Goal: Task Accomplishment & Management: Manage account settings

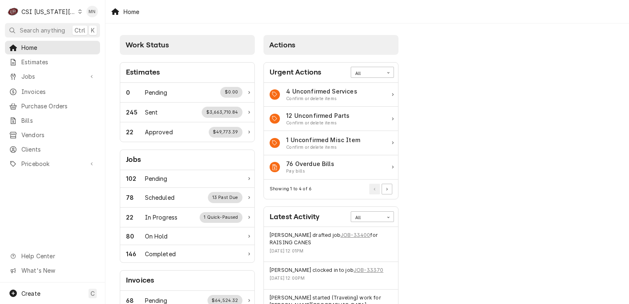
click at [67, 11] on div "C CSI Kansas City" at bounding box center [44, 11] width 79 height 16
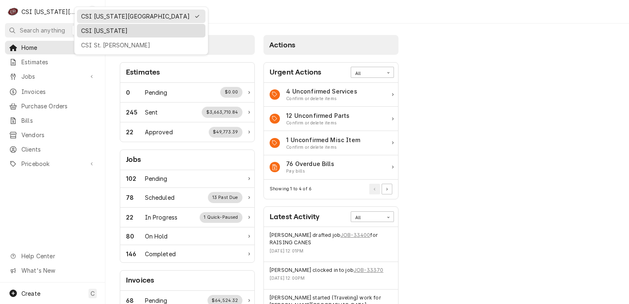
click at [91, 32] on div "CSI Kentucky" at bounding box center [141, 30] width 120 height 9
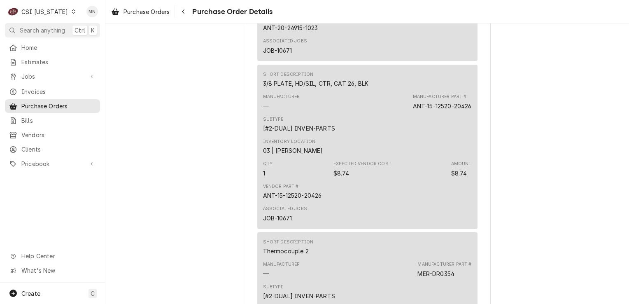
scroll to position [699, 0]
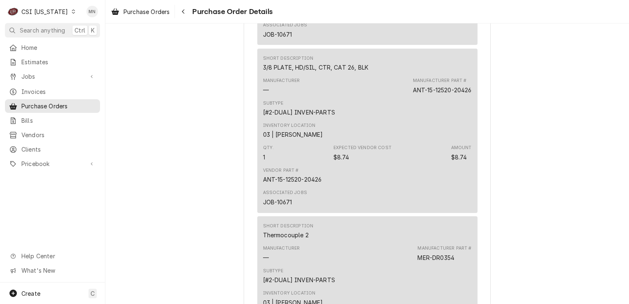
click at [57, 12] on div "CSI [US_STATE]" at bounding box center [44, 11] width 46 height 9
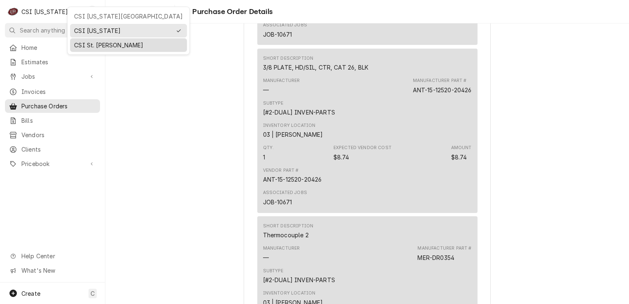
drag, startPoint x: 95, startPoint y: 42, endPoint x: 157, endPoint y: 16, distance: 67.2
click at [95, 41] on div "CSI St. Louis" at bounding box center [128, 45] width 109 height 9
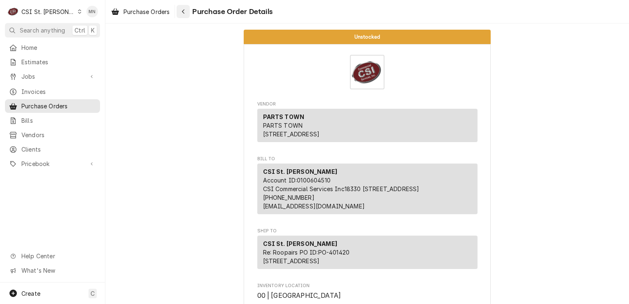
click at [184, 10] on icon "Navigate back" at bounding box center [183, 12] width 4 height 6
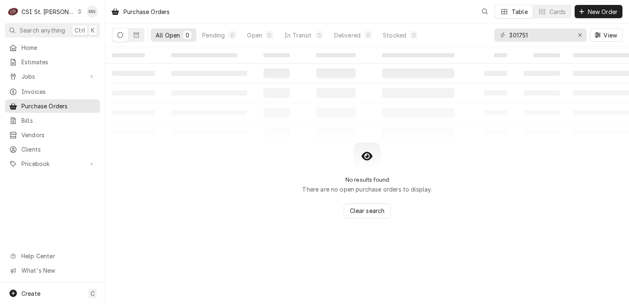
click at [47, 10] on div "CSI St. [PERSON_NAME]" at bounding box center [47, 11] width 53 height 9
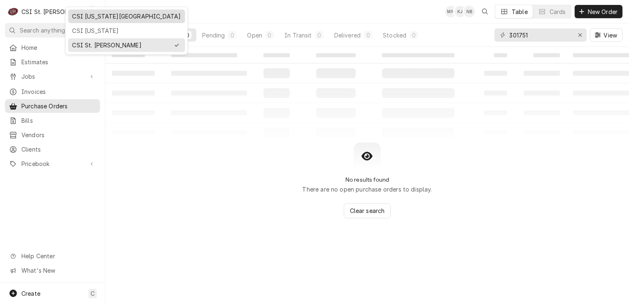
click at [107, 16] on div "CSI [US_STATE][GEOGRAPHIC_DATA]" at bounding box center [126, 16] width 109 height 9
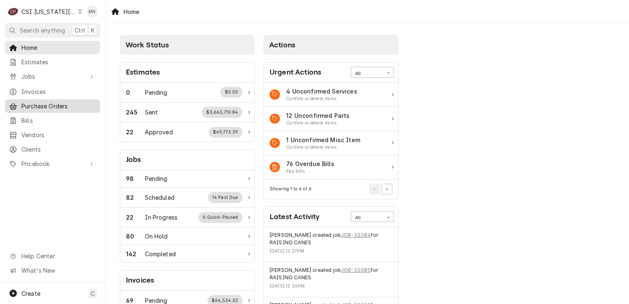
click at [31, 99] on link "Purchase Orders" at bounding box center [52, 106] width 95 height 14
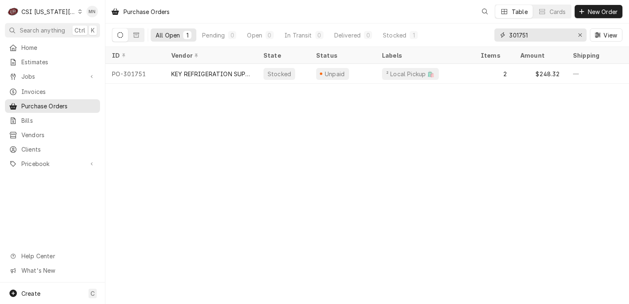
drag, startPoint x: 546, startPoint y: 31, endPoint x: 337, endPoint y: 46, distance: 208.7
click at [350, 45] on div "All Open 1 Pending 0 Open 0 In Transit 0 Delivered 0 Stocked 1 301751 View" at bounding box center [367, 34] width 510 height 23
type input "301646"
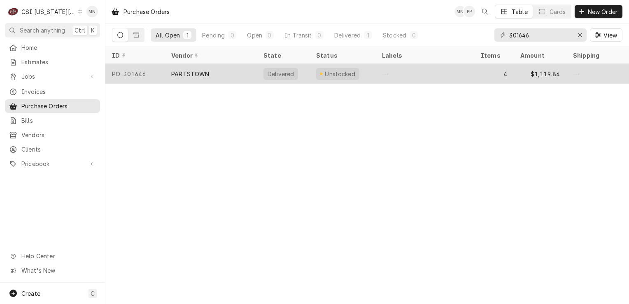
click at [212, 70] on div "PARTSTOWN" at bounding box center [211, 74] width 92 height 20
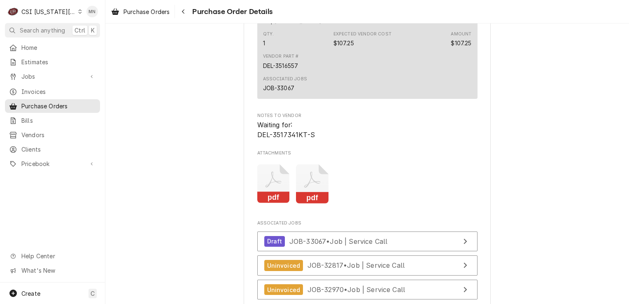
scroll to position [1413, 0]
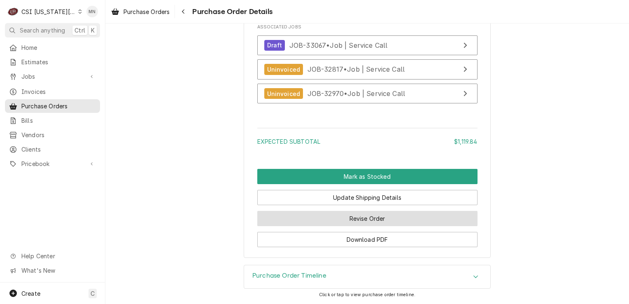
click at [397, 221] on button "Revise Order" at bounding box center [367, 218] width 220 height 15
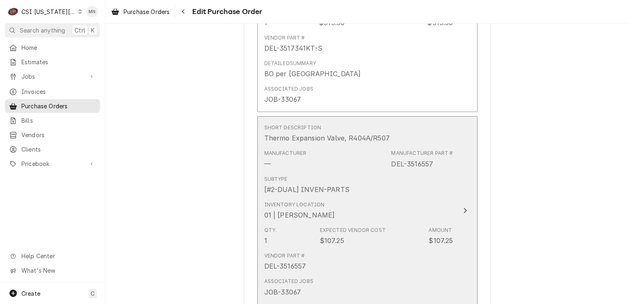
scroll to position [1111, 0]
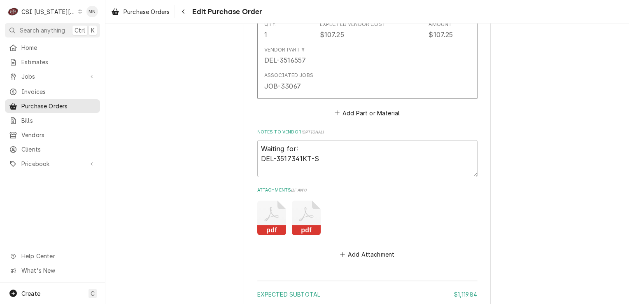
click at [313, 225] on rect "Attachments" at bounding box center [306, 230] width 29 height 10
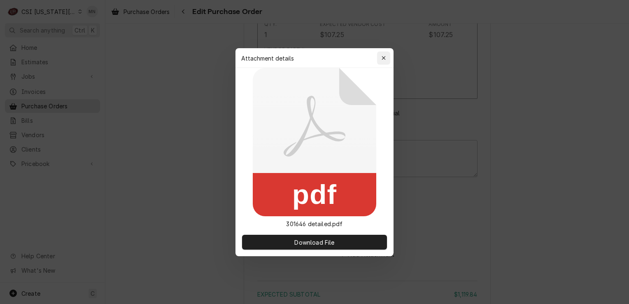
click at [379, 55] on div "button" at bounding box center [383, 58] width 8 height 8
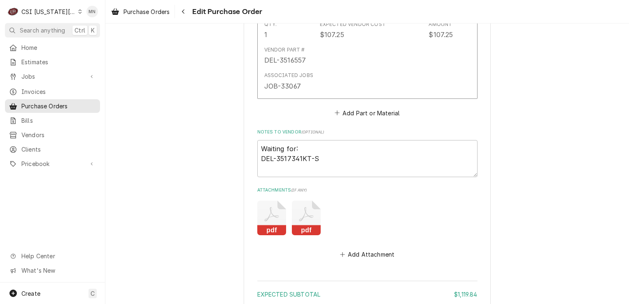
click at [267, 208] on icon "pdf" at bounding box center [271, 217] width 29 height 35
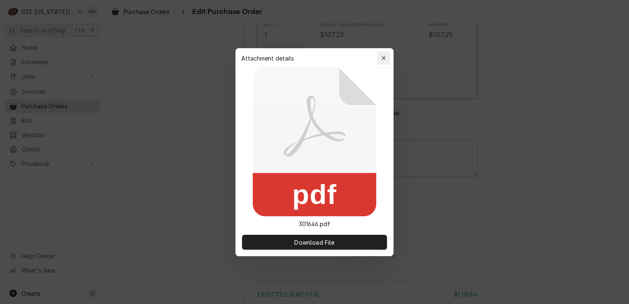
click at [381, 56] on icon "button" at bounding box center [383, 58] width 5 height 6
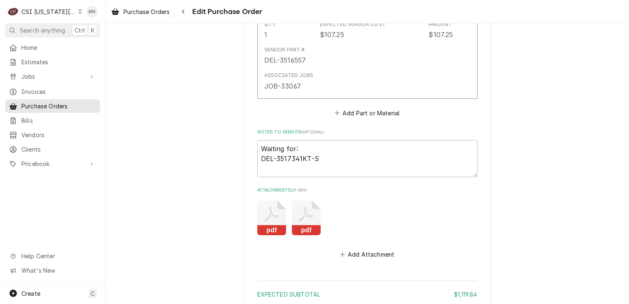
click at [268, 213] on icon "Attachments" at bounding box center [271, 217] width 29 height 35
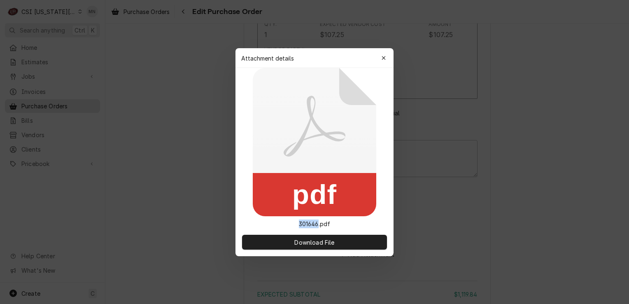
click at [268, 213] on rect at bounding box center [314, 194] width 123 height 43
click at [391, 60] on div "Attachment details Close" at bounding box center [314, 58] width 158 height 20
click at [382, 59] on icon "button" at bounding box center [383, 58] width 4 height 4
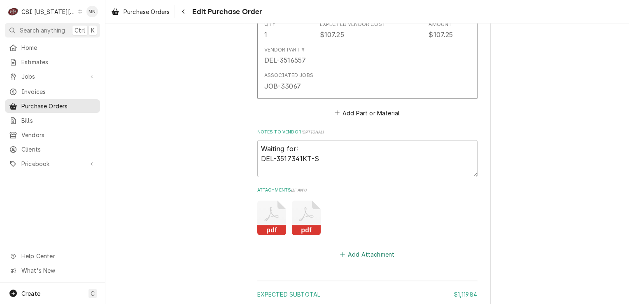
click at [372, 253] on button "Add Attachment" at bounding box center [367, 255] width 58 height 12
type textarea "x"
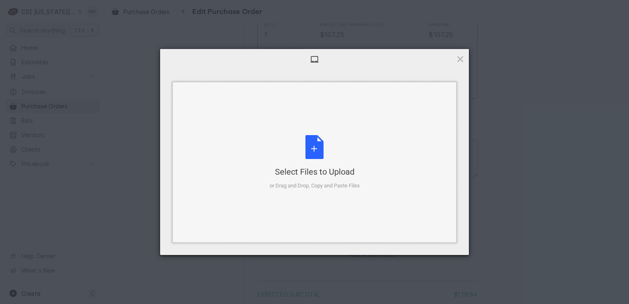
click at [316, 159] on div "Select Files to Upload or Drag and Drop, Copy and Paste Files" at bounding box center [315, 162] width 90 height 55
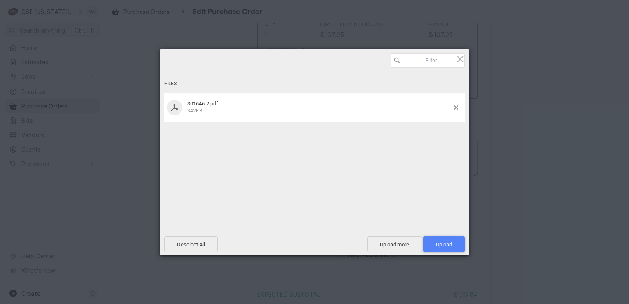
click at [446, 245] on span "Upload 1" at bounding box center [444, 244] width 16 height 6
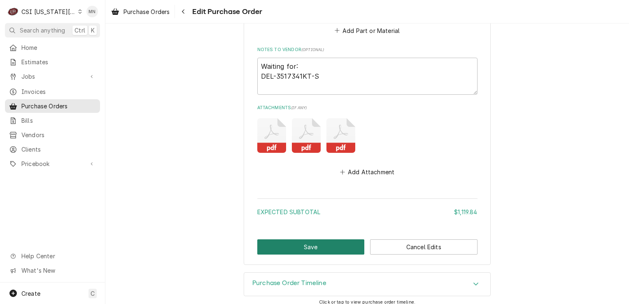
scroll to position [1197, 0]
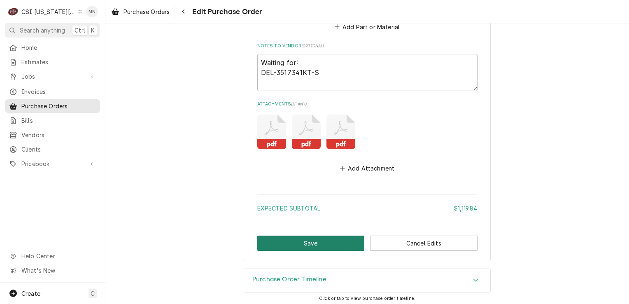
click at [317, 239] on button "Save" at bounding box center [310, 242] width 107 height 15
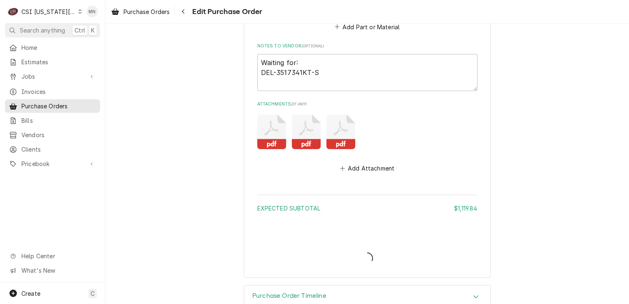
type textarea "x"
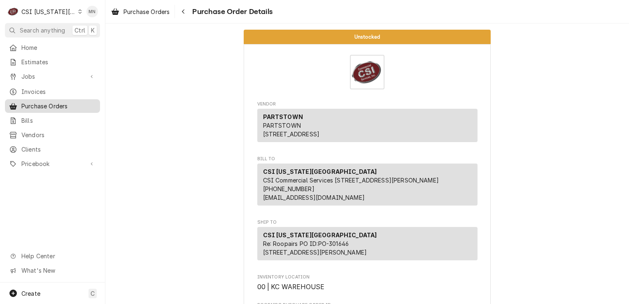
click at [38, 102] on span "Purchase Orders" at bounding box center [58, 106] width 74 height 9
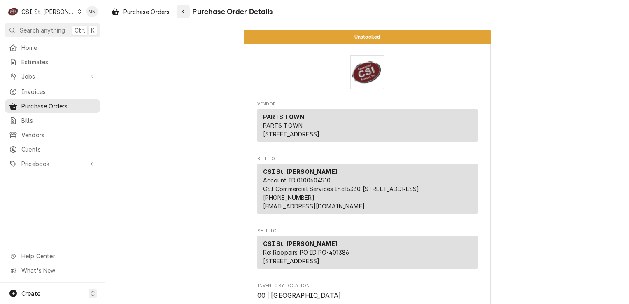
click at [185, 12] on icon "Navigate back" at bounding box center [183, 12] width 4 height 6
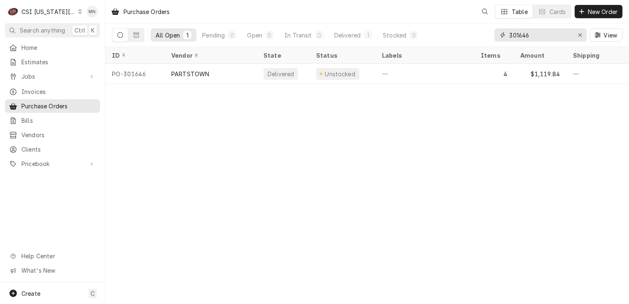
drag, startPoint x: 556, startPoint y: 32, endPoint x: 484, endPoint y: 40, distance: 72.9
click at [485, 40] on div "All Open 1 Pending 0 Open 0 In Transit 0 Delivered 1 Stocked 0 301646 View" at bounding box center [367, 34] width 510 height 23
type input "301750"
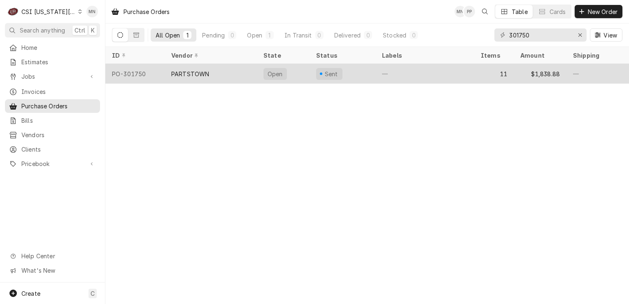
click at [201, 79] on div "PARTSTOWN" at bounding box center [211, 74] width 92 height 20
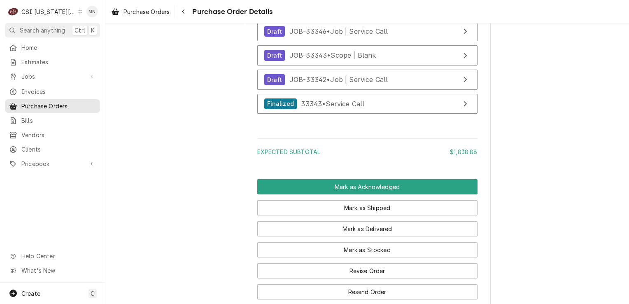
scroll to position [2510, 0]
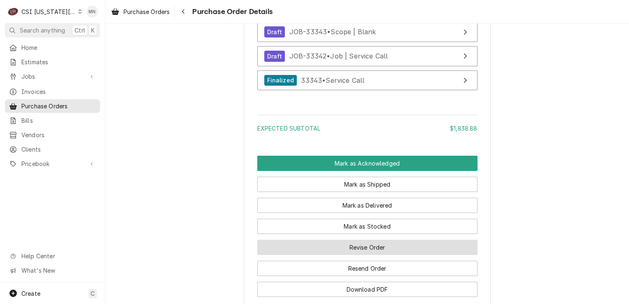
click at [376, 255] on button "Revise Order" at bounding box center [367, 246] width 220 height 15
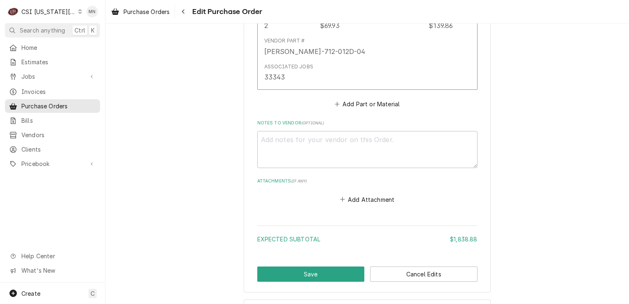
scroll to position [2483, 0]
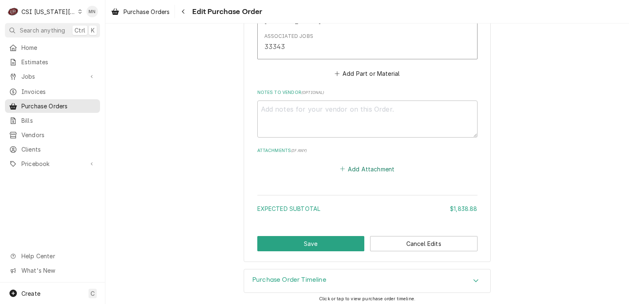
click at [355, 166] on button "Add Attachment" at bounding box center [367, 169] width 58 height 12
type textarea "x"
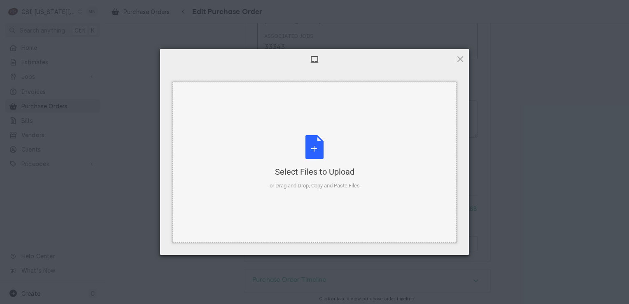
click at [327, 160] on div "Select Files to Upload or Drag and Drop, Copy and Paste Files" at bounding box center [315, 162] width 90 height 55
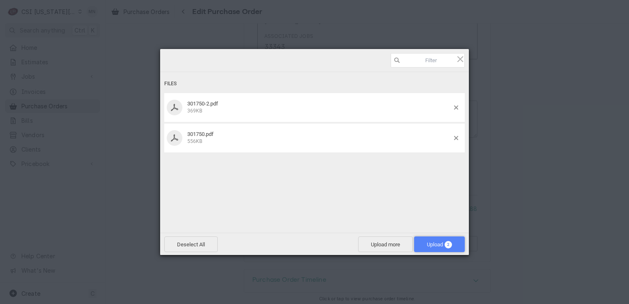
click at [436, 246] on span "Upload 2" at bounding box center [439, 244] width 25 height 6
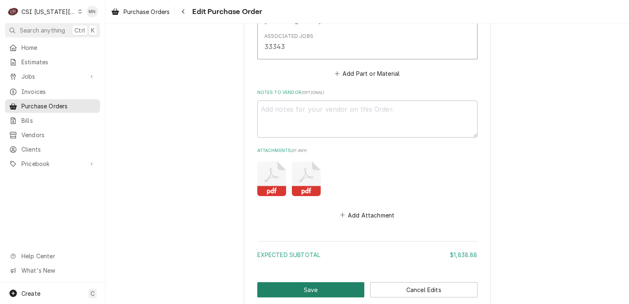
click at [325, 287] on button "Save" at bounding box center [310, 289] width 107 height 15
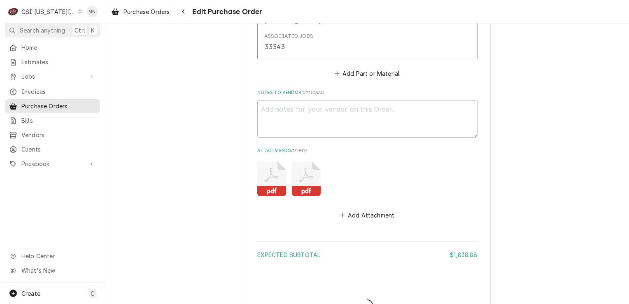
type textarea "x"
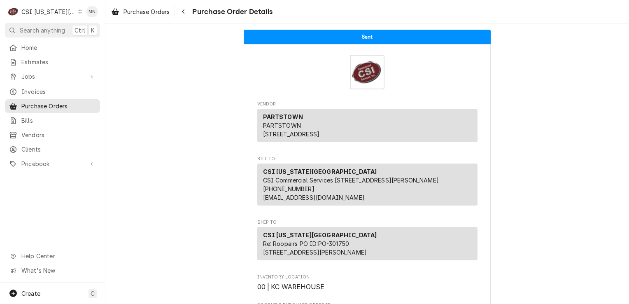
click at [34, 14] on div "CSI Kansas City" at bounding box center [48, 11] width 54 height 9
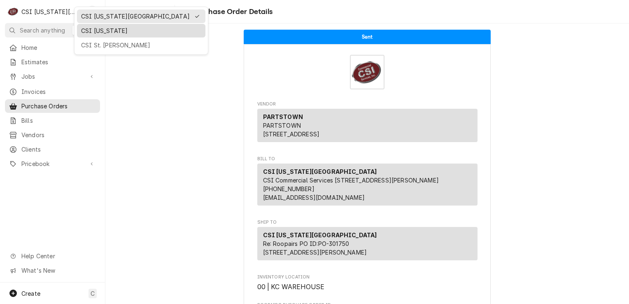
click at [84, 29] on div "CSI [US_STATE]" at bounding box center [141, 30] width 120 height 9
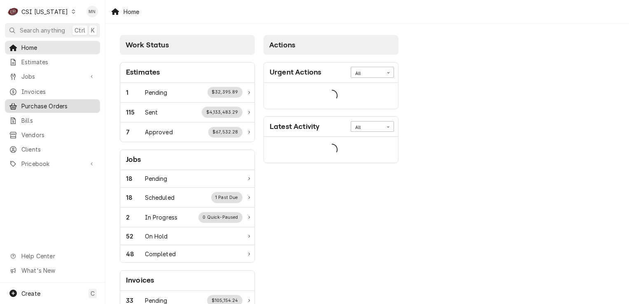
click at [39, 102] on span "Purchase Orders" at bounding box center [58, 106] width 74 height 9
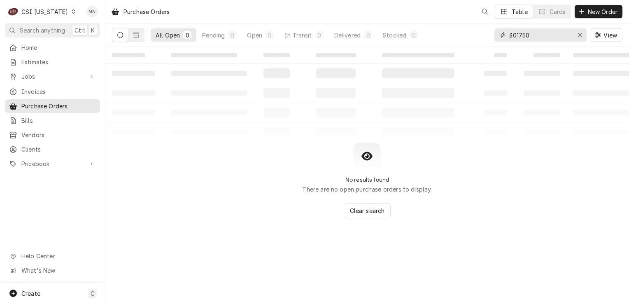
drag, startPoint x: 516, startPoint y: 35, endPoint x: 487, endPoint y: 35, distance: 28.8
click at [489, 35] on div "All Open 0 Pending 0 Open 0 In Transit 0 Delivered 0 Stocked 0 301750 View" at bounding box center [367, 34] width 510 height 23
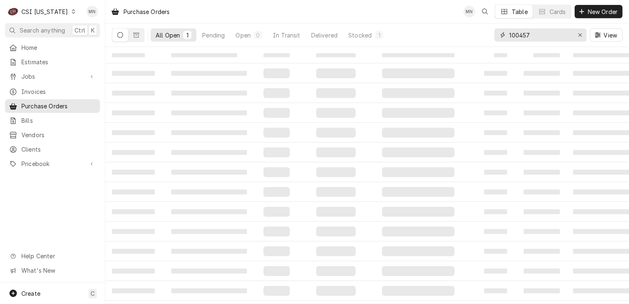
type input "100457"
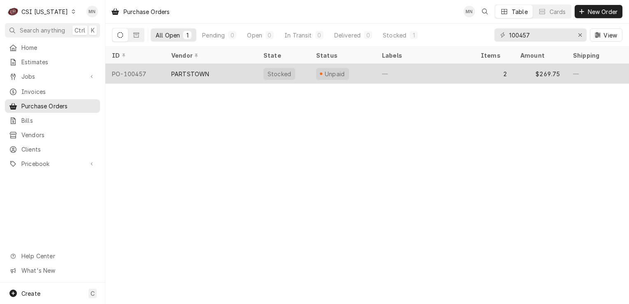
click at [226, 72] on div "PARTSTOWN" at bounding box center [211, 74] width 92 height 20
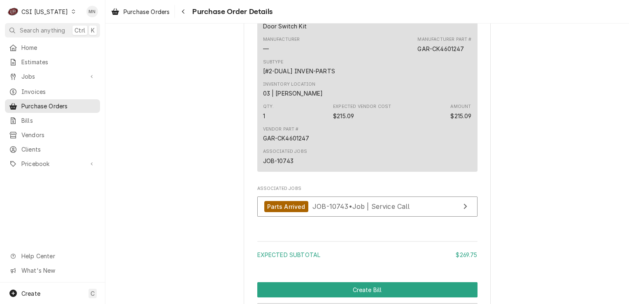
scroll to position [878, 0]
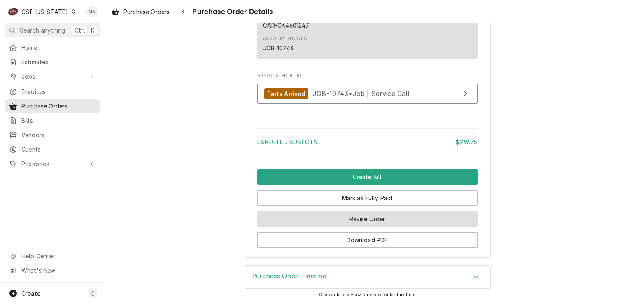
click at [372, 221] on button "Revise Order" at bounding box center [367, 218] width 220 height 15
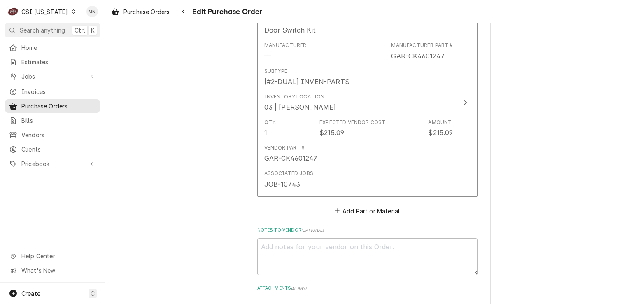
scroll to position [699, 0]
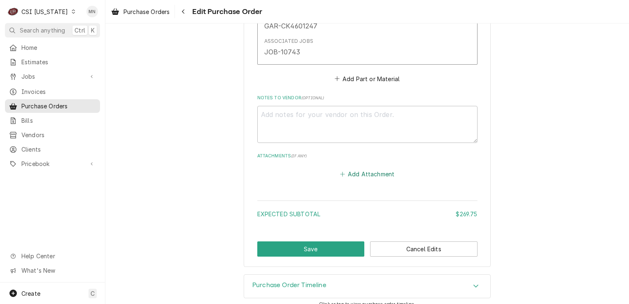
click at [363, 173] on button "Add Attachment" at bounding box center [367, 174] width 58 height 12
type textarea "x"
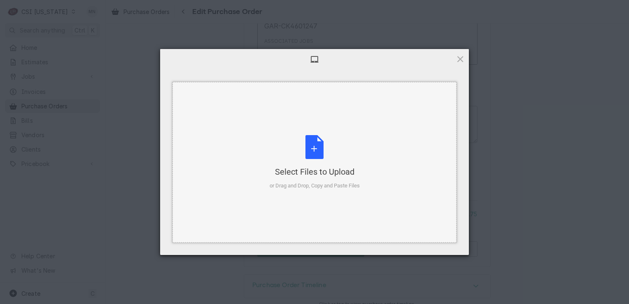
click at [316, 162] on div "Select Files to Upload or Drag and Drop, Copy and Paste Files" at bounding box center [315, 162] width 90 height 55
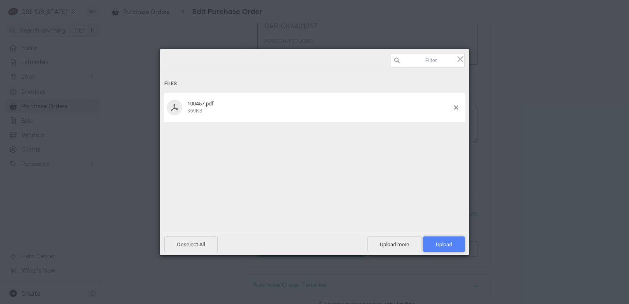
click at [446, 246] on span "Upload 1" at bounding box center [444, 244] width 16 height 6
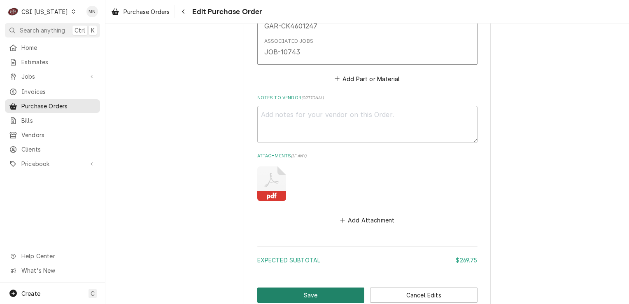
click at [314, 290] on button "Save" at bounding box center [310, 294] width 107 height 15
type textarea "x"
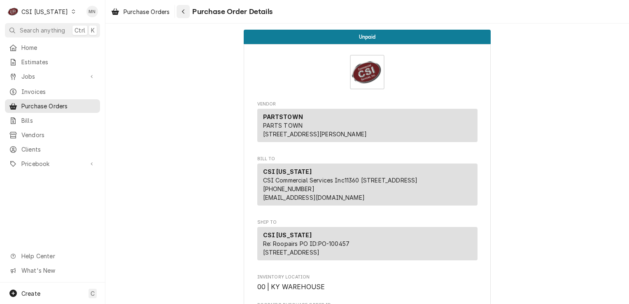
click at [186, 12] on div "Navigate back" at bounding box center [183, 11] width 8 height 8
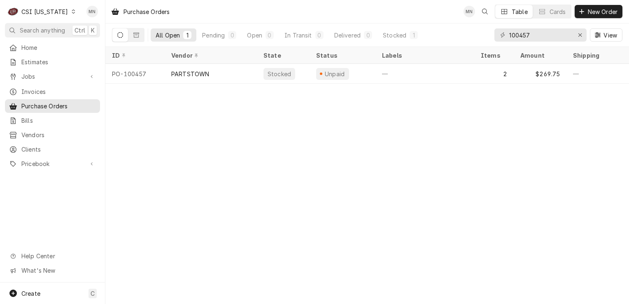
click at [31, 12] on div "CSI [US_STATE]" at bounding box center [44, 11] width 46 height 9
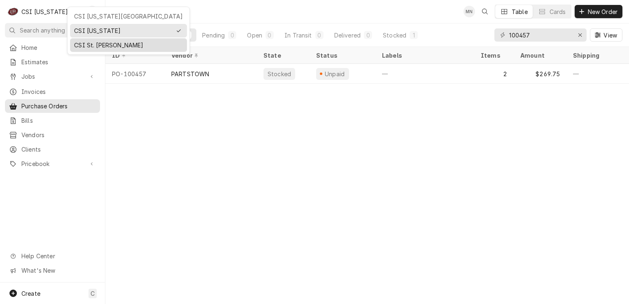
click at [81, 42] on div "CSI St. [PERSON_NAME]" at bounding box center [128, 45] width 109 height 9
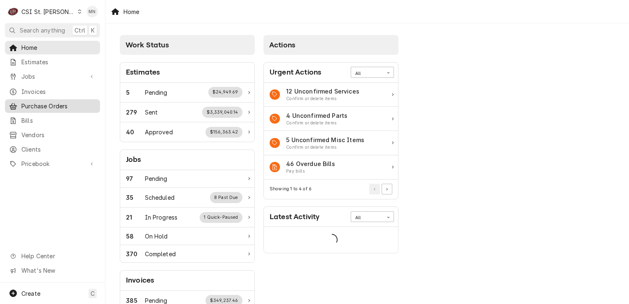
click at [45, 103] on span "Purchase Orders" at bounding box center [58, 106] width 74 height 9
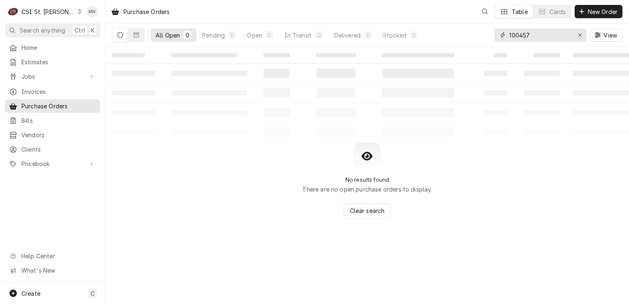
drag, startPoint x: 538, startPoint y: 37, endPoint x: 373, endPoint y: 42, distance: 165.5
click at [373, 42] on div "All Open 0 Pending 0 Open 0 In Transit 0 Delivered 0 Stocked 0 100457 View" at bounding box center [367, 34] width 510 height 23
type input "401436"
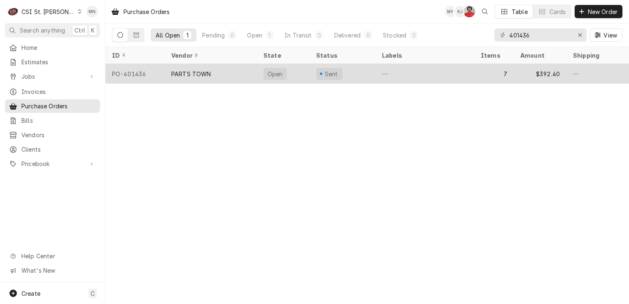
click at [179, 80] on div "PARTS TOWN" at bounding box center [211, 74] width 92 height 20
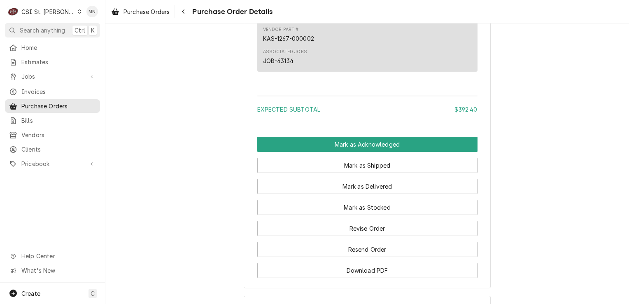
scroll to position [1637, 0]
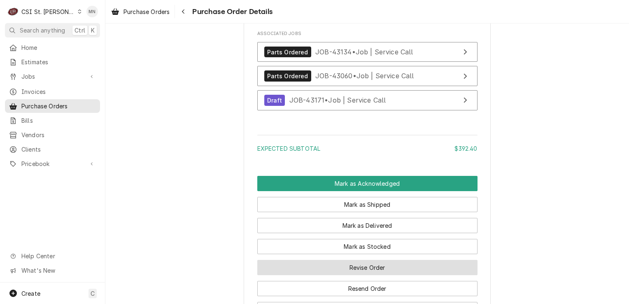
click at [358, 275] on button "Revise Order" at bounding box center [367, 267] width 220 height 15
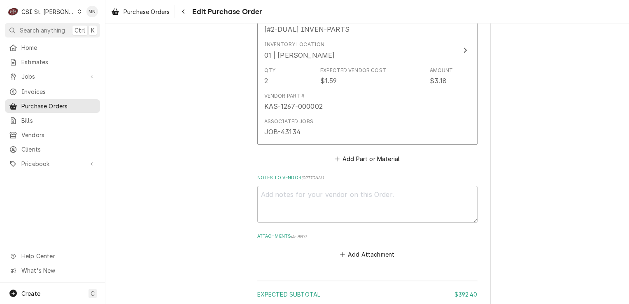
scroll to position [1661, 0]
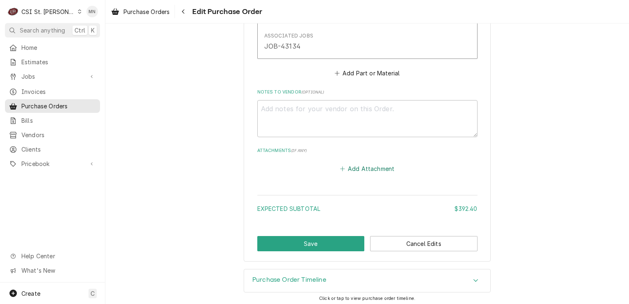
click at [343, 169] on button "Add Attachment" at bounding box center [367, 169] width 58 height 12
type textarea "x"
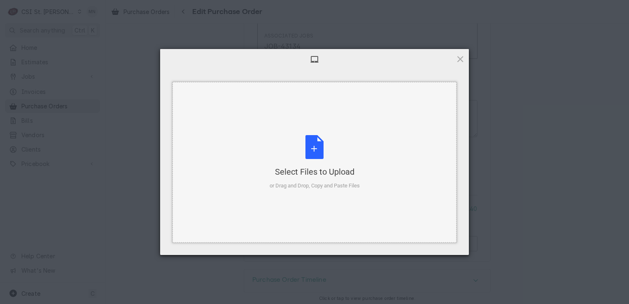
click at [324, 150] on div "Select Files to Upload or Drag and Drop, Copy and Paste Files" at bounding box center [315, 162] width 90 height 55
click at [280, 168] on div "Select Files to Upload" at bounding box center [315, 172] width 90 height 12
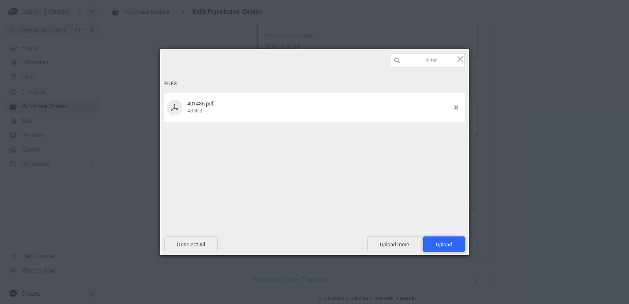
click at [448, 237] on span "Upload 1" at bounding box center [444, 244] width 42 height 16
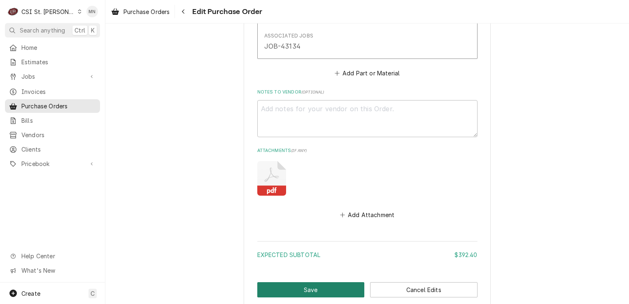
click at [292, 287] on button "Save" at bounding box center [310, 289] width 107 height 15
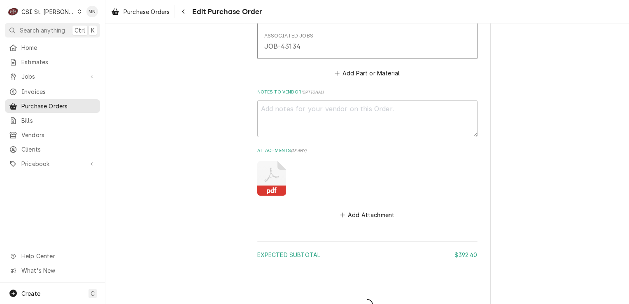
type textarea "x"
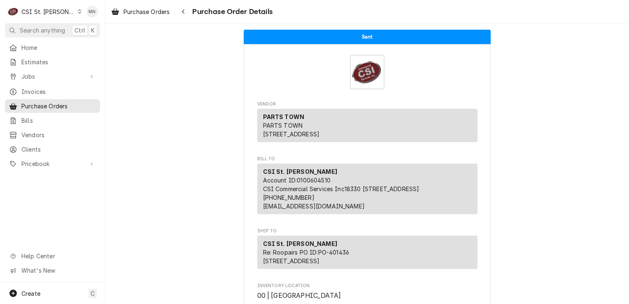
click at [191, 12] on span "Purchase Order Details" at bounding box center [231, 11] width 83 height 11
click at [186, 14] on div "Navigate back" at bounding box center [183, 11] width 8 height 8
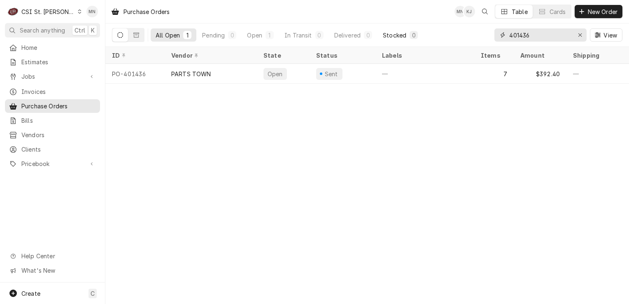
drag, startPoint x: 462, startPoint y: 31, endPoint x: 394, endPoint y: 32, distance: 68.3
click at [398, 32] on div "All Open 1 Pending 0 Open 1 In Transit 0 Delivered 0 Stocked 0 401436 View" at bounding box center [367, 34] width 510 height 23
type input "401420"
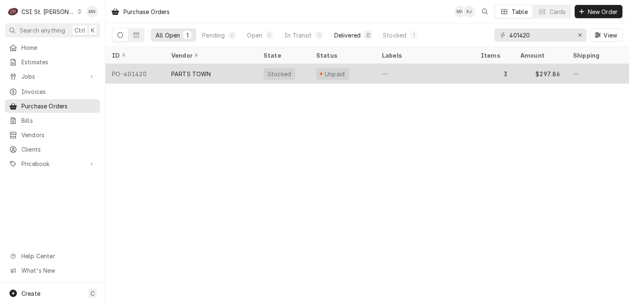
click at [175, 71] on div "PARTS TOWN" at bounding box center [191, 74] width 40 height 9
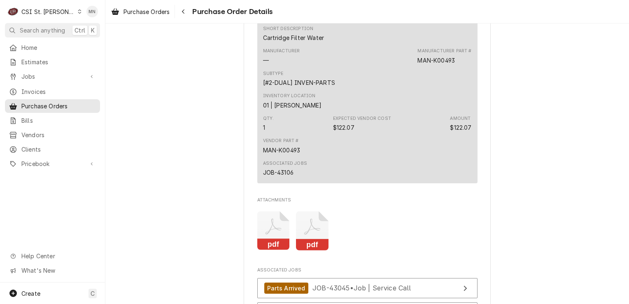
scroll to position [1148, 0]
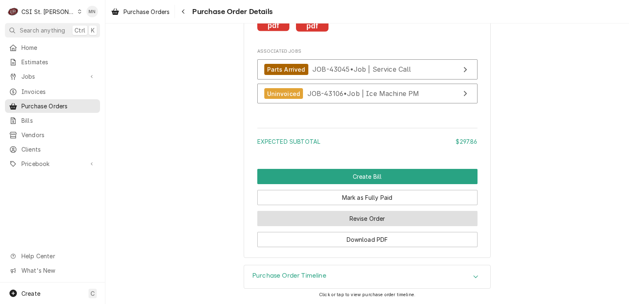
click at [394, 218] on button "Revise Order" at bounding box center [367, 218] width 220 height 15
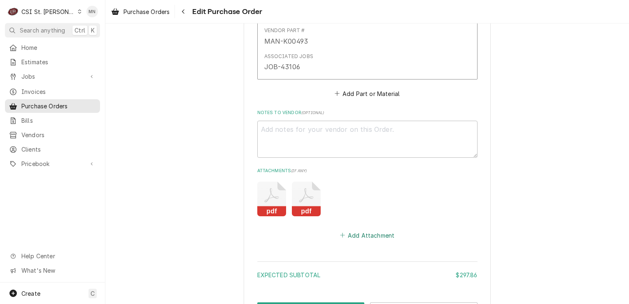
scroll to position [905, 0]
click at [375, 232] on button "Add Attachment" at bounding box center [367, 235] width 58 height 12
type textarea "x"
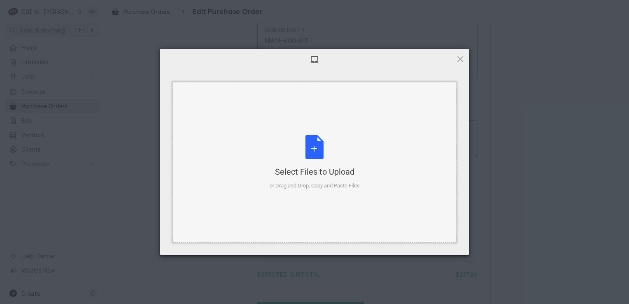
click at [318, 172] on div "Select Files to Upload" at bounding box center [315, 172] width 90 height 12
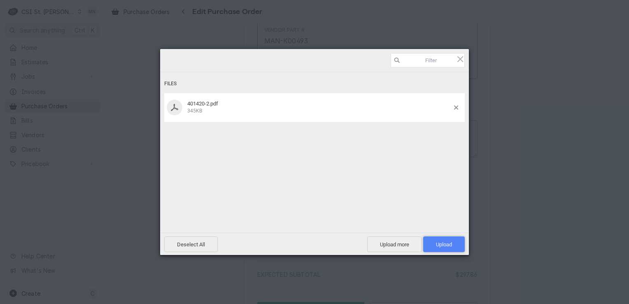
click at [438, 246] on span "Upload 1" at bounding box center [444, 244] width 16 height 6
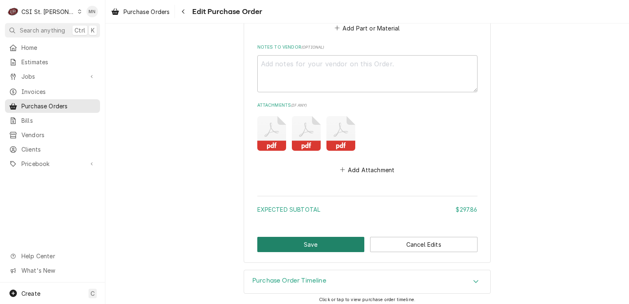
scroll to position [972, 0]
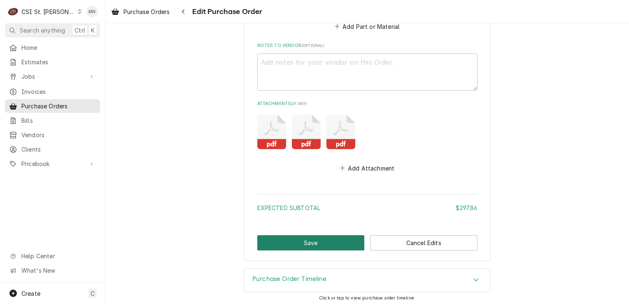
click at [323, 238] on button "Save" at bounding box center [310, 242] width 107 height 15
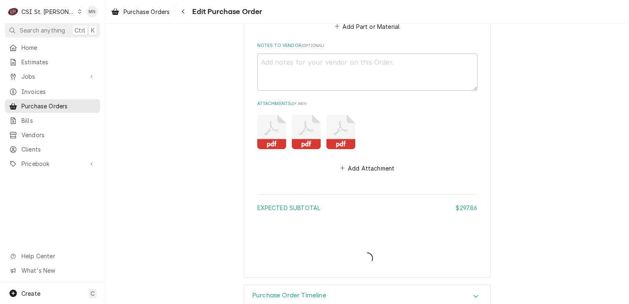
type textarea "x"
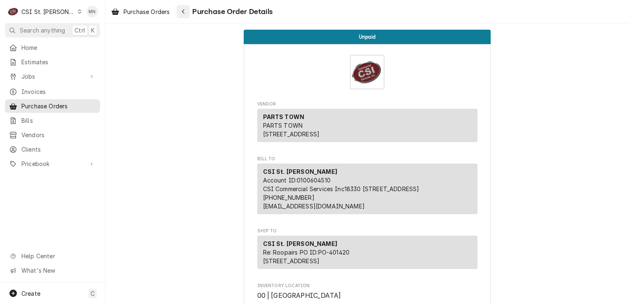
click at [183, 16] on button "Navigate back" at bounding box center [183, 11] width 13 height 13
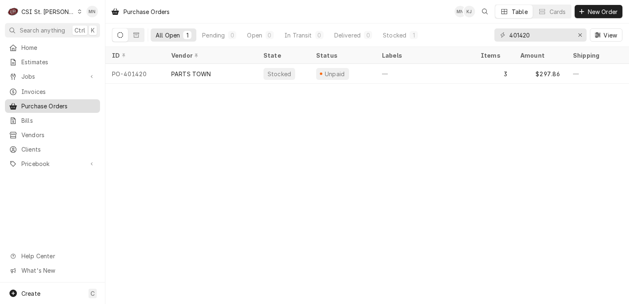
click at [32, 104] on span "Purchase Orders" at bounding box center [58, 106] width 74 height 9
drag, startPoint x: 540, startPoint y: 35, endPoint x: 383, endPoint y: 39, distance: 156.4
click at [386, 39] on div "All Open 1 Pending 0 Open 0 In Transit 0 Delivered 0 Stocked 1 401420 View" at bounding box center [367, 34] width 510 height 23
type input "401407"
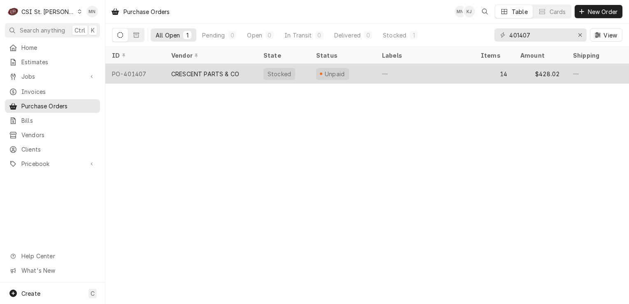
click at [242, 71] on div "CRESCENT PARTS & CO" at bounding box center [211, 74] width 92 height 20
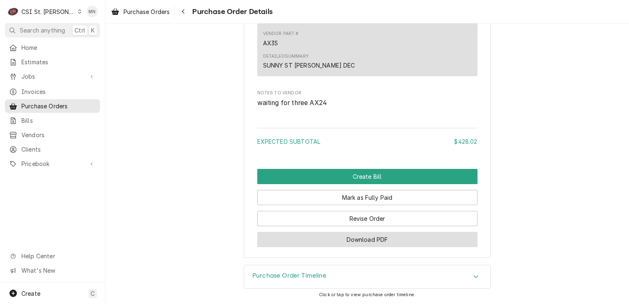
scroll to position [2888, 0]
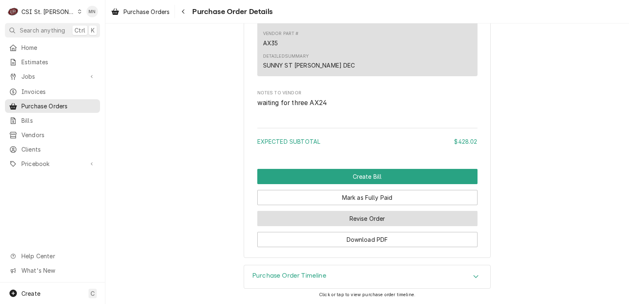
click at [361, 218] on button "Revise Order" at bounding box center [367, 218] width 220 height 15
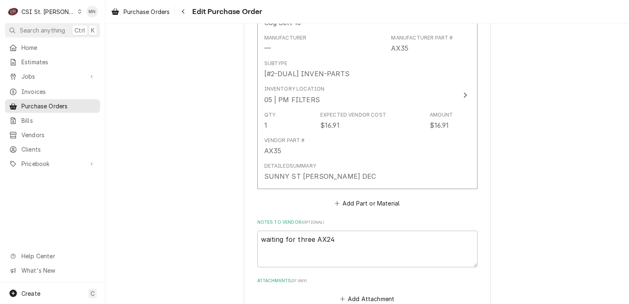
scroll to position [3168, 0]
click at [364, 292] on button "Add Attachment" at bounding box center [367, 298] width 58 height 12
type textarea "x"
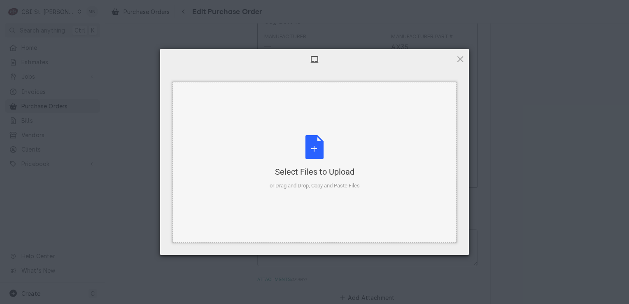
click at [318, 156] on div "Select Files to Upload or Drag and Drop, Copy and Paste Files" at bounding box center [315, 162] width 90 height 55
click at [310, 162] on div "Select Files to Upload or Drag and Drop, Copy and Paste Files" at bounding box center [315, 162] width 90 height 55
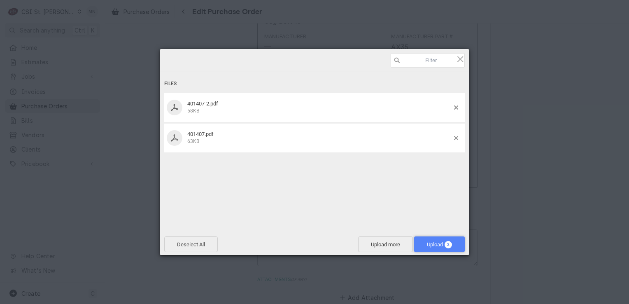
click at [438, 240] on span "Upload 2" at bounding box center [439, 244] width 51 height 16
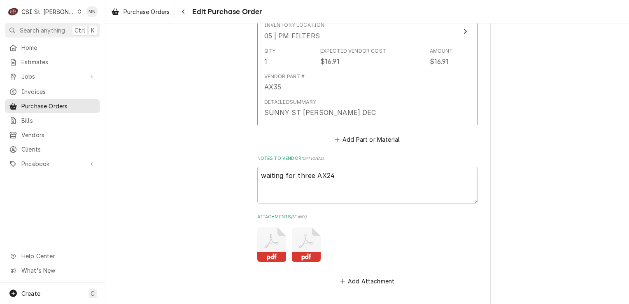
scroll to position [3234, 0]
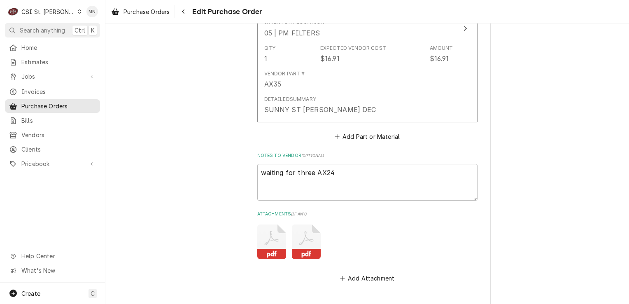
type textarea "x"
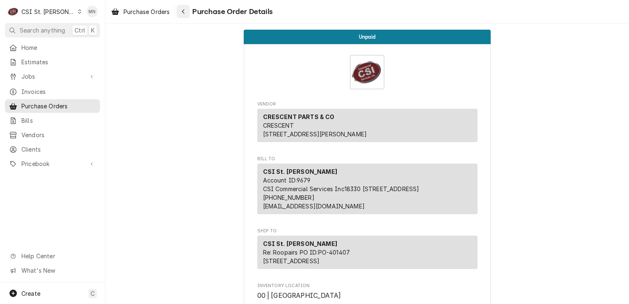
click at [185, 10] on icon "Navigate back" at bounding box center [183, 12] width 4 height 6
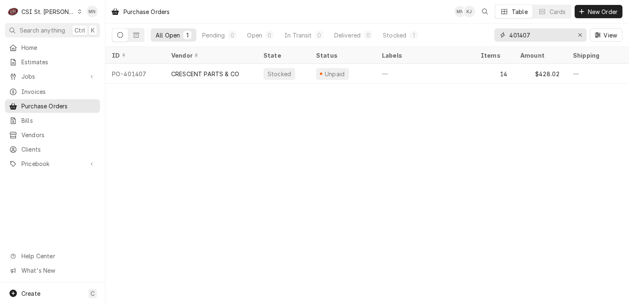
drag, startPoint x: 537, startPoint y: 33, endPoint x: 422, endPoint y: 42, distance: 115.1
click at [423, 42] on div "All Open 1 Pending 0 Open 0 In Transit 0 Delivered 0 Stocked 1 401407 View" at bounding box center [367, 34] width 510 height 23
type input "401393"
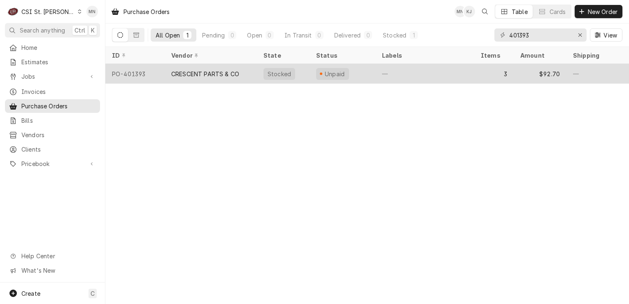
click at [218, 71] on div "CRESCENT PARTS & CO" at bounding box center [205, 74] width 68 height 9
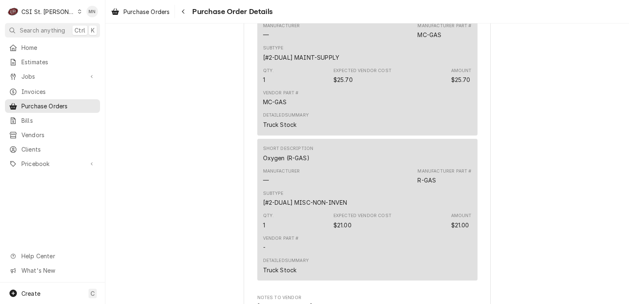
scroll to position [969, 0]
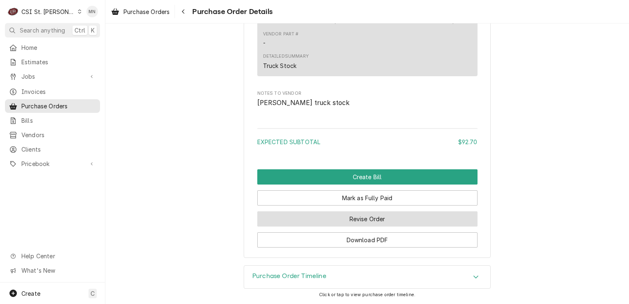
click at [369, 222] on button "Revise Order" at bounding box center [367, 218] width 220 height 15
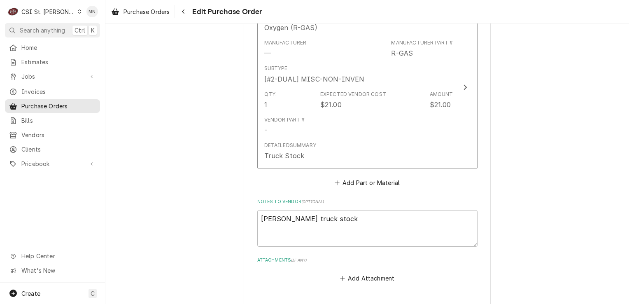
scroll to position [978, 0]
click at [367, 271] on button "Add Attachment" at bounding box center [367, 277] width 58 height 12
type textarea "x"
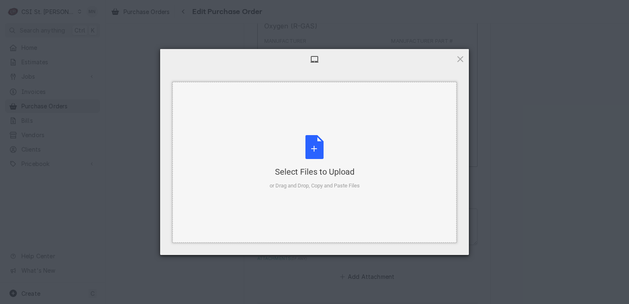
click at [321, 158] on div "Select Files to Upload or Drag and Drop, Copy and Paste Files" at bounding box center [315, 162] width 90 height 55
click at [335, 169] on div "Select Files to Upload" at bounding box center [315, 172] width 90 height 12
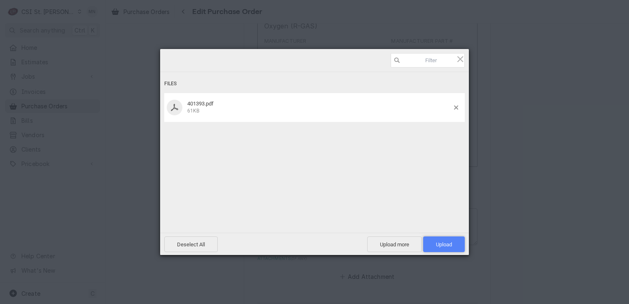
click at [446, 244] on span "Upload 1" at bounding box center [444, 244] width 16 height 6
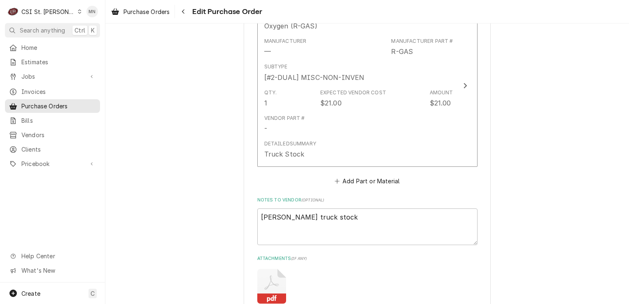
type textarea "x"
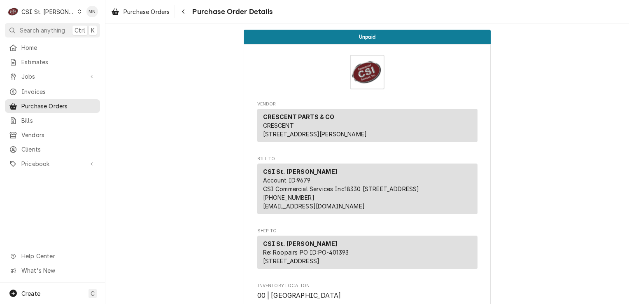
click at [176, 11] on div "Purchase Orders Purchase Order Details" at bounding box center [190, 12] width 165 height 14
click at [184, 13] on icon "Navigate back" at bounding box center [183, 11] width 2 height 5
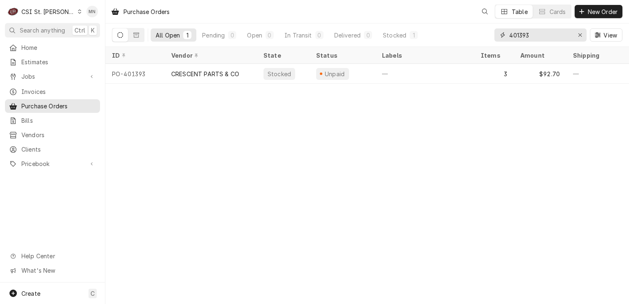
drag, startPoint x: 539, startPoint y: 37, endPoint x: 425, endPoint y: 37, distance: 114.4
click at [425, 37] on div "All Open 1 Pending 0 Open 0 In Transit 0 Delivered 0 Stocked 1 401393 View" at bounding box center [367, 34] width 510 height 23
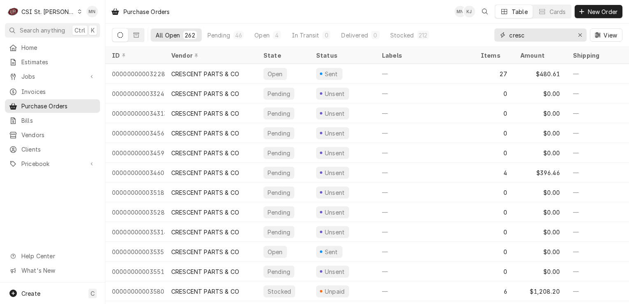
type input "cresc"
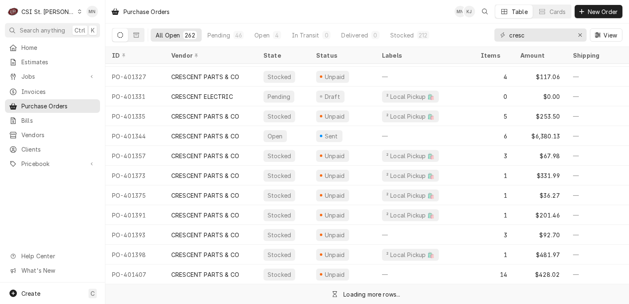
scroll to position [4939, 0]
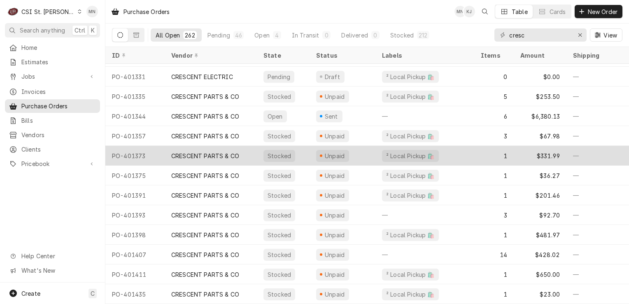
click at [199, 156] on div "CRESCENT PARTS & CO" at bounding box center [211, 156] width 92 height 20
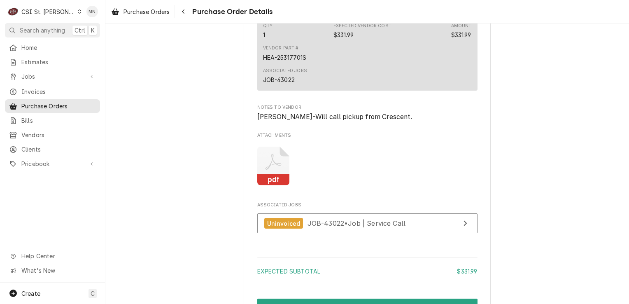
scroll to position [617, 0]
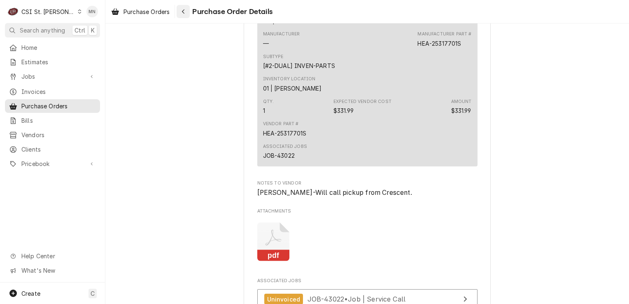
click at [184, 12] on icon "Navigate back" at bounding box center [183, 11] width 2 height 5
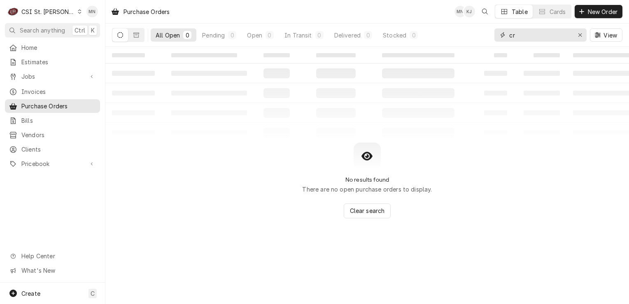
type input "c"
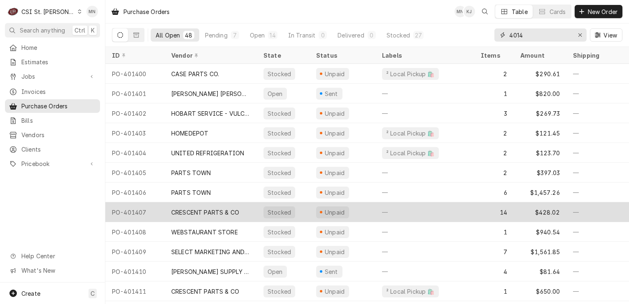
type input "4014"
click at [220, 212] on div "CRESCENT PARTS & CO" at bounding box center [205, 212] width 68 height 9
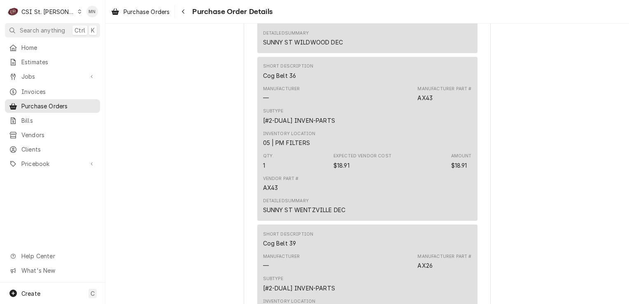
scroll to position [2140, 0]
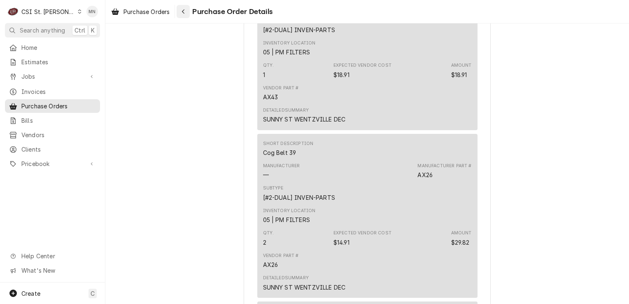
click at [184, 12] on icon "Navigate back" at bounding box center [183, 12] width 4 height 6
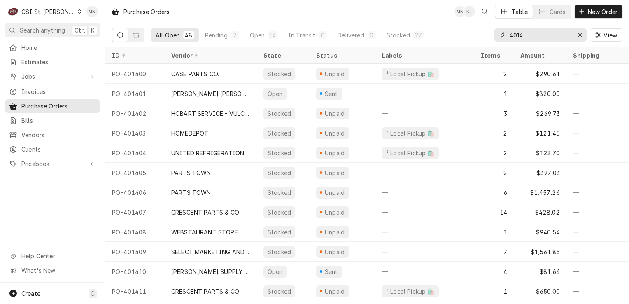
click at [517, 35] on input "4014" at bounding box center [540, 34] width 62 height 13
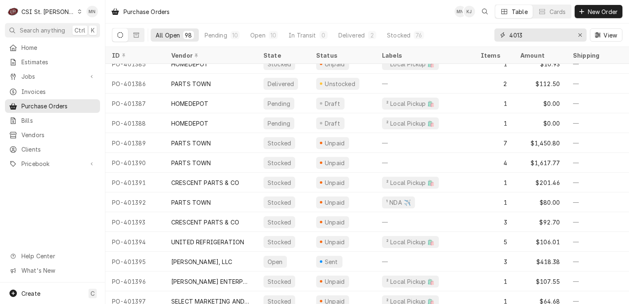
scroll to position [1661, 0]
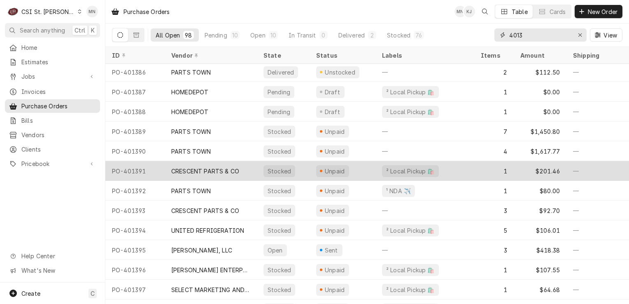
type input "4013"
click at [201, 167] on div "CRESCENT PARTS & CO" at bounding box center [205, 171] width 68 height 9
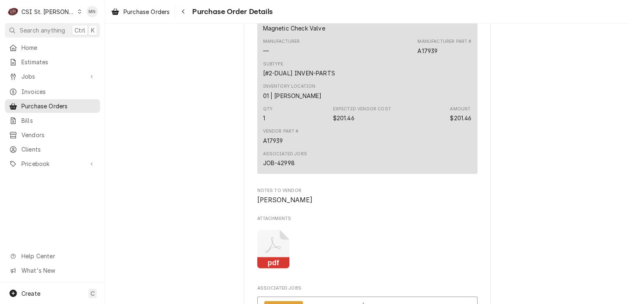
scroll to position [617, 0]
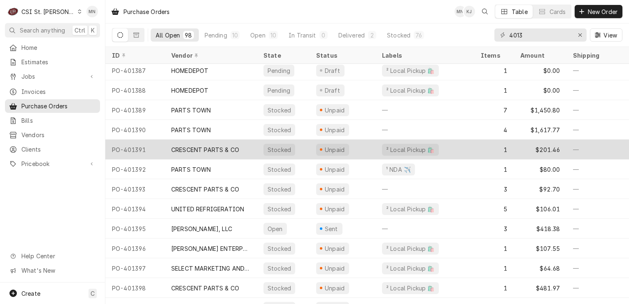
scroll to position [1700, 0]
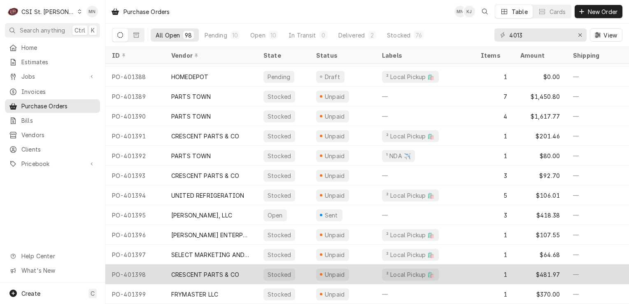
click at [215, 270] on div "CRESCENT PARTS & CO" at bounding box center [205, 274] width 68 height 9
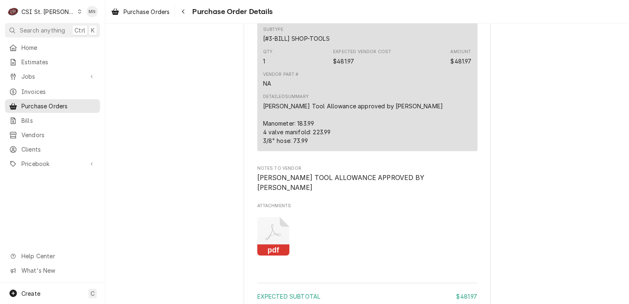
scroll to position [658, 0]
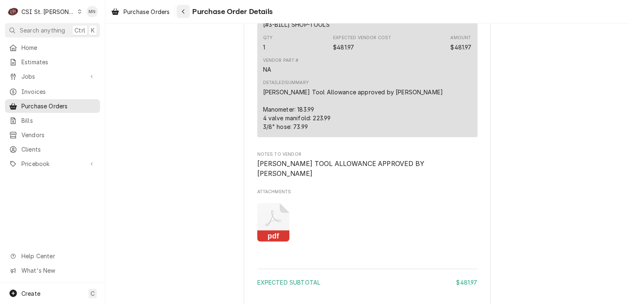
click at [187, 12] on div "Navigate back" at bounding box center [183, 11] width 8 height 8
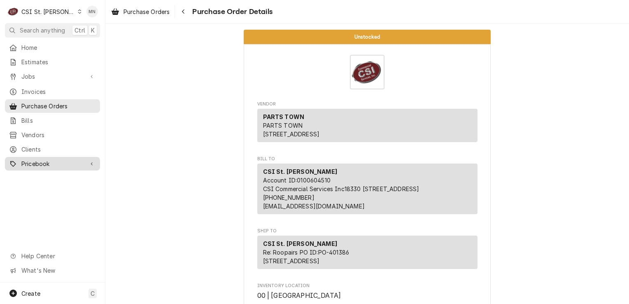
click at [37, 159] on span "Pricebook" at bounding box center [52, 163] width 62 height 9
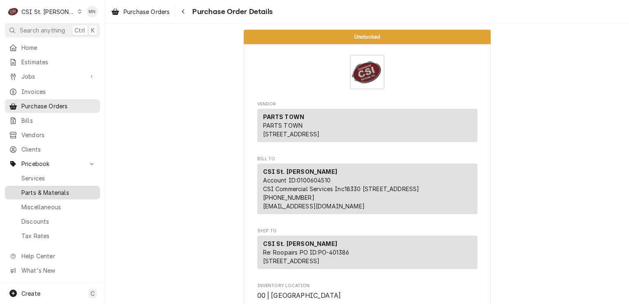
click at [44, 188] on span "Parts & Materials" at bounding box center [58, 192] width 74 height 9
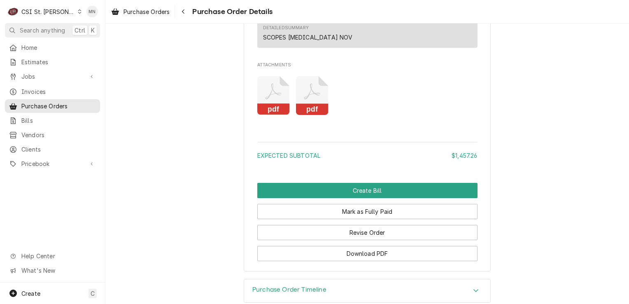
scroll to position [1564, 0]
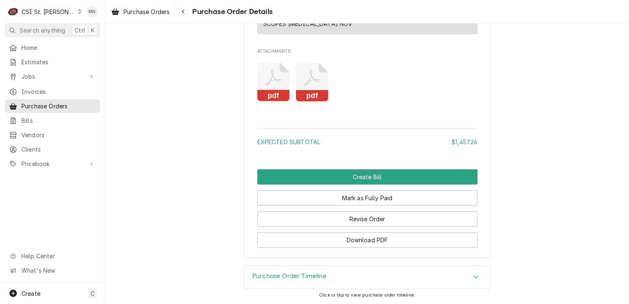
click at [319, 102] on icon "Attachments" at bounding box center [312, 82] width 33 height 39
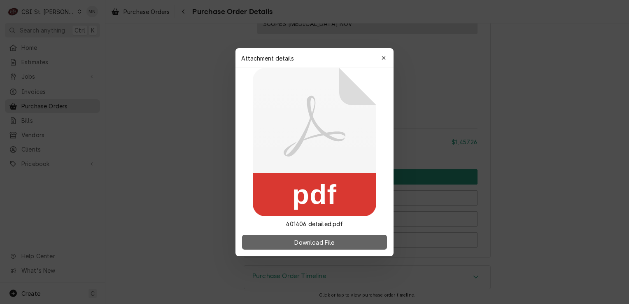
click at [312, 238] on span "Download File" at bounding box center [314, 241] width 43 height 9
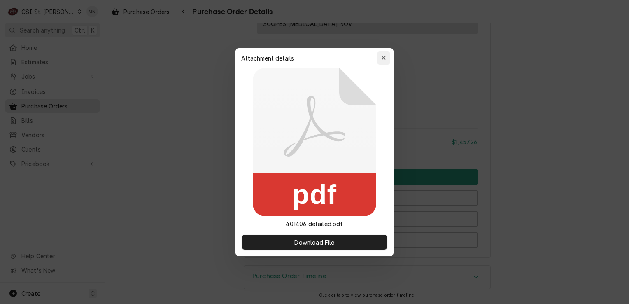
click at [384, 61] on div "button" at bounding box center [383, 58] width 8 height 8
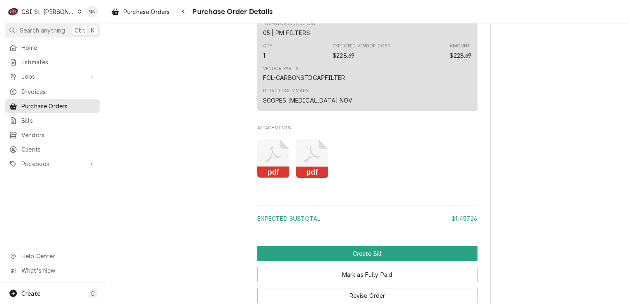
scroll to position [1481, 0]
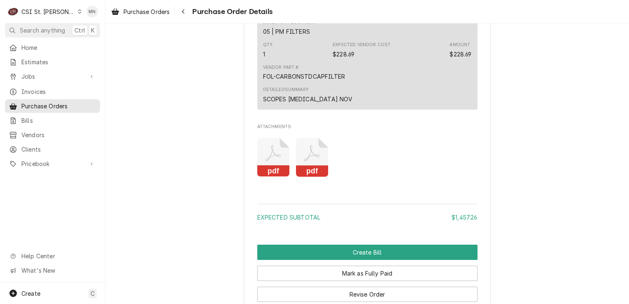
click at [267, 177] on icon "Attachments" at bounding box center [273, 157] width 33 height 39
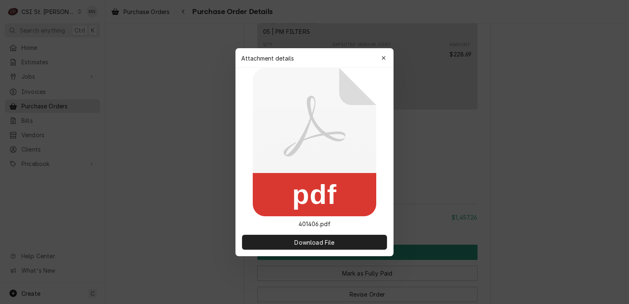
click at [390, 50] on div "Attachment details Close" at bounding box center [314, 58] width 158 height 20
click at [383, 56] on icon "button" at bounding box center [383, 58] width 5 height 6
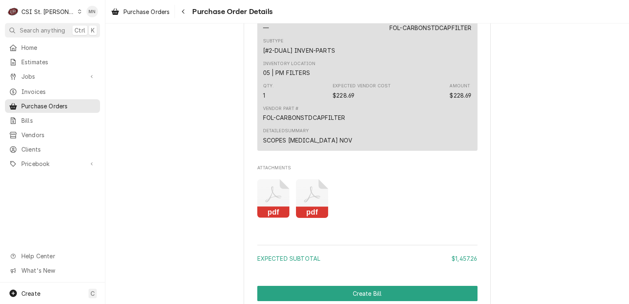
scroll to position [1581, 0]
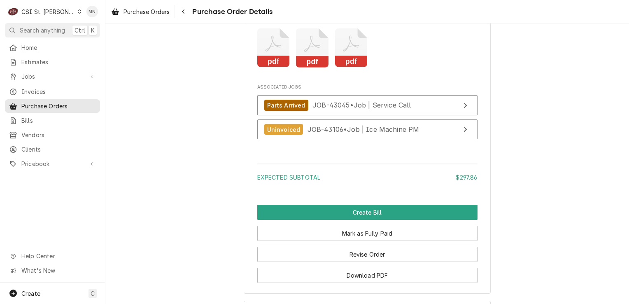
scroll to position [1066, 0]
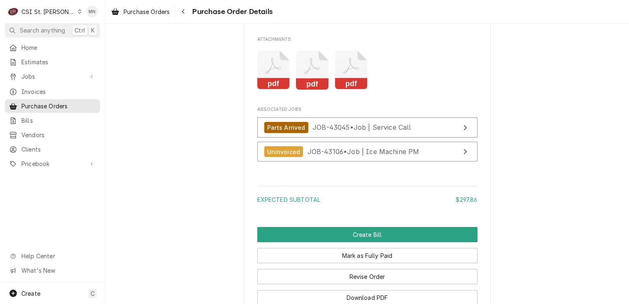
click at [279, 90] on icon "Attachments" at bounding box center [273, 70] width 33 height 39
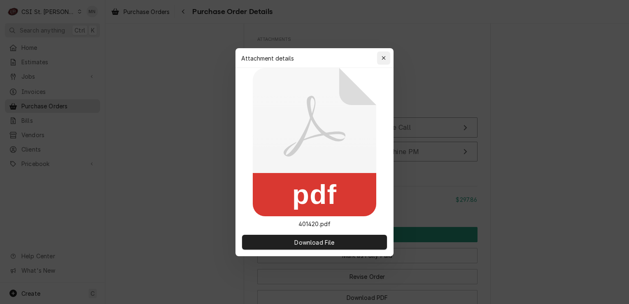
click at [385, 60] on icon "button" at bounding box center [383, 58] width 5 height 6
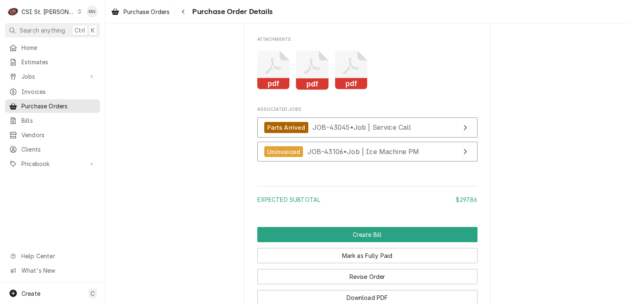
click at [313, 74] on icon "Attachments" at bounding box center [312, 66] width 16 height 16
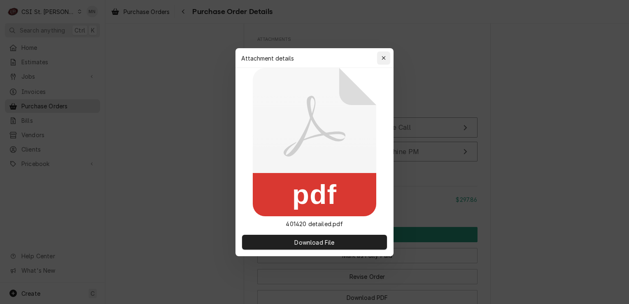
click at [387, 58] on div "button" at bounding box center [383, 58] width 8 height 8
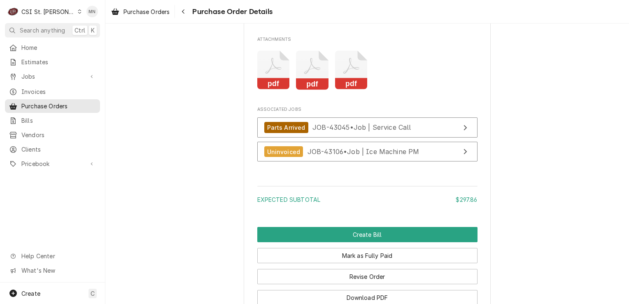
click at [348, 90] on icon "Attachments" at bounding box center [351, 70] width 33 height 39
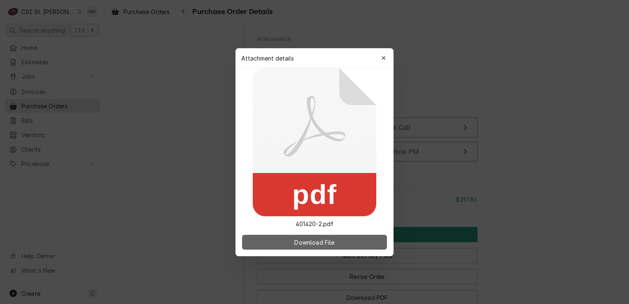
click at [318, 240] on span "Download File" at bounding box center [314, 241] width 43 height 9
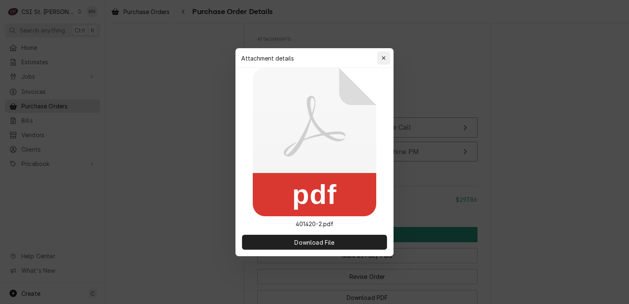
click at [381, 58] on icon "button" at bounding box center [383, 58] width 5 height 6
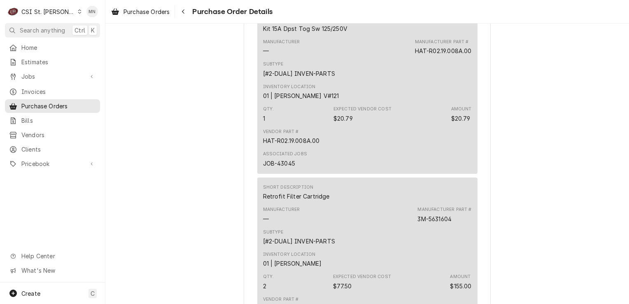
scroll to position [572, 0]
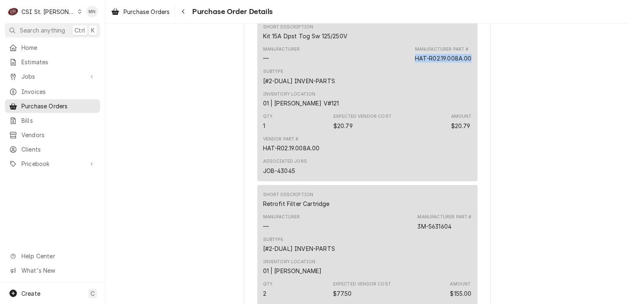
drag, startPoint x: 467, startPoint y: 82, endPoint x: 411, endPoint y: 89, distance: 56.8
click at [411, 65] on div "Manufacturer — Manufacturer Part # HAT-R02.19.008A.00" at bounding box center [367, 54] width 209 height 22
drag, startPoint x: 411, startPoint y: 89, endPoint x: 416, endPoint y: 88, distance: 5.2
copy div "HAT-R02.19.008A.00"
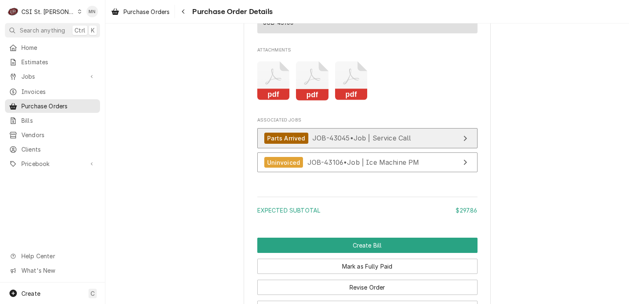
scroll to position [1107, 0]
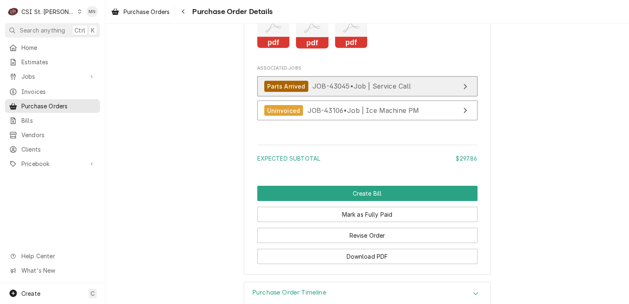
click at [356, 92] on div "Parts Arrived JOB-43045 • Job | Service Call" at bounding box center [337, 86] width 147 height 11
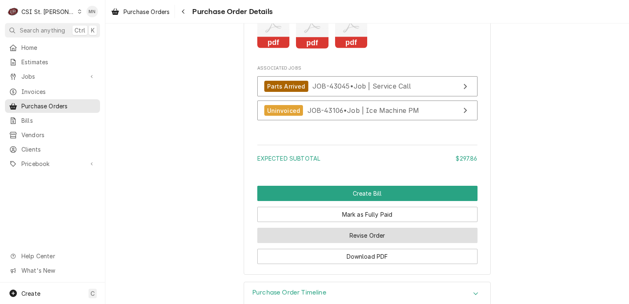
click at [353, 243] on button "Revise Order" at bounding box center [367, 235] width 220 height 15
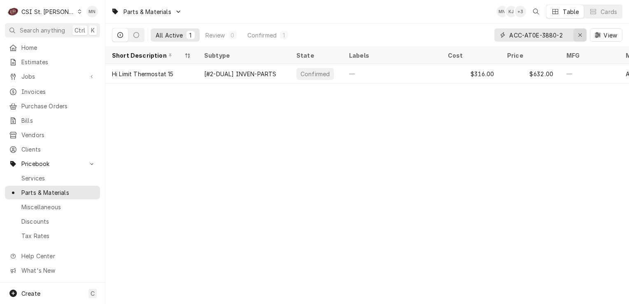
click at [581, 34] on icon "Erase input" at bounding box center [580, 35] width 5 height 6
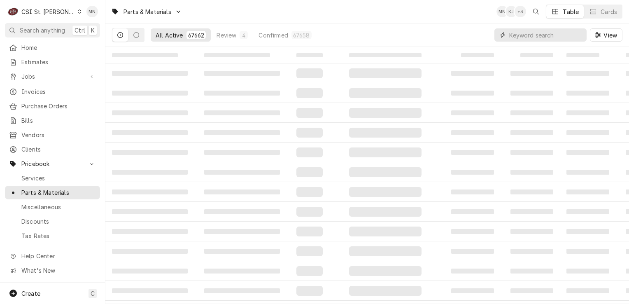
paste input "HAT-R02.19.008A.00"
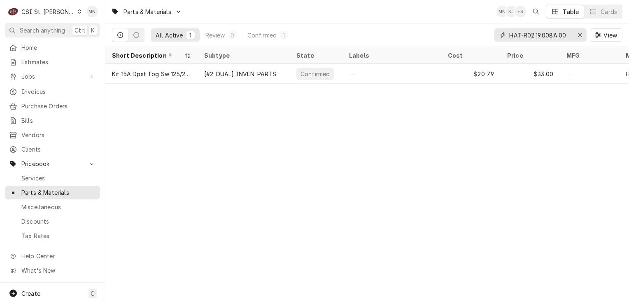
type input "HAT-R02.19.008A.00"
click at [581, 34] on icon "Erase input" at bounding box center [580, 35] width 5 height 6
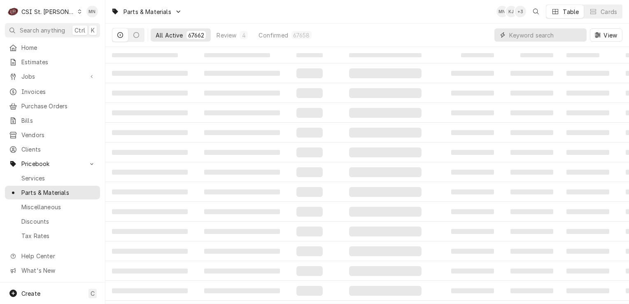
paste input "KAS-1267-000002"
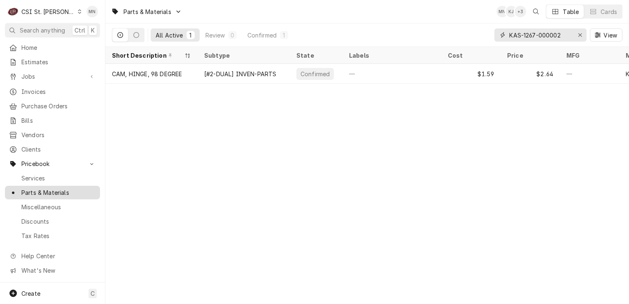
type input "KAS-1267-000002"
click at [574, 33] on button "Erase input" at bounding box center [579, 34] width 13 height 13
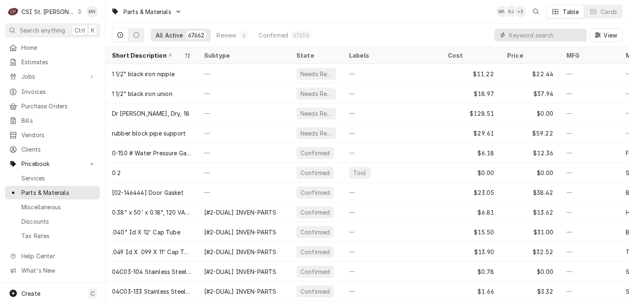
paste input "MUL-WBL-93-088"
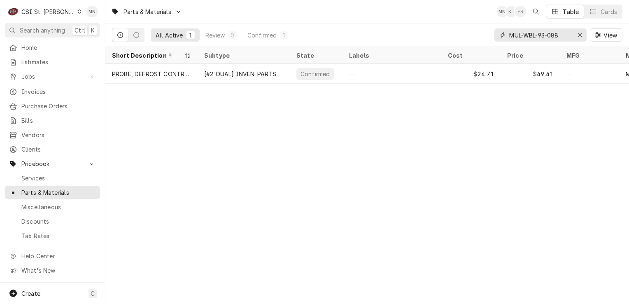
type input "MUL-WBL-93-088"
click at [577, 34] on div "Erase input" at bounding box center [580, 35] width 8 height 8
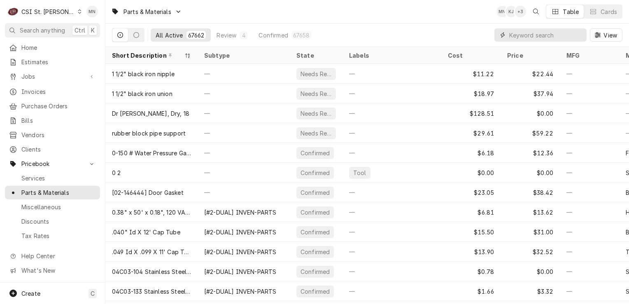
paste input "GRO-Z009048"
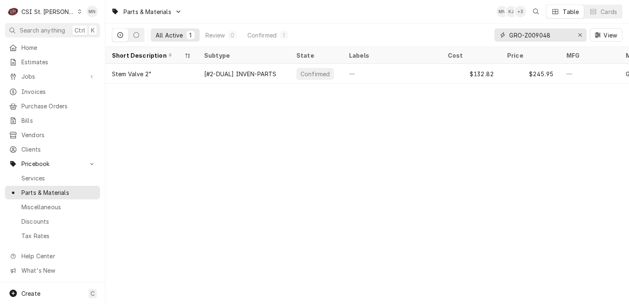
type input "GRO-Z009048"
click at [581, 35] on icon "Erase input" at bounding box center [580, 35] width 5 height 6
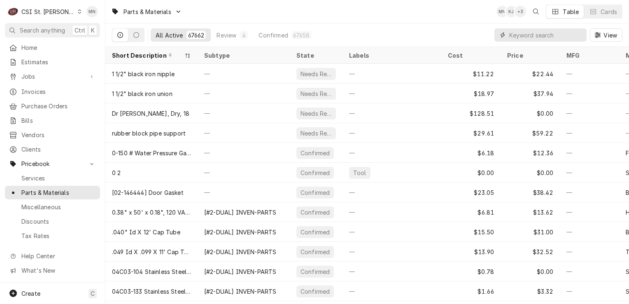
paste input "HAT-04.24.025.00"
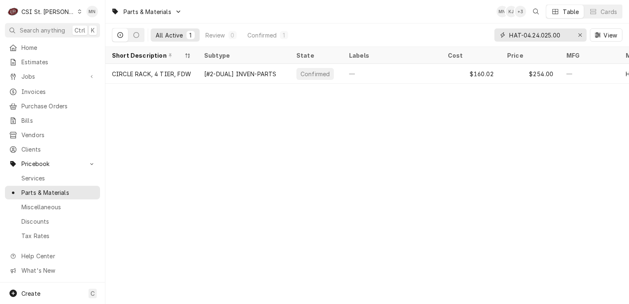
type input "HAT-04.24.025.00"
click at [582, 34] on div "Erase input" at bounding box center [580, 35] width 8 height 8
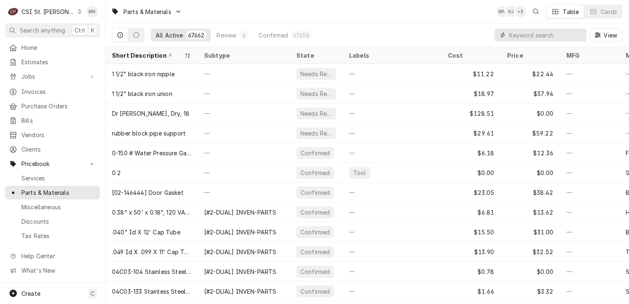
paste input "GRO-Z009028"
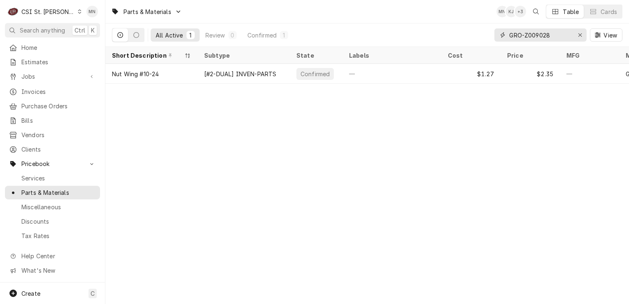
type input "GRO-Z009028"
click at [576, 34] on div "Erase input" at bounding box center [580, 35] width 8 height 8
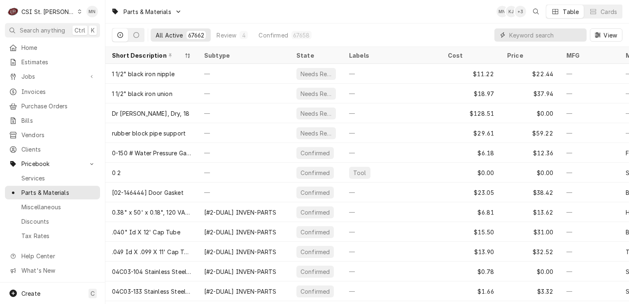
paste input "GRO-Z009029"
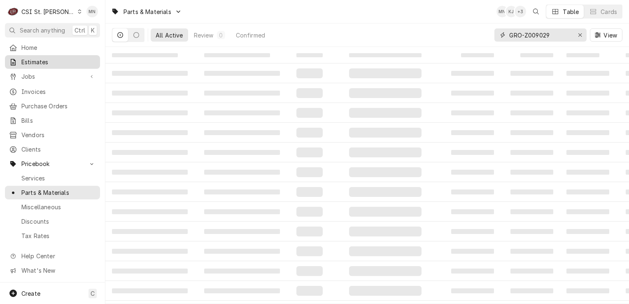
type input "GRO-Z009029"
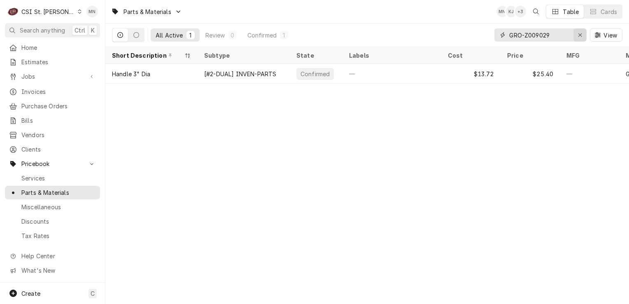
click at [580, 35] on icon "Erase input" at bounding box center [579, 34] width 3 height 3
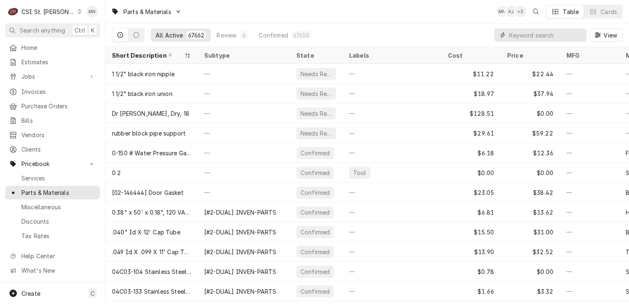
paste input "GAR-1838701"
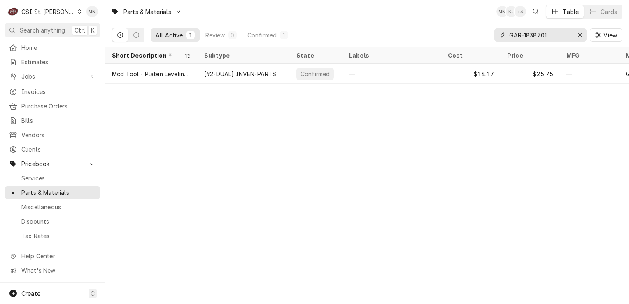
type input "GAR-1838701"
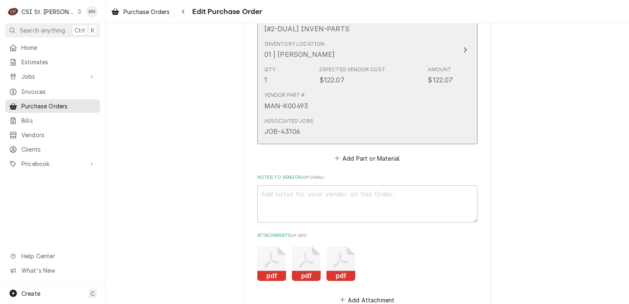
scroll to position [972, 0]
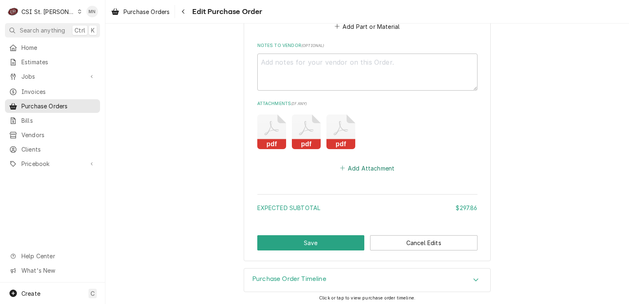
click at [363, 170] on button "Add Attachment" at bounding box center [367, 168] width 58 height 12
type textarea "x"
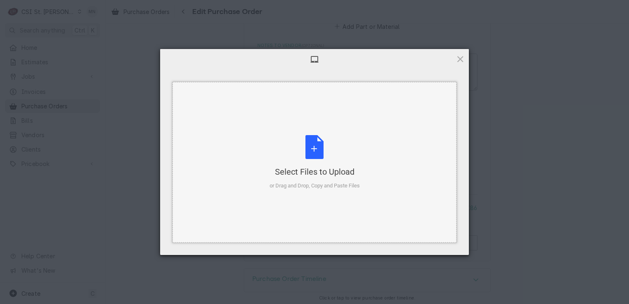
click at [340, 167] on div "Select Files to Upload" at bounding box center [315, 172] width 90 height 12
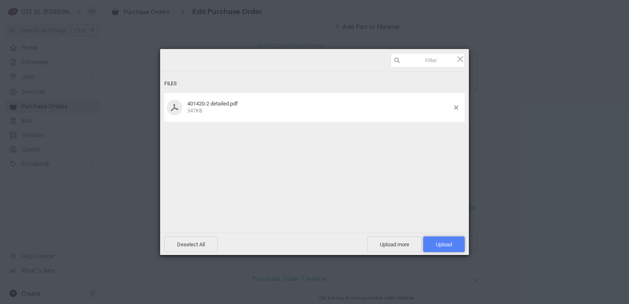
click at [445, 245] on span "Upload 1" at bounding box center [444, 244] width 16 height 6
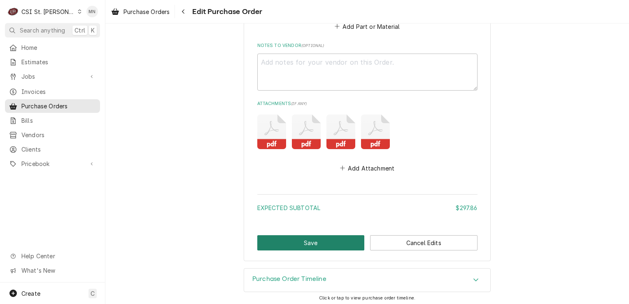
click at [344, 242] on button "Save" at bounding box center [310, 242] width 107 height 15
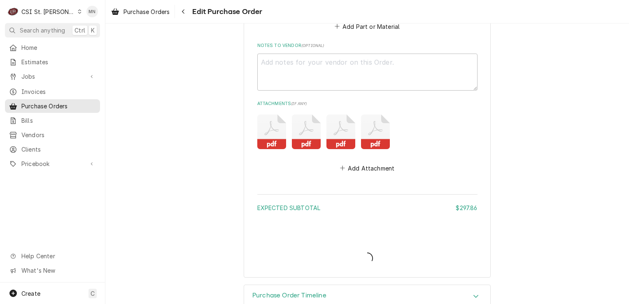
type textarea "x"
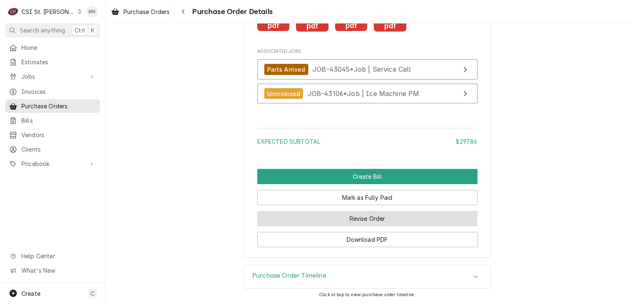
scroll to position [1148, 0]
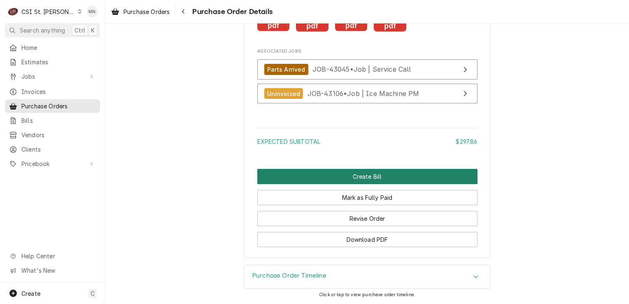
click at [377, 180] on button "Create Bill" at bounding box center [367, 176] width 220 height 15
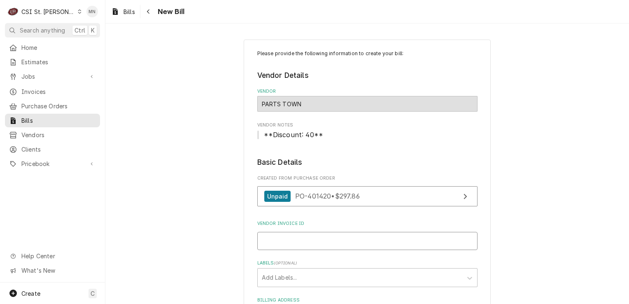
click at [300, 237] on input "Vendor Invoice ID" at bounding box center [367, 241] width 220 height 18
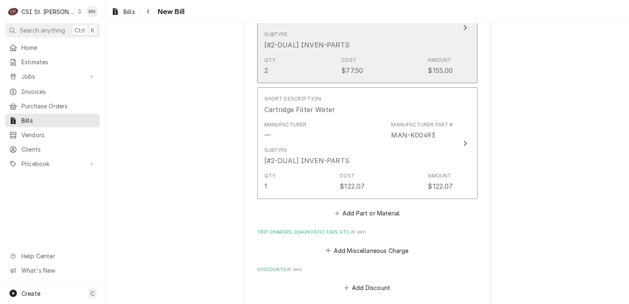
scroll to position [741, 0]
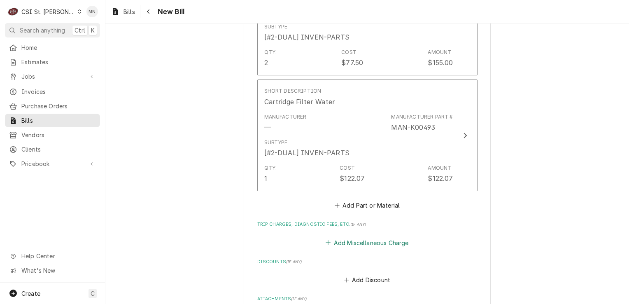
type input "2107157926"
click at [356, 239] on button "Add Miscellaneous Charge" at bounding box center [367, 243] width 86 height 12
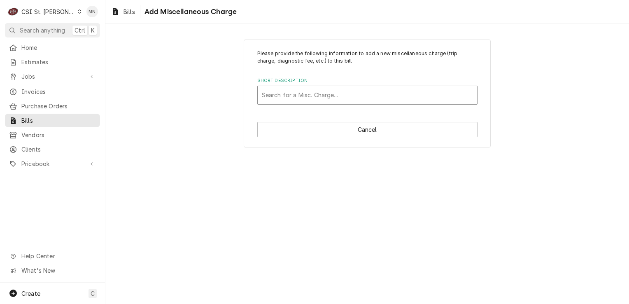
click at [312, 96] on div "Short Description" at bounding box center [367, 95] width 211 height 15
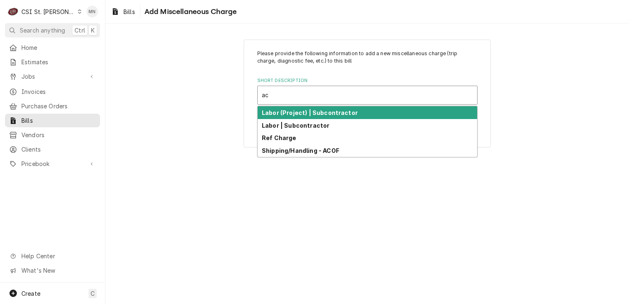
type input "aco"
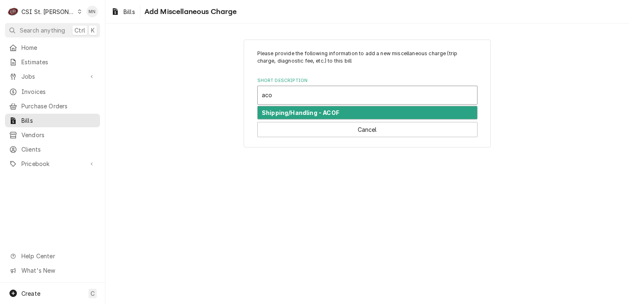
click at [335, 112] on strong "Shipping/Handling - ACOF" at bounding box center [300, 112] width 77 height 7
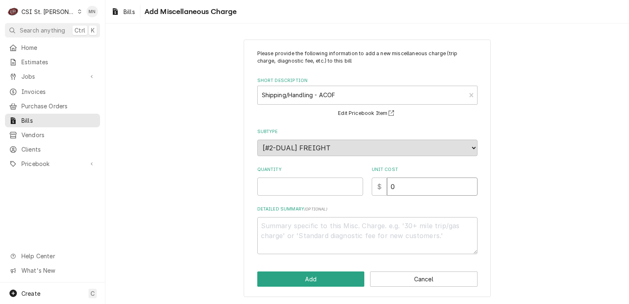
drag, startPoint x: 413, startPoint y: 187, endPoint x: 367, endPoint y: 186, distance: 45.7
click at [371, 185] on div "Quantity Unit Cost $ 0" at bounding box center [367, 180] width 220 height 29
type textarea "x"
type input "3"
type textarea "x"
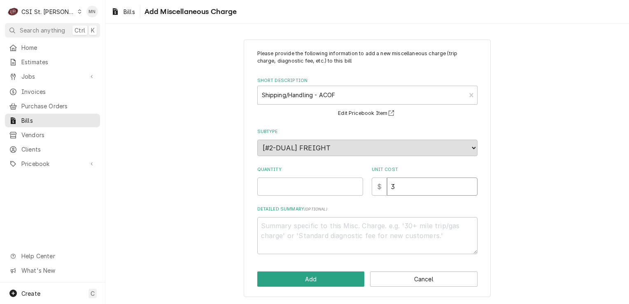
type input "37"
type textarea "x"
type input "37.1"
type textarea "x"
type input "37.11"
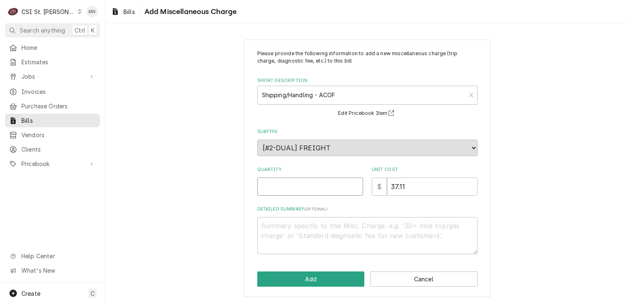
click at [300, 183] on input "Quantity" at bounding box center [310, 186] width 106 height 18
type textarea "x"
type input "1"
type textarea "x"
type textarea "A"
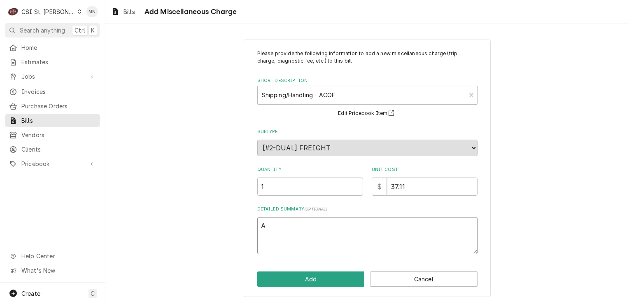
type textarea "x"
type textarea "AC"
type textarea "x"
type textarea "ACO"
type textarea "x"
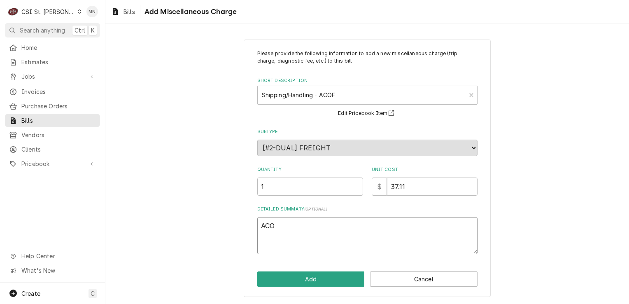
type textarea "ACOF"
type textarea "x"
type textarea "ACOF"
type textarea "x"
type textarea "ACOF $"
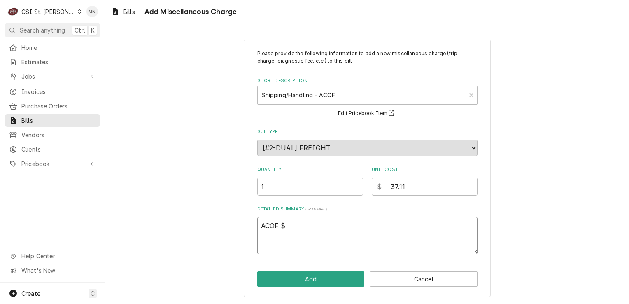
type textarea "x"
type textarea "ACOF $"
type textarea "x"
type textarea "ACOF $ 3"
type textarea "x"
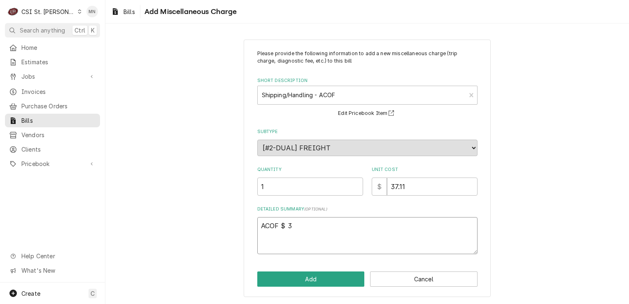
type textarea "ACOF $ 36"
type textarea "x"
type textarea "ACOF $ 3"
type textarea "x"
type textarea "ACOF $ 37"
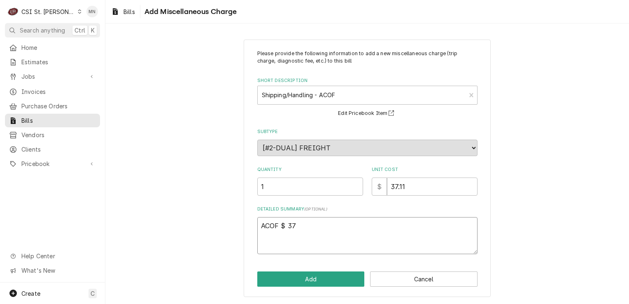
type textarea "x"
type textarea "ACOF $ 37."
type textarea "x"
type textarea "ACOF $ 37.1"
type textarea "x"
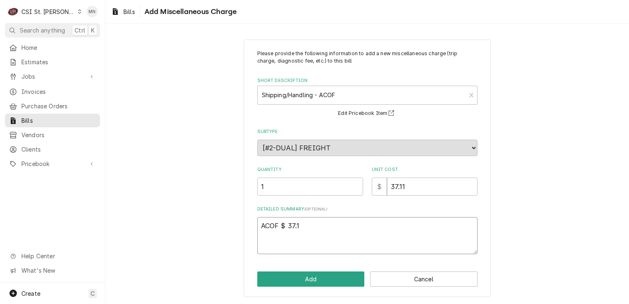
type textarea "ACOF $ 37.11"
type textarea "x"
type textarea "ACOF $ 37.11"
type textarea "x"
type textarea "ACOF $ 37.11 2"
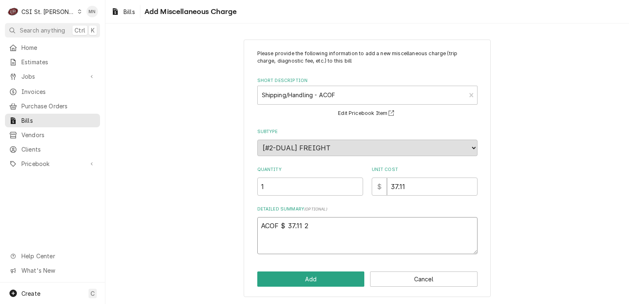
type textarea "x"
type textarea "ACOF $ 37.11 21"
type textarea "x"
type textarea "ACOF $ 37.11 210"
type textarea "x"
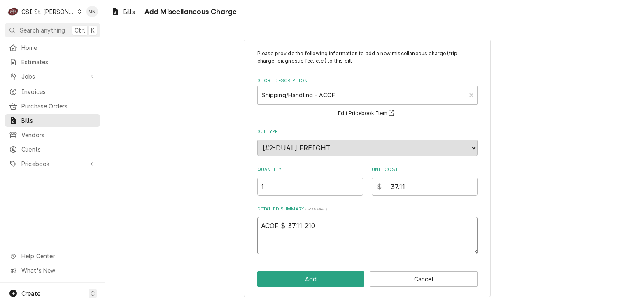
type textarea "ACOF $ 37.11 21"
type textarea "x"
type textarea "ACOF $ 37.11 2"
type textarea "x"
type textarea "ACOF $ 37.11"
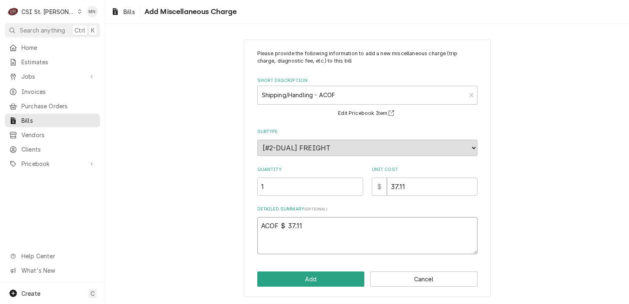
type textarea "x"
type textarea "ACOF $ 37.11"
type textarea "x"
type textarea "ACOF $ 37.11"
type textarea "x"
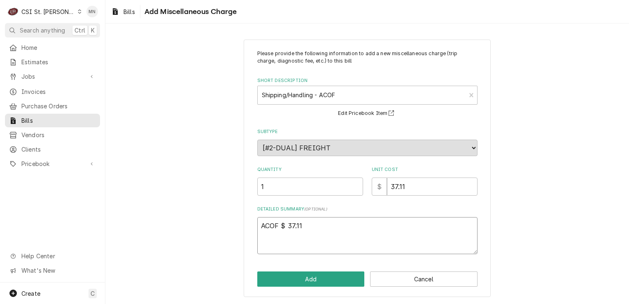
type textarea "ACOF $ 37.11 P"
type textarea "x"
type textarea "ACOF $ 37.11 Pa"
type textarea "x"
type textarea "ACOF $ 37.11 Par"
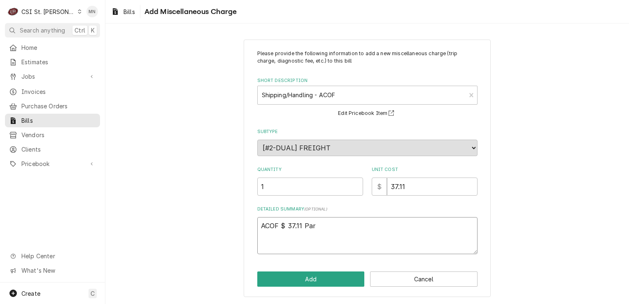
type textarea "x"
type textarea "ACOF $ 37.11 Part"
type textarea "x"
type textarea "ACOF $ 37.11 Parts"
type textarea "x"
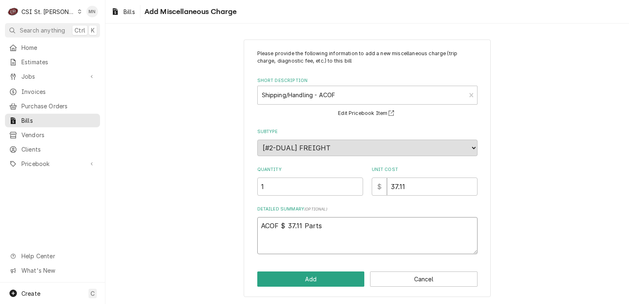
type textarea "ACOF $ 37.11 Partst"
type textarea "x"
type textarea "ACOF $ 37.11 Partsto"
type textarea "x"
type textarea "ACOF $ 37.11 Partstow"
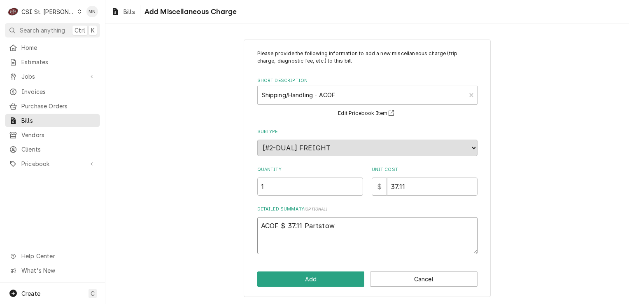
type textarea "x"
type textarea "ACOF $ 37.11 Partstown"
type textarea "x"
type textarea "ACOF $ 37.11 Partstown"
type textarea "x"
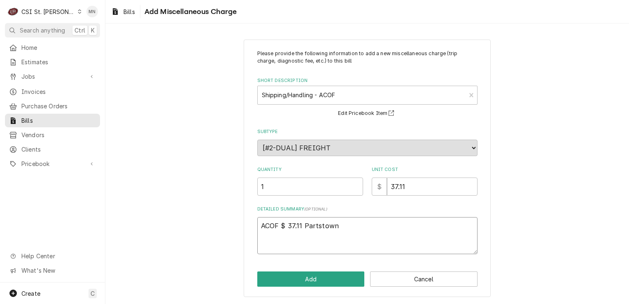
type textarea "ACOF $ 37.11 Partstown 2"
type textarea "x"
type textarea "ACOF $ 37.11 Partstown 21"
type textarea "x"
type textarea "ACOF $ 37.11 Partstown 210"
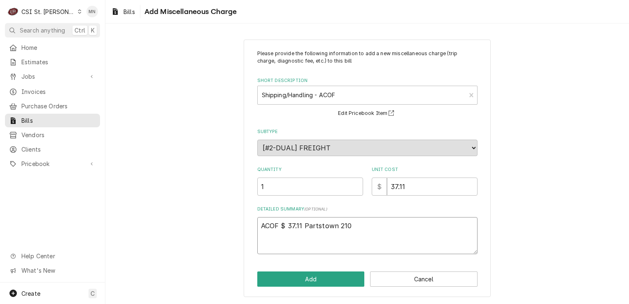
type textarea "x"
type textarea "ACOF $ 37.11 Partstown 2107"
type textarea "x"
type textarea "ACOF $ 37.11 Partstown 21071"
type textarea "x"
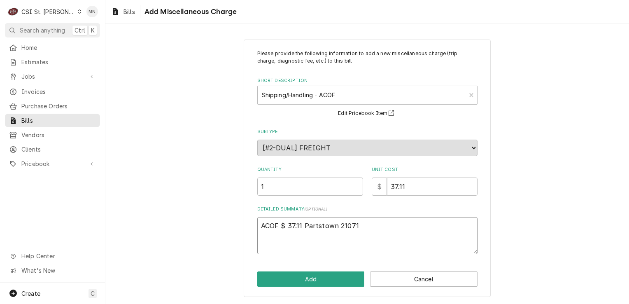
type textarea "ACOF $ 37.11 Partstown 210713"
type textarea "x"
type textarea "ACOF $ 37.11 Partstown 2107131"
type textarea "x"
type textarea "ACOF $ 37.11 Partstown 21071317"
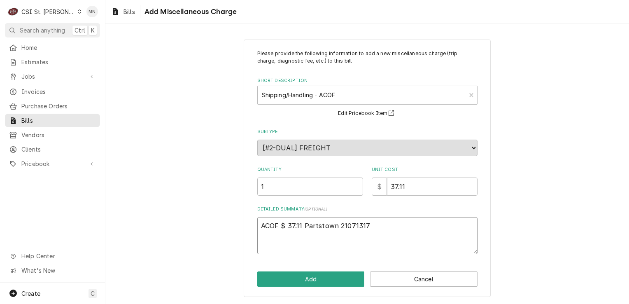
type textarea "x"
type textarea "ACOF $ 37.11 Partstown 210713179"
type textarea "x"
type textarea "ACOF $ 37.11 Partstown 2107131794"
click at [339, 278] on button "Add" at bounding box center [310, 278] width 107 height 15
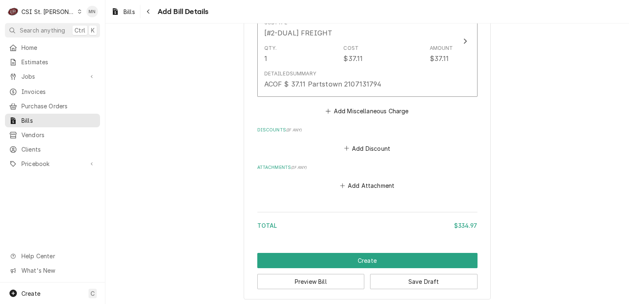
scroll to position [987, 0]
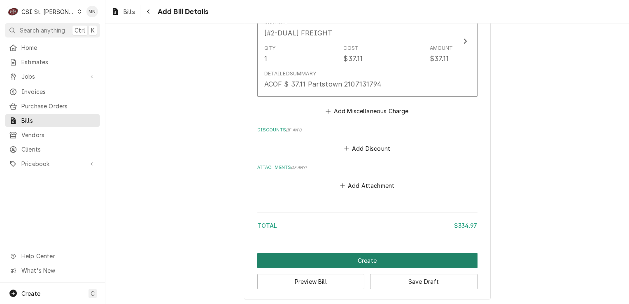
click at [359, 263] on button "Create" at bounding box center [367, 260] width 220 height 15
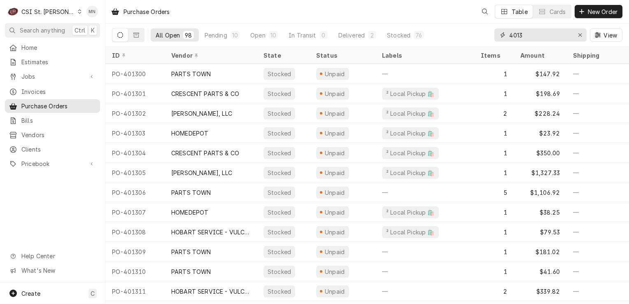
drag, startPoint x: 541, startPoint y: 38, endPoint x: 396, endPoint y: 42, distance: 145.7
click at [397, 42] on div "All Open 98 Pending 10 Open 10 In Transit 0 Delivered 2 Stocked 76 4013 View" at bounding box center [367, 34] width 510 height 23
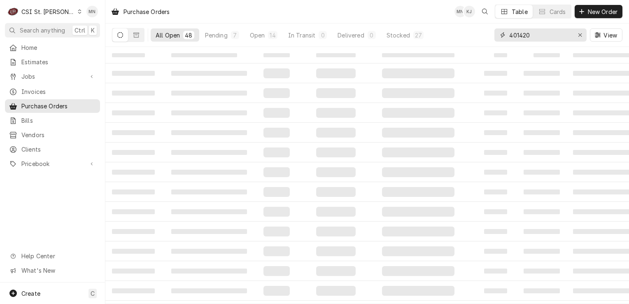
type input "401420"
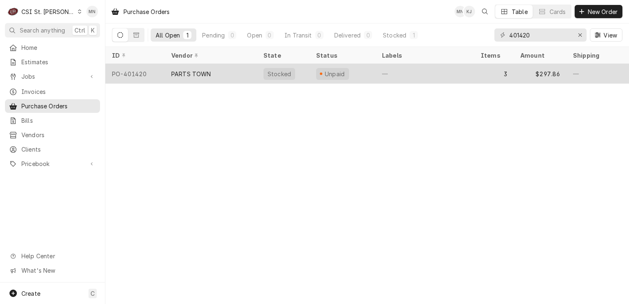
click at [188, 77] on div "PARTS TOWN" at bounding box center [211, 74] width 92 height 20
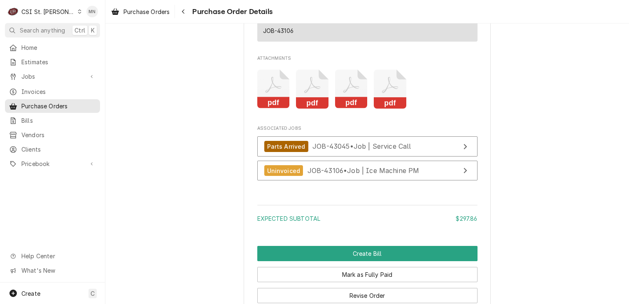
scroll to position [1070, 0]
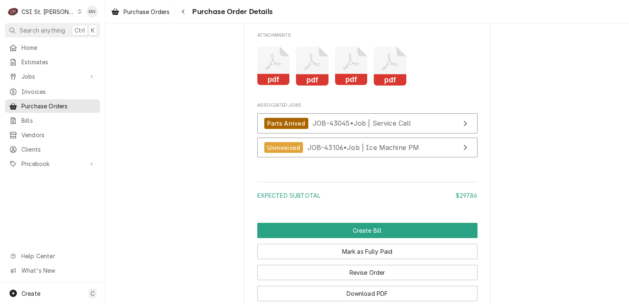
click at [270, 86] on icon "Attachments" at bounding box center [273, 65] width 33 height 39
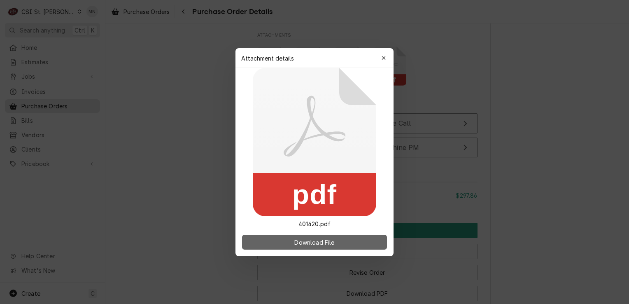
click at [298, 241] on span "Download File" at bounding box center [314, 241] width 43 height 9
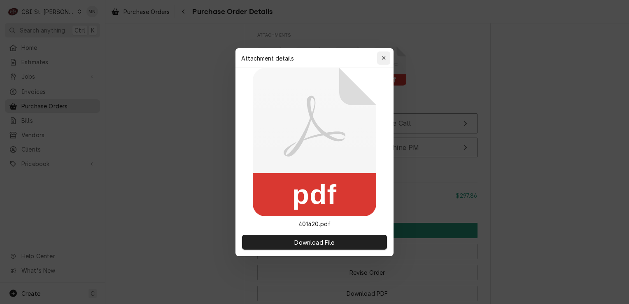
click at [378, 58] on button "button" at bounding box center [383, 57] width 13 height 13
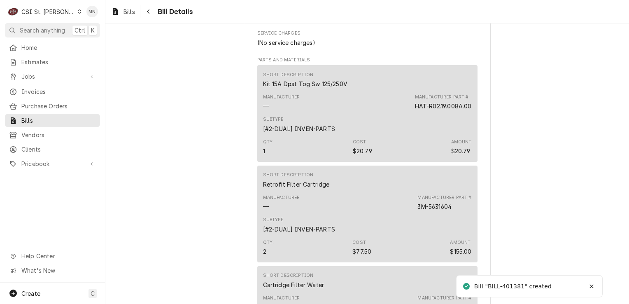
scroll to position [617, 0]
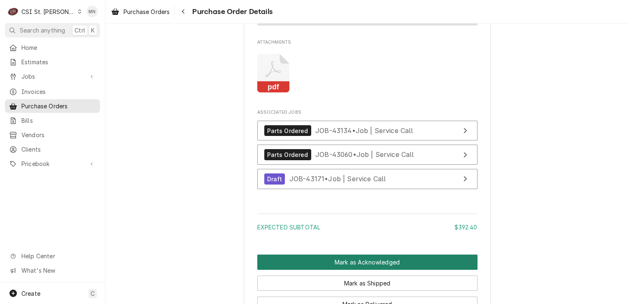
scroll to position [1564, 0]
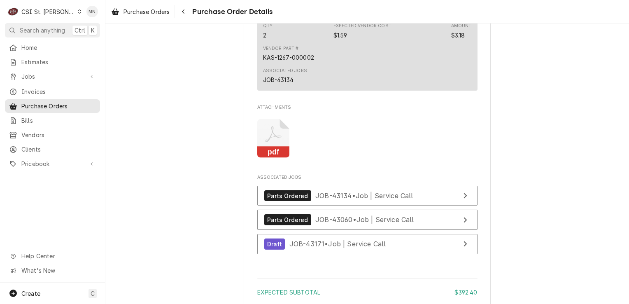
click at [267, 158] on icon "Attachments" at bounding box center [273, 138] width 33 height 39
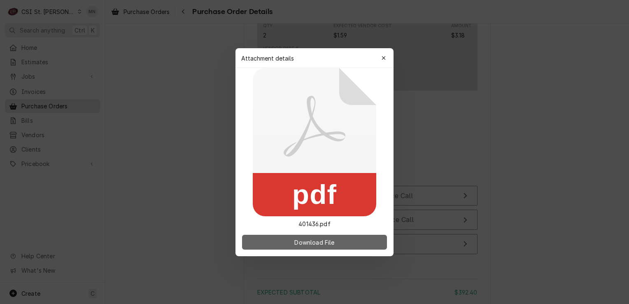
click at [302, 241] on span "Download File" at bounding box center [314, 241] width 43 height 9
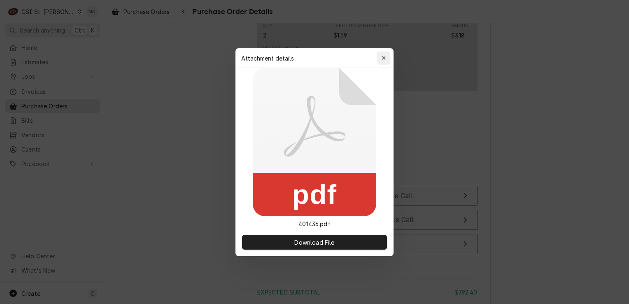
click at [386, 57] on div "button" at bounding box center [383, 58] width 8 height 8
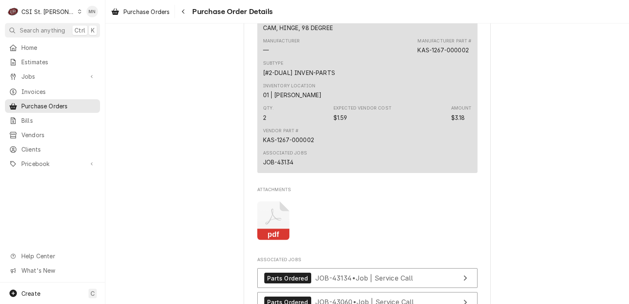
scroll to position [1646, 0]
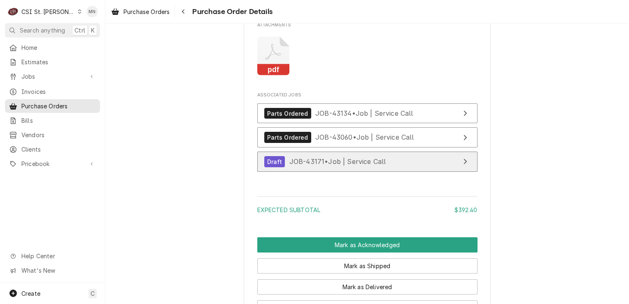
click at [310, 165] on span "JOB-43171 • Job | Service Call" at bounding box center [337, 161] width 97 height 8
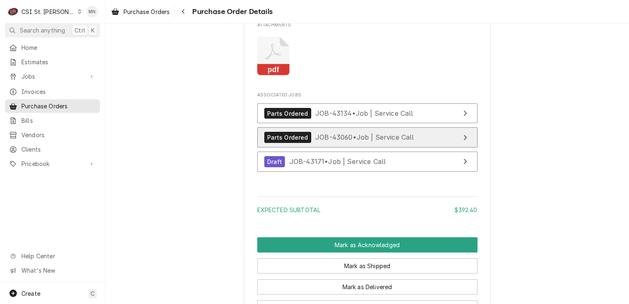
click at [346, 141] on span "JOB-43060 • Job | Service Call" at bounding box center [364, 137] width 99 height 8
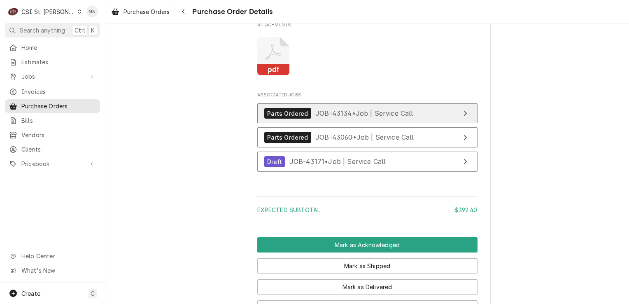
click at [321, 117] on span "JOB-43134 • Job | Service Call" at bounding box center [364, 113] width 98 height 8
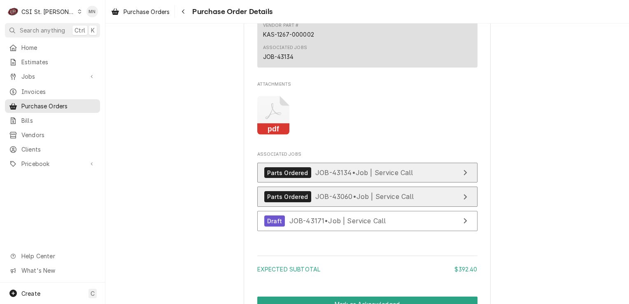
scroll to position [1481, 0]
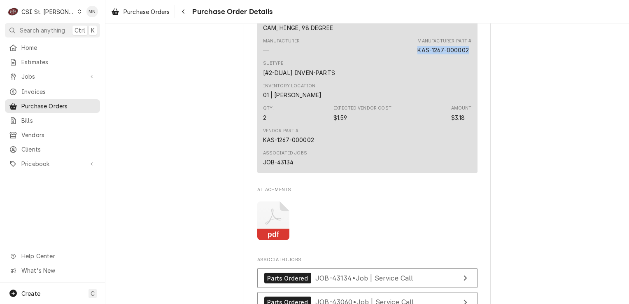
drag, startPoint x: 467, startPoint y: 73, endPoint x: 414, endPoint y: 75, distance: 53.5
click at [414, 57] on div "Manufacturer — Manufacturer Part # KAS-1267-000002" at bounding box center [367, 46] width 209 height 22
drag, startPoint x: 414, startPoint y: 75, endPoint x: 422, endPoint y: 77, distance: 8.6
copy div "KAS-1267-000002"
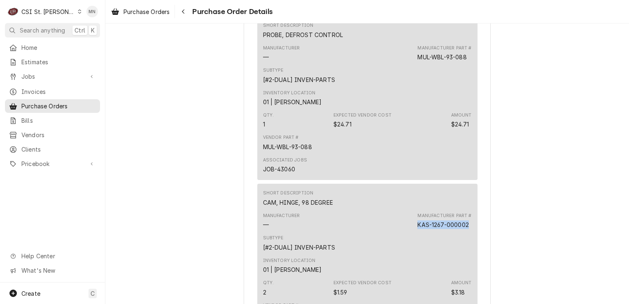
scroll to position [1276, 0]
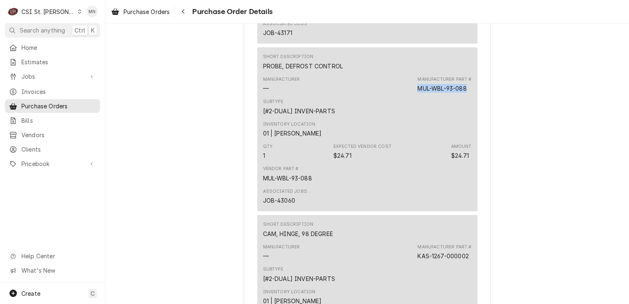
drag, startPoint x: 465, startPoint y: 114, endPoint x: 416, endPoint y: 115, distance: 48.6
click at [417, 93] on div "MUL-WBL-93-088" at bounding box center [441, 88] width 49 height 9
copy div "MUL-WBL-93-088"
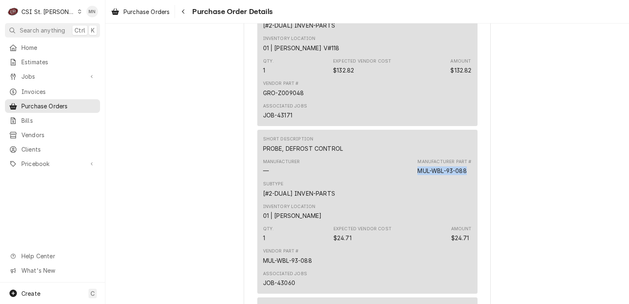
scroll to position [1152, 0]
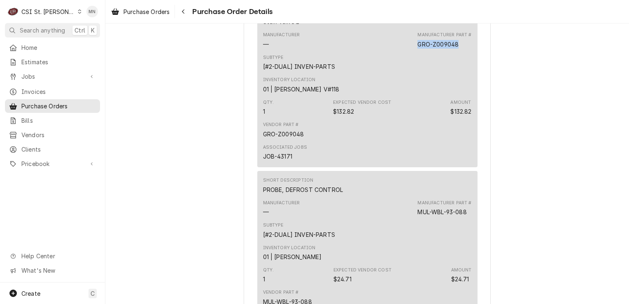
drag, startPoint x: 462, startPoint y: 72, endPoint x: 416, endPoint y: 71, distance: 46.1
click at [417, 48] on div "Manufacturer Part # GRO-Z009048" at bounding box center [444, 40] width 54 height 16
copy div "GRO-Z009048"
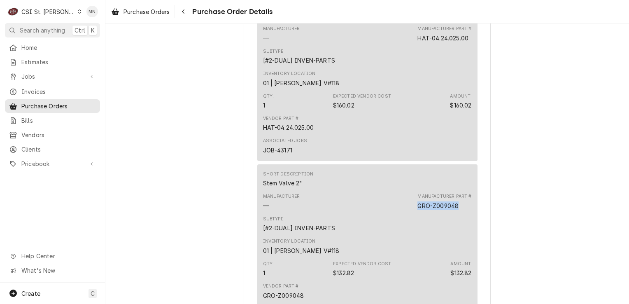
scroll to position [946, 0]
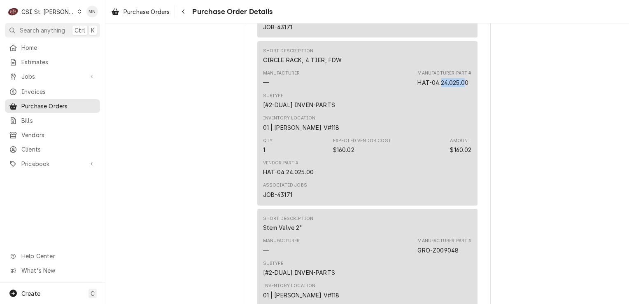
drag, startPoint x: 464, startPoint y: 106, endPoint x: 439, endPoint y: 106, distance: 25.1
click at [439, 87] on div "HAT-04.24.025.00" at bounding box center [442, 82] width 51 height 9
drag, startPoint x: 439, startPoint y: 106, endPoint x: 473, endPoint y: 107, distance: 34.2
click at [473, 107] on div "Short Description CIRCLE RACK, 4 TIER, FDW Manufacturer — Manufacturer Part # H…" at bounding box center [367, 123] width 220 height 164
drag, startPoint x: 467, startPoint y: 108, endPoint x: 415, endPoint y: 109, distance: 51.8
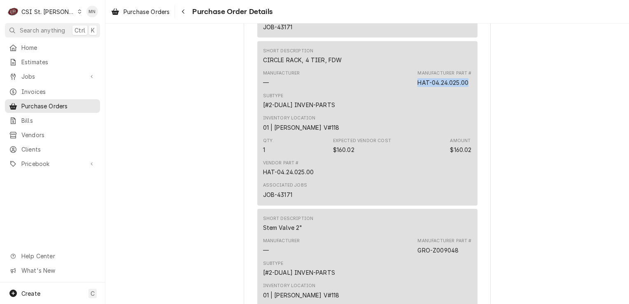
click at [417, 86] on div "Manufacturer Part # HAT-04.24.025.00" at bounding box center [444, 78] width 54 height 16
copy div "HAT-04.24.025.00"
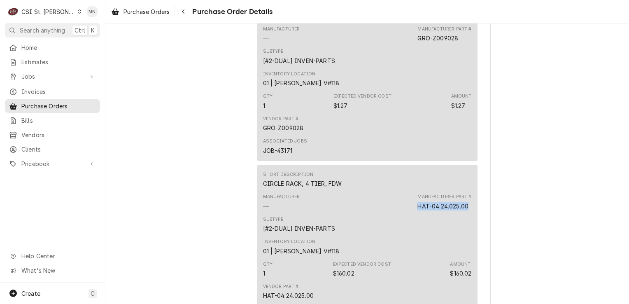
scroll to position [823, 0]
drag, startPoint x: 456, startPoint y: 63, endPoint x: 416, endPoint y: 63, distance: 39.5
click at [417, 42] on div "GRO-Z009028" at bounding box center [437, 38] width 41 height 9
copy div "GRO-Z009028"
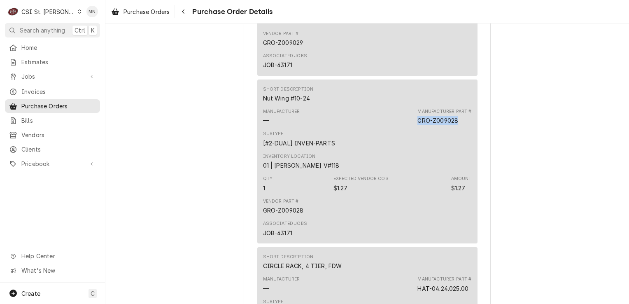
scroll to position [658, 0]
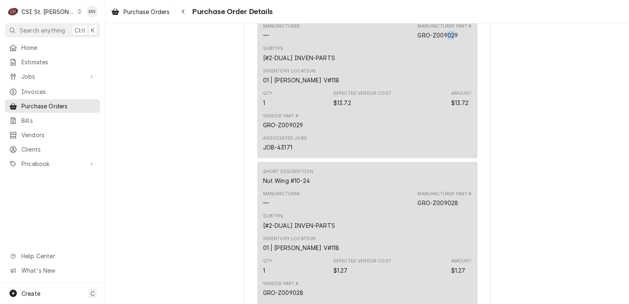
drag, startPoint x: 452, startPoint y: 60, endPoint x: 444, endPoint y: 61, distance: 8.3
click at [444, 39] on div "GRO-Z009029" at bounding box center [437, 35] width 40 height 9
drag, startPoint x: 444, startPoint y: 61, endPoint x: 444, endPoint y: 75, distance: 13.6
click at [444, 65] on div "Subtype [#2-DUAL] INVEN-PARTS" at bounding box center [367, 53] width 209 height 22
drag, startPoint x: 457, startPoint y: 60, endPoint x: 415, endPoint y: 60, distance: 41.6
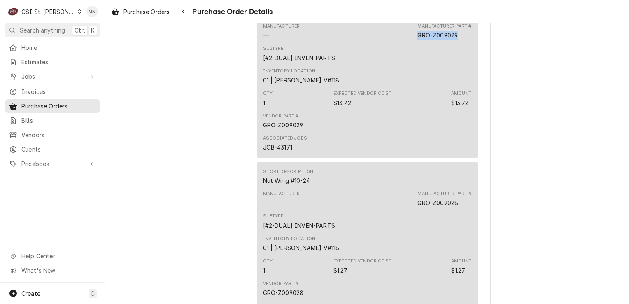
click at [417, 39] on div "Manufacturer Part # GRO-Z009029" at bounding box center [444, 31] width 54 height 16
copy div "GRO-Z009029"
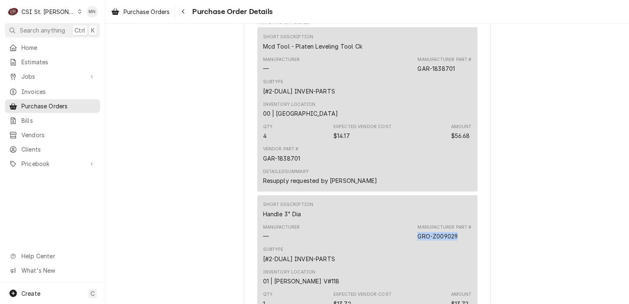
scroll to position [453, 0]
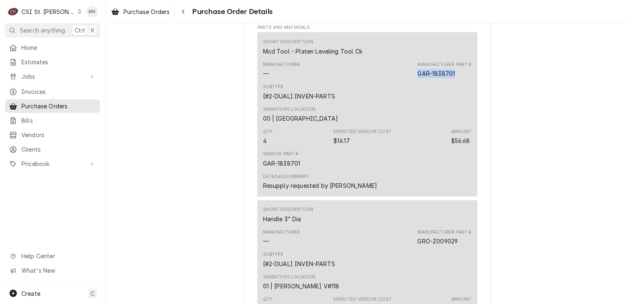
drag, startPoint x: 459, startPoint y: 100, endPoint x: 415, endPoint y: 104, distance: 44.6
click at [415, 81] on div "Manufacturer — Manufacturer Part # GAR-1838701" at bounding box center [367, 69] width 209 height 22
copy div "GAR-1838701"
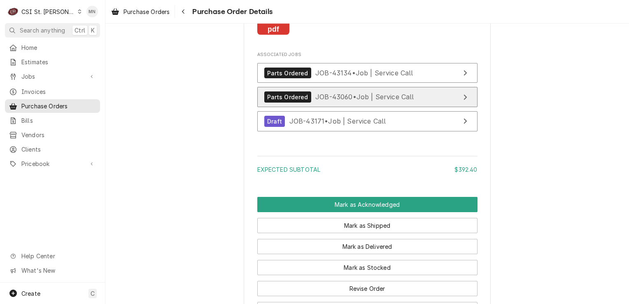
scroll to position [1801, 0]
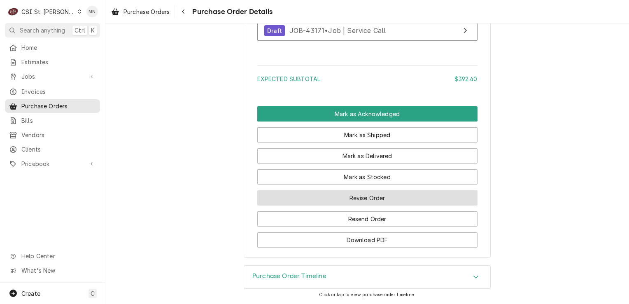
click at [362, 198] on button "Revise Order" at bounding box center [367, 197] width 220 height 15
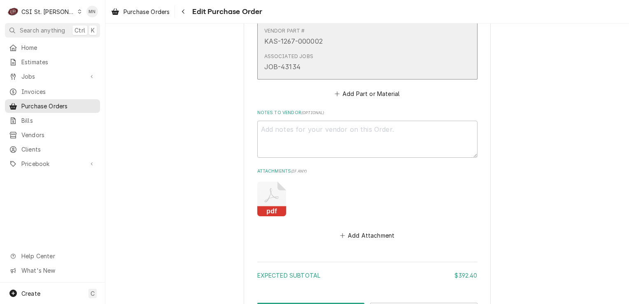
scroll to position [1646, 0]
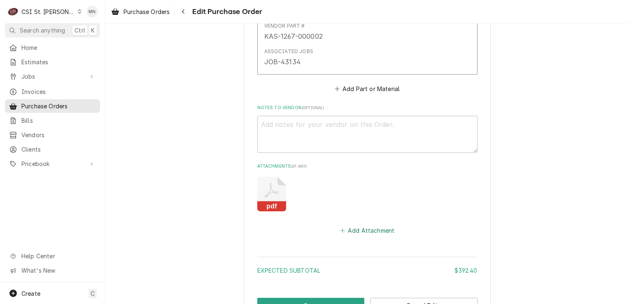
click at [367, 228] on button "Add Attachment" at bounding box center [367, 231] width 58 height 12
type textarea "x"
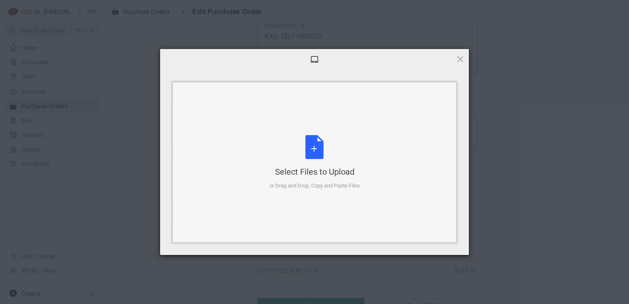
click at [321, 181] on div "or Drag and Drop, Copy and Paste Files" at bounding box center [315, 185] width 90 height 8
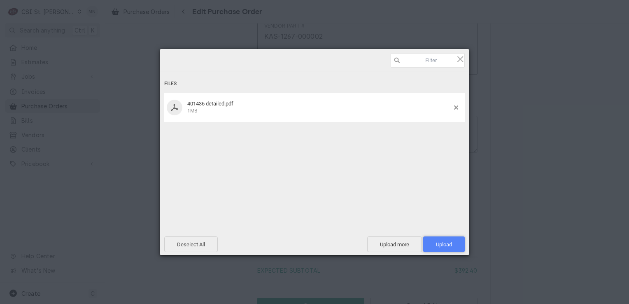
click at [448, 244] on span "Upload 1" at bounding box center [444, 244] width 16 height 6
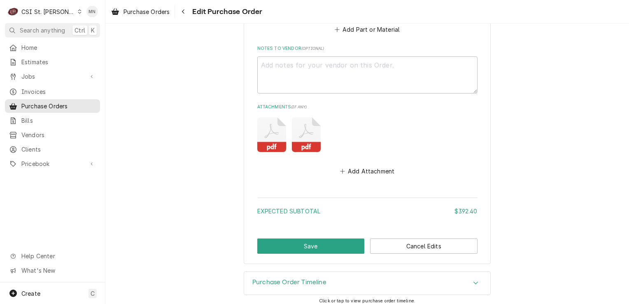
scroll to position [1708, 0]
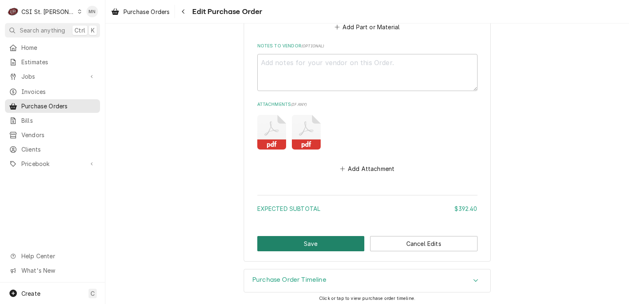
click at [325, 242] on button "Save" at bounding box center [310, 243] width 107 height 15
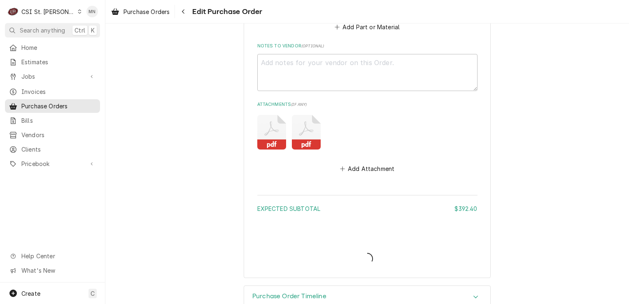
type textarea "x"
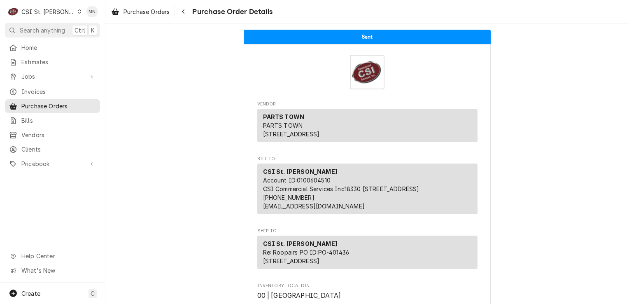
click at [77, 9] on div "Dynamic Content Wrapper" at bounding box center [79, 12] width 5 height 6
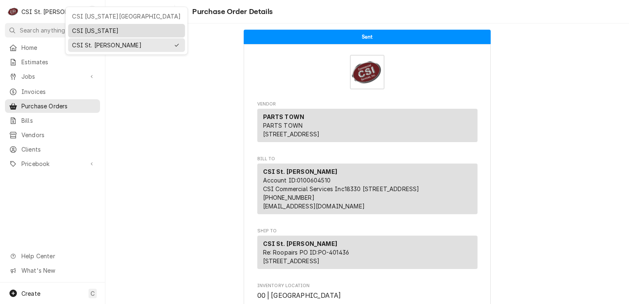
click at [77, 29] on div "CSI [US_STATE]" at bounding box center [126, 30] width 109 height 9
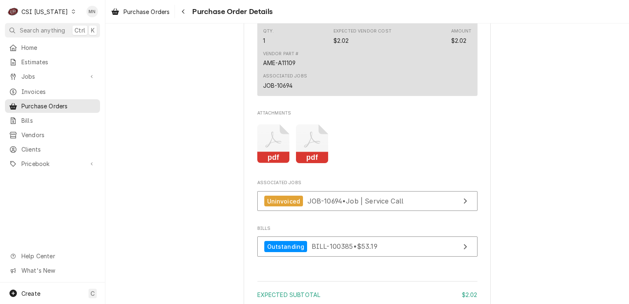
scroll to position [699, 0]
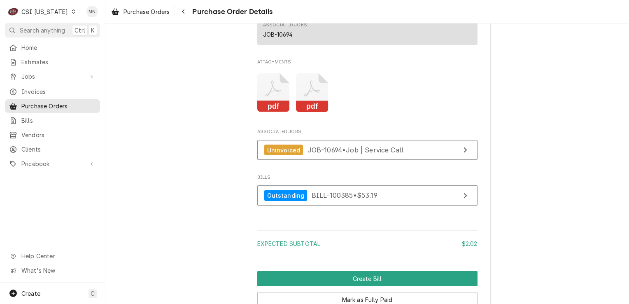
click at [308, 112] on icon "Attachments" at bounding box center [312, 92] width 33 height 39
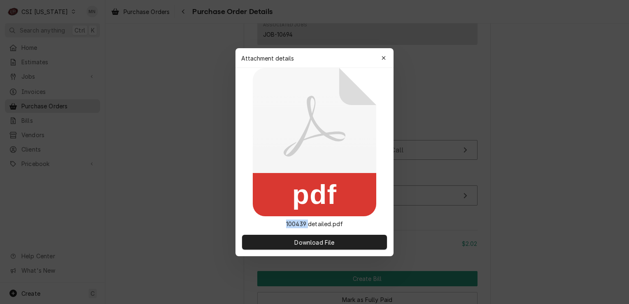
click at [308, 122] on icon at bounding box center [314, 125] width 62 height 61
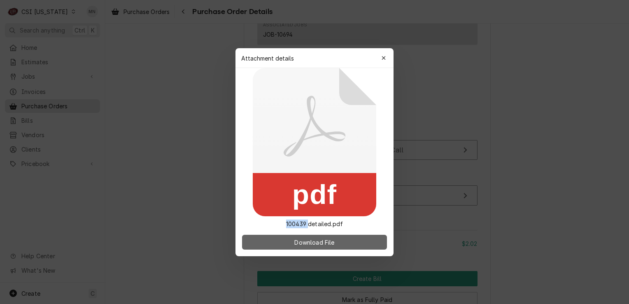
click at [318, 242] on span "Download File" at bounding box center [314, 241] width 43 height 9
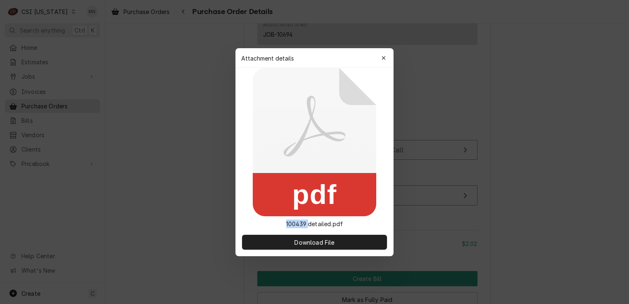
click at [381, 58] on icon "button" at bounding box center [383, 58] width 5 height 6
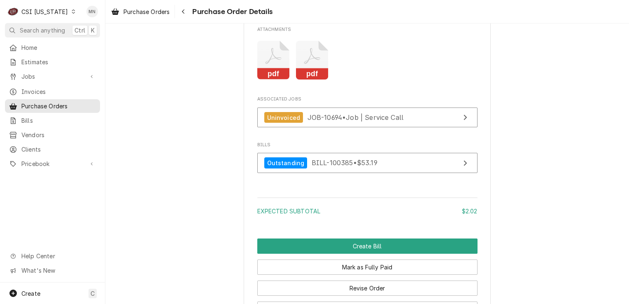
scroll to position [782, 0]
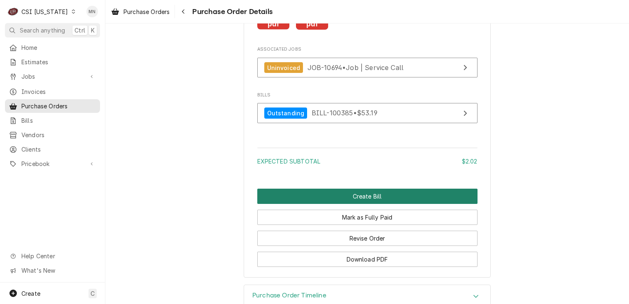
click at [379, 204] on button "Create Bill" at bounding box center [367, 195] width 220 height 15
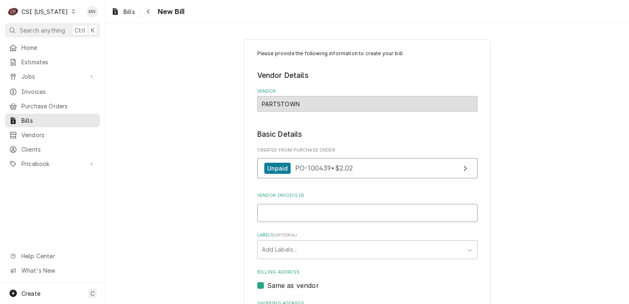
click at [293, 215] on input "Vendor Invoice ID" at bounding box center [367, 213] width 220 height 18
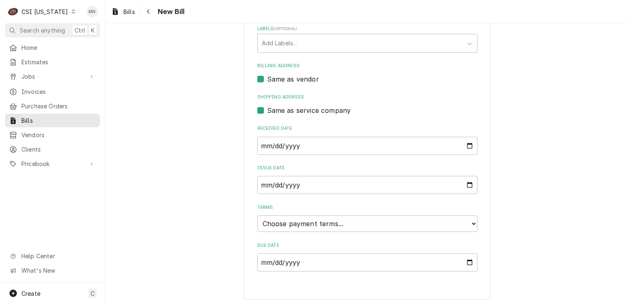
scroll to position [207, 0]
type input "2107089401"
click at [304, 221] on select "Choose payment terms... Same Day Net 7 Net 14 Net 21 Net 30 Net 45 Net 60 Net 90" at bounding box center [367, 222] width 220 height 16
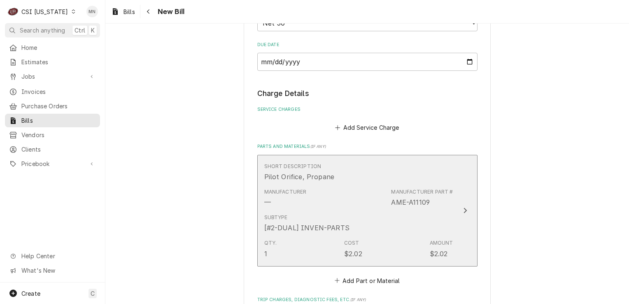
scroll to position [536, 0]
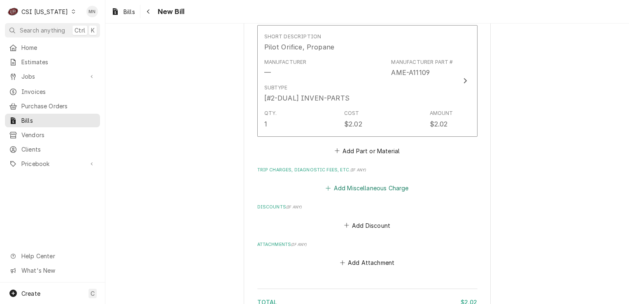
click at [359, 185] on button "Add Miscellaneous Charge" at bounding box center [367, 188] width 86 height 12
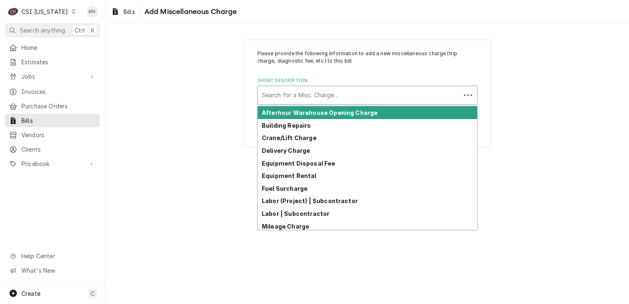
click at [291, 95] on div "Short Description" at bounding box center [359, 95] width 195 height 15
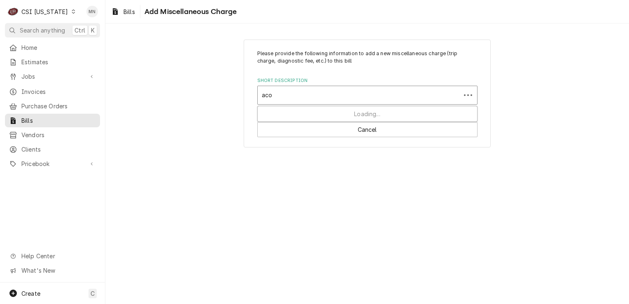
type input "acof"
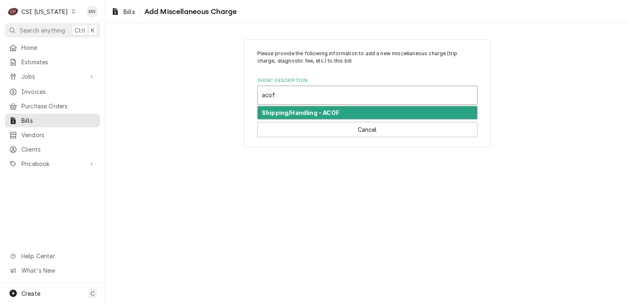
click at [341, 114] on div "Shipping/Handling - ACOF" at bounding box center [367, 112] width 219 height 13
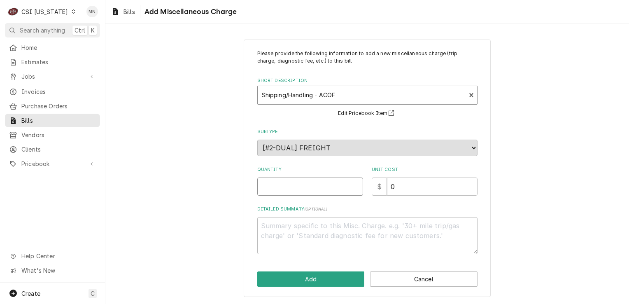
click at [297, 186] on input "Quantity" at bounding box center [310, 186] width 106 height 18
type textarea "x"
type input "1"
type textarea "x"
type input "5"
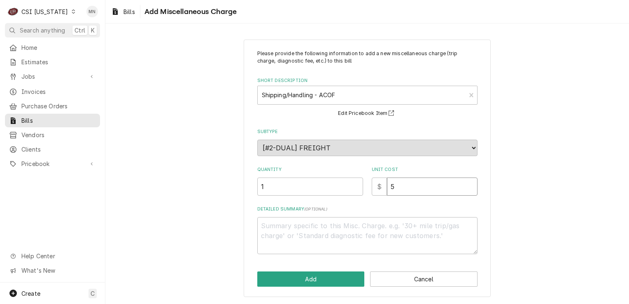
type textarea "x"
type input "51"
type textarea "x"
type input "51.1"
type textarea "x"
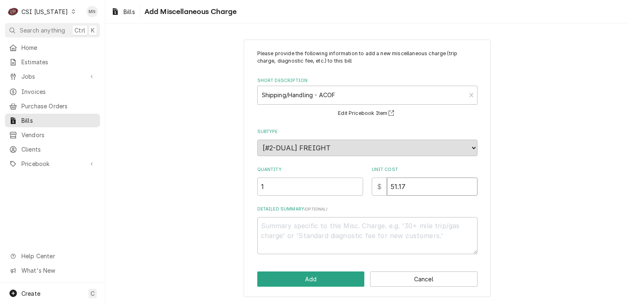
type input "51.17"
click at [291, 221] on textarea "Detailed Summary ( optional )" at bounding box center [367, 235] width 220 height 37
type textarea "x"
type textarea "N"
type textarea "x"
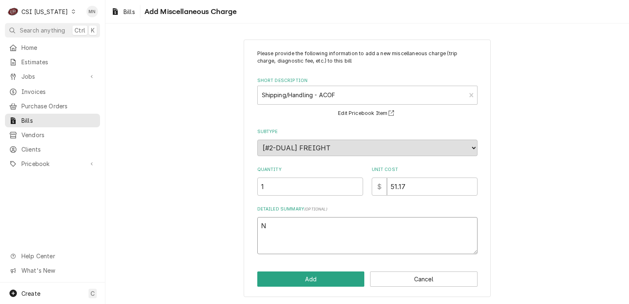
type textarea "Ne"
type textarea "x"
type textarea "N"
type textarea "x"
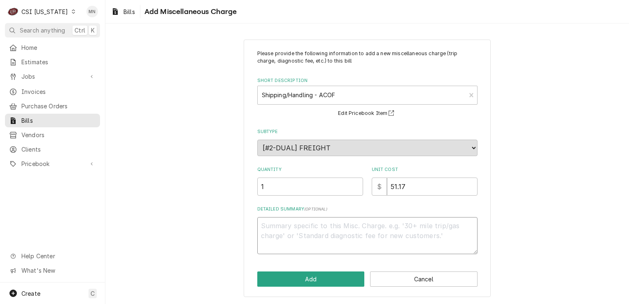
type textarea "U"
type textarea "x"
type textarea "UP"
type textarea "x"
type textarea "UPS"
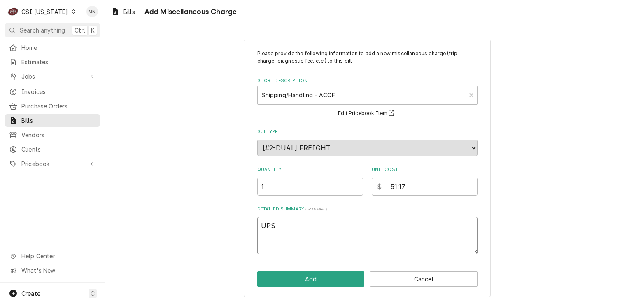
type textarea "x"
type textarea "UPS"
type textarea "x"
type textarea "UPS N"
type textarea "x"
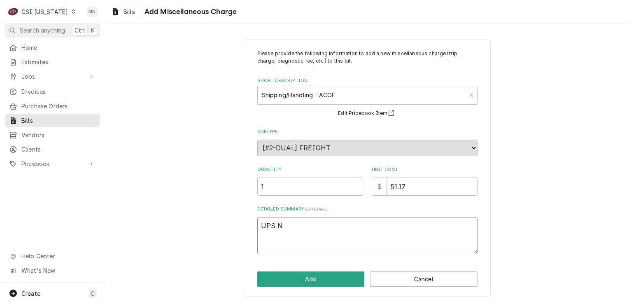
type textarea "UPS Ne"
type textarea "x"
type textarea "UPS Nex"
type textarea "x"
type textarea "UPS Next"
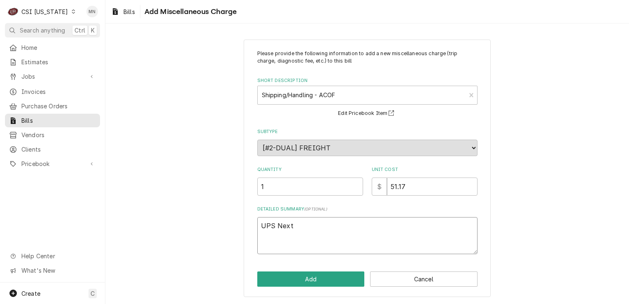
type textarea "x"
type textarea "UPS Nex"
type textarea "x"
type textarea "UPS Nex"
type textarea "x"
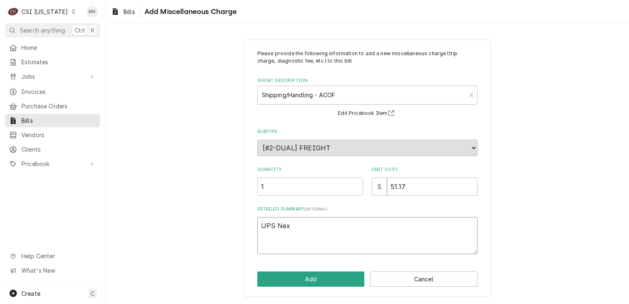
type textarea "UPS Nex"
type textarea "x"
type textarea "UPS Ne"
type textarea "x"
type textarea "UPS Net"
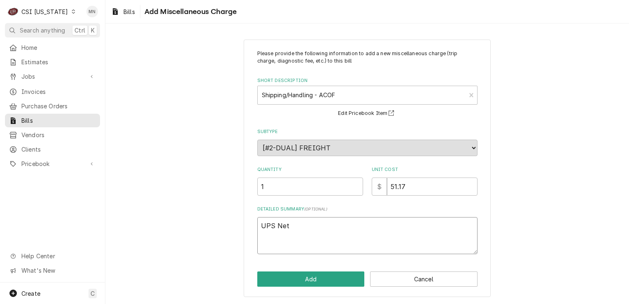
type textarea "x"
type textarea "UPS Net"
type textarea "x"
type textarea "UPS Net"
type textarea "x"
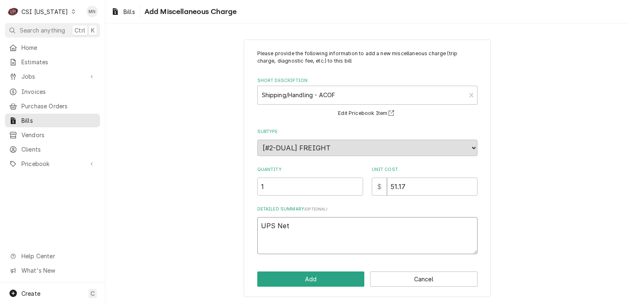
type textarea "UPS Ne"
type textarea "x"
type textarea "UPS Nex"
type textarea "x"
type textarea "UPS Next"
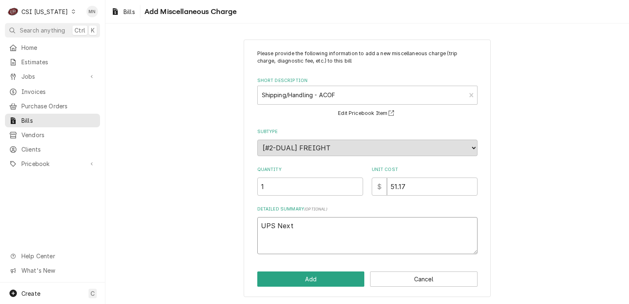
type textarea "x"
type textarea "UPS Next"
type textarea "x"
type textarea "UPS Next D"
type textarea "x"
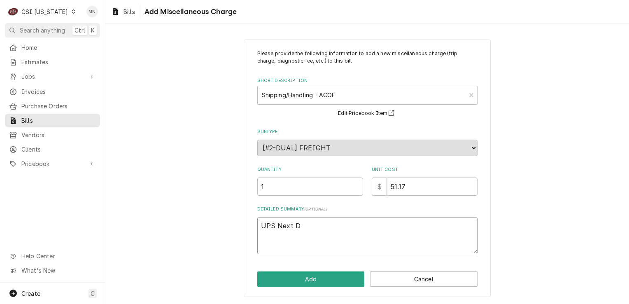
type textarea "UPS Next Da"
type textarea "x"
type textarea "UPS Next Day"
type textarea "x"
type textarea "UPS Next Day"
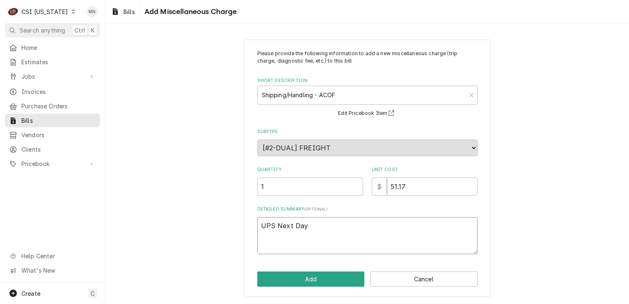
type textarea "x"
type textarea "UPS Next Day A"
type textarea "x"
type textarea "UPS Next Day Ai"
type textarea "x"
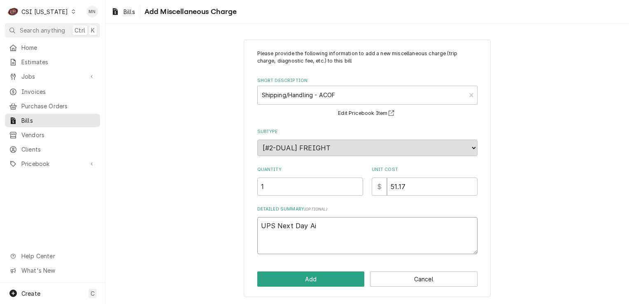
type textarea "UPS Next Day Air"
type textarea "x"
type textarea "UPS Next Day Air"
type textarea "x"
type textarea "UPS Next Day Air 2"
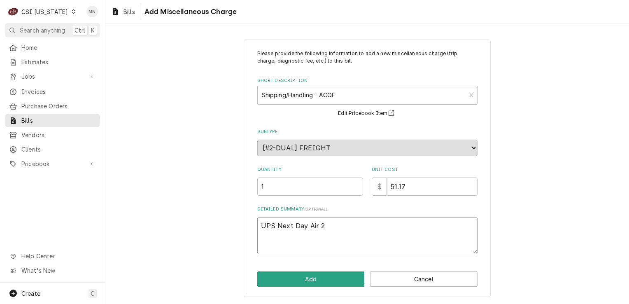
type textarea "x"
type textarea "UPS Next Day Air 21"
type textarea "x"
type textarea "UPS Next Day Air 210"
type textarea "x"
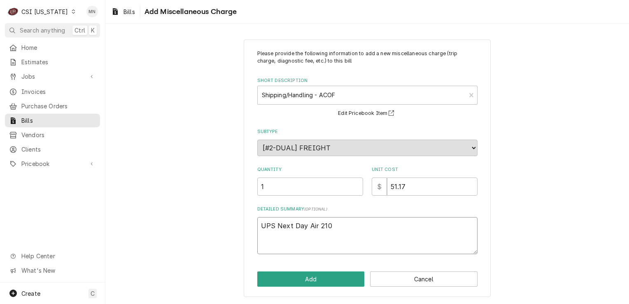
type textarea "UPS Next Day Air 2107"
type textarea "x"
type textarea "UPS Next Day Air 21070"
type textarea "x"
type textarea "UPS Next Day Air 210708"
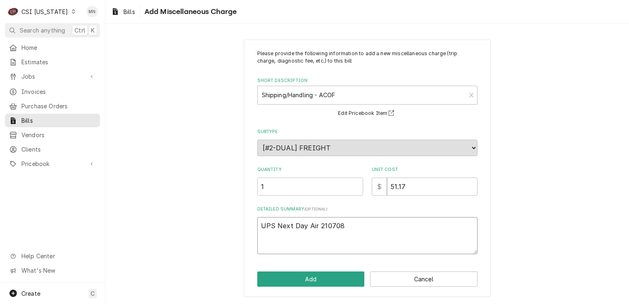
type textarea "x"
type textarea "UPS Next Day Air 2107089"
type textarea "x"
type textarea "UPS Next Day Air 21070894"
type textarea "x"
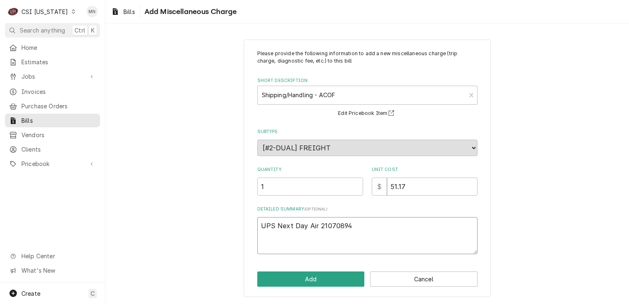
type textarea "UPS Next Day Air 210708940"
type textarea "x"
type textarea "UPS Next Day Air 2107089401"
type textarea "x"
type textarea "UPS Next Day Air 2107089401"
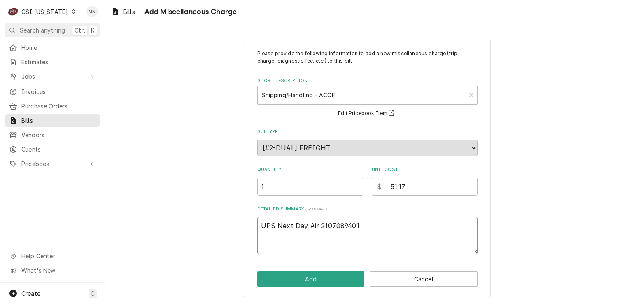
type textarea "x"
type textarea "UPS Next Day Air 2107089401 $"
type textarea "x"
type textarea "UPS Next Day Air 2107089401 $"
type textarea "x"
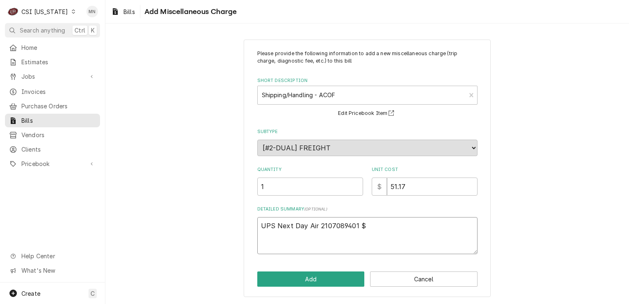
type textarea "UPS Next Day Air 2107089401 $ 5"
type textarea "x"
type textarea "UPS Next Day Air 2107089401 $ 51"
type textarea "x"
type textarea "UPS Next Day Air 2107089401 $ 51."
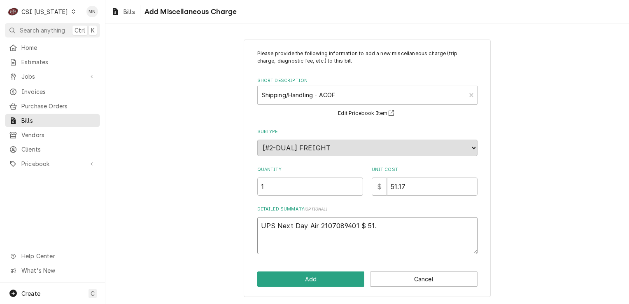
type textarea "x"
type textarea "UPS Next Day Air 2107089401 $ 51.1"
type textarea "x"
type textarea "UPS Next Day Air 2107089401 $ 51.17"
click at [323, 276] on button "Add" at bounding box center [310, 278] width 107 height 15
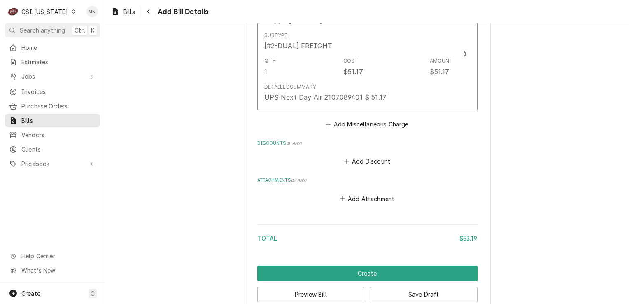
scroll to position [729, 0]
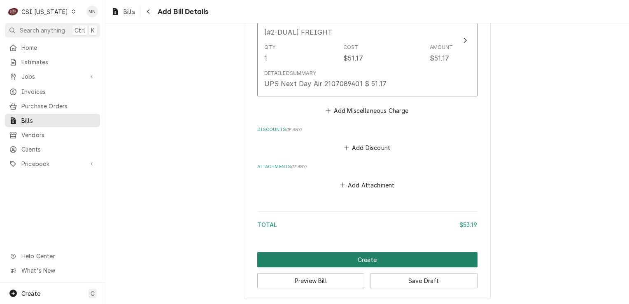
click at [357, 256] on button "Create" at bounding box center [367, 259] width 220 height 15
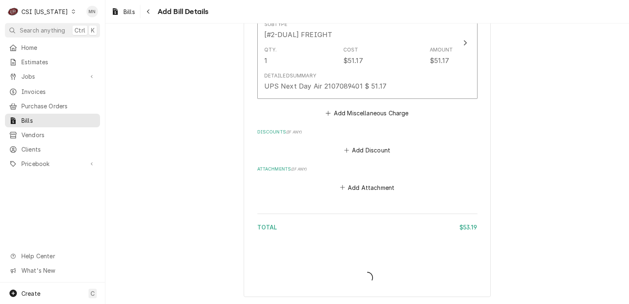
scroll to position [725, 0]
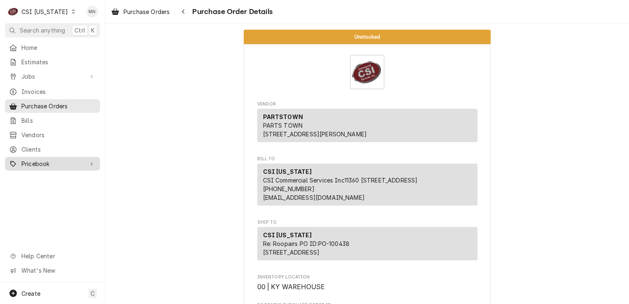
click at [33, 159] on span "Pricebook" at bounding box center [52, 163] width 62 height 9
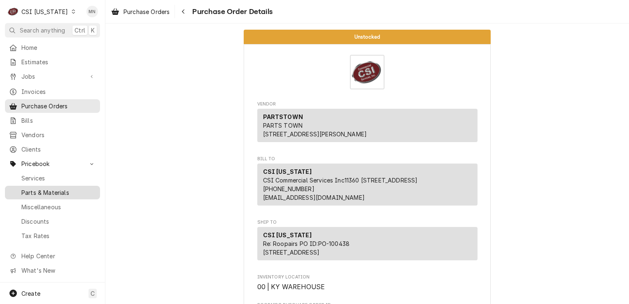
click at [39, 191] on div "Parts & Materials" at bounding box center [53, 192] width 92 height 10
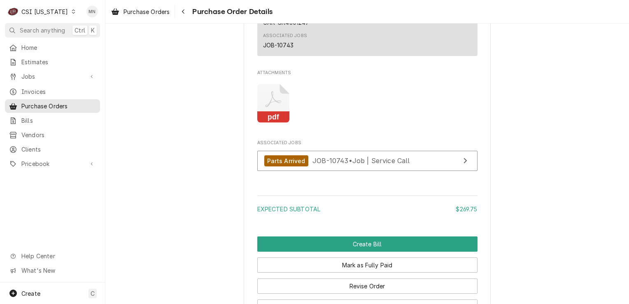
scroll to position [864, 0]
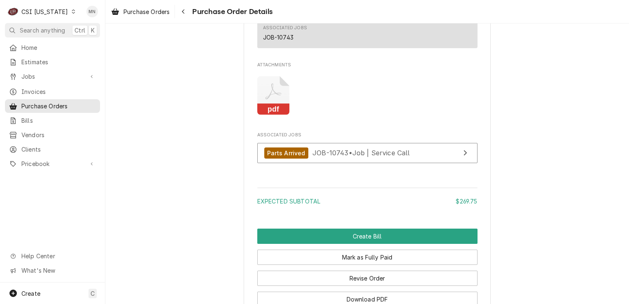
click at [261, 115] on icon "Attachments" at bounding box center [273, 95] width 33 height 39
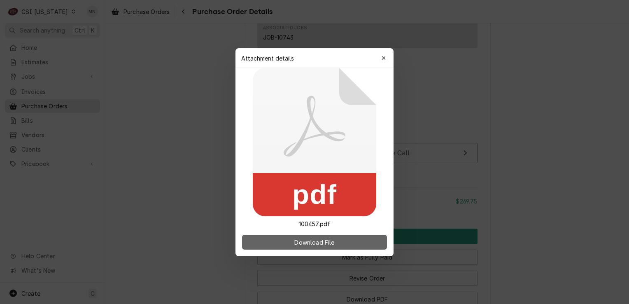
click at [324, 237] on button "Download File" at bounding box center [314, 242] width 145 height 15
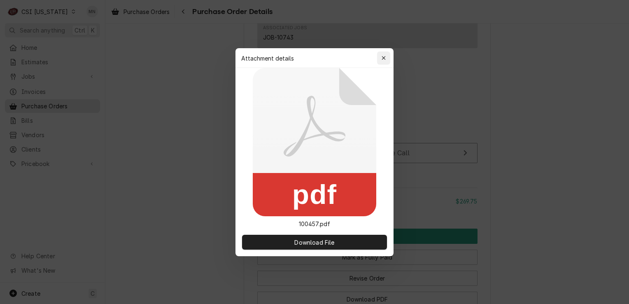
click at [381, 61] on div "button" at bounding box center [383, 58] width 8 height 8
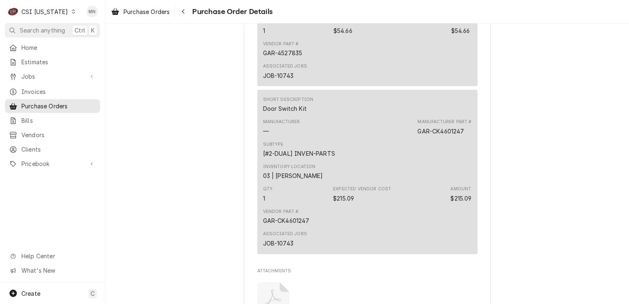
scroll to position [782, 0]
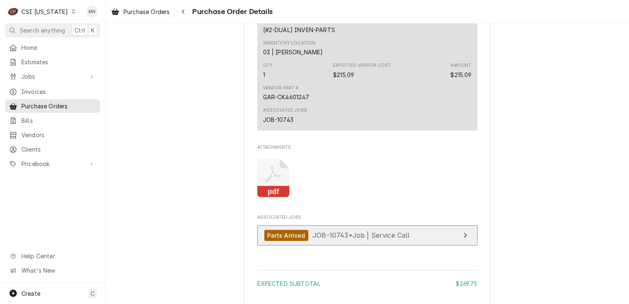
click at [337, 239] on span "JOB-10743 • Job | Service Call" at bounding box center [361, 235] width 98 height 8
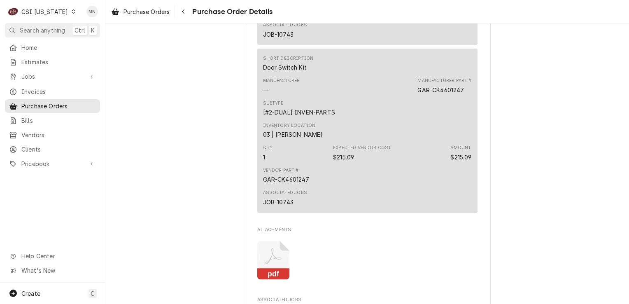
scroll to position [658, 0]
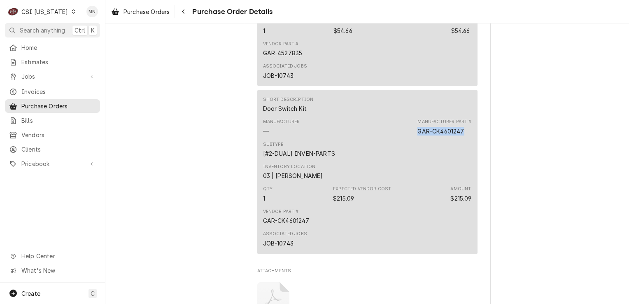
drag, startPoint x: 462, startPoint y: 157, endPoint x: 416, endPoint y: 155, distance: 46.5
click at [417, 135] on div "Manufacturer Part # GAR-CK4601247" at bounding box center [444, 126] width 54 height 16
copy div "GAR-CK4601247"
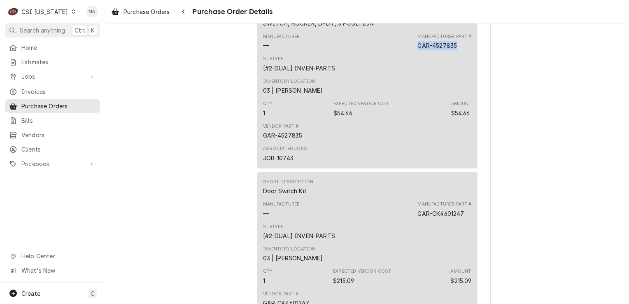
drag, startPoint x: 454, startPoint y: 72, endPoint x: 417, endPoint y: 67, distance: 37.7
click at [417, 50] on div "GAR-4527835" at bounding box center [436, 45] width 39 height 9
copy div "GAR-4527835"
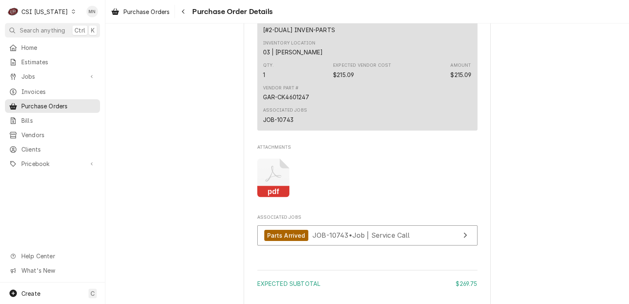
scroll to position [905, 0]
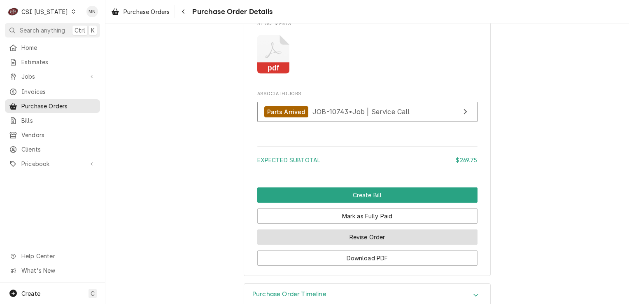
click at [377, 244] on button "Revise Order" at bounding box center [367, 236] width 220 height 15
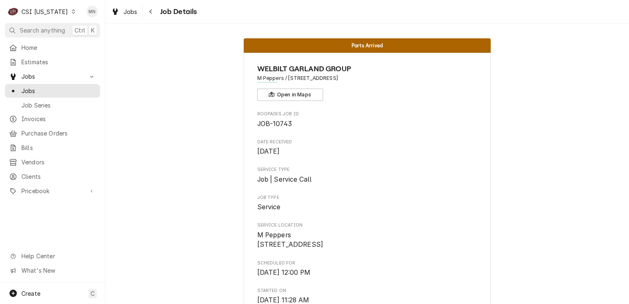
click at [55, 11] on div "CSI [US_STATE]" at bounding box center [44, 11] width 46 height 9
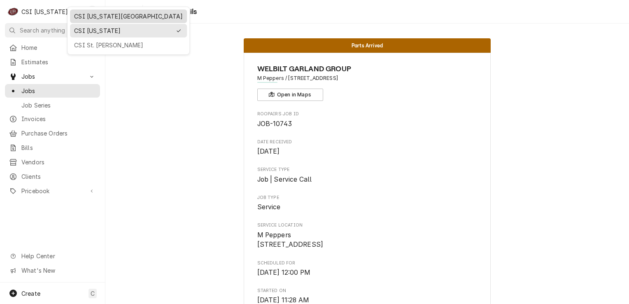
click at [88, 19] on div "CSI [US_STATE][GEOGRAPHIC_DATA]" at bounding box center [128, 16] width 109 height 9
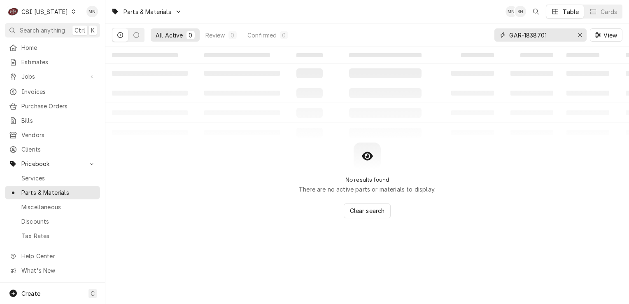
drag, startPoint x: 553, startPoint y: 35, endPoint x: 463, endPoint y: 30, distance: 90.2
drag, startPoint x: 463, startPoint y: 30, endPoint x: 474, endPoint y: 34, distance: 10.8
click at [444, 24] on div "All Active 0 Review 0 Confirmed 0 GAR-1838701 View" at bounding box center [367, 34] width 510 height 23
drag, startPoint x: 552, startPoint y: 32, endPoint x: 473, endPoint y: 32, distance: 79.0
click at [503, 33] on div "GAR-1838701" at bounding box center [540, 34] width 92 height 13
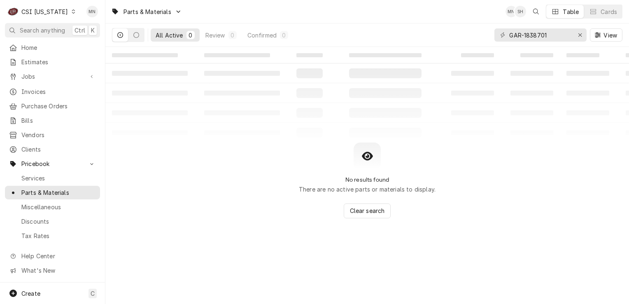
drag, startPoint x: 505, startPoint y: 32, endPoint x: 470, endPoint y: 26, distance: 35.8
click at [469, 27] on div "All Active 0 Review 0 Confirmed 0 GAR-1838701 View" at bounding box center [367, 34] width 510 height 23
click at [581, 37] on icon "Erase input" at bounding box center [580, 35] width 5 height 6
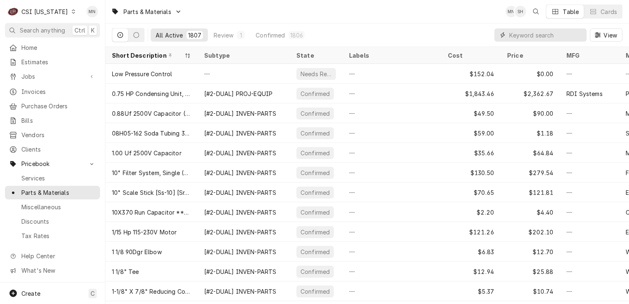
paste input "GAR-CK4601247"
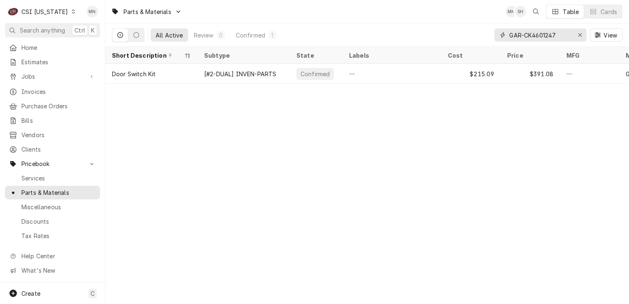
type input "GAR-CK4601247"
click at [569, 33] on input "GAR-CK4601247" at bounding box center [540, 34] width 62 height 13
click at [582, 33] on div "Erase input" at bounding box center [580, 35] width 8 height 8
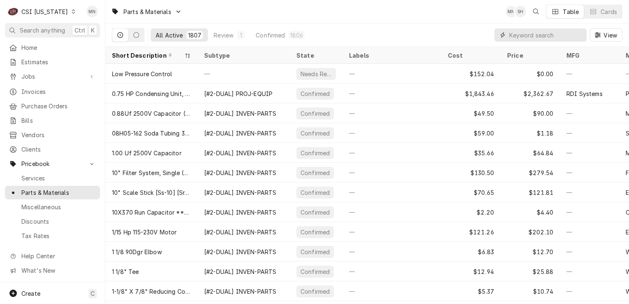
paste input "GAR-4527835"
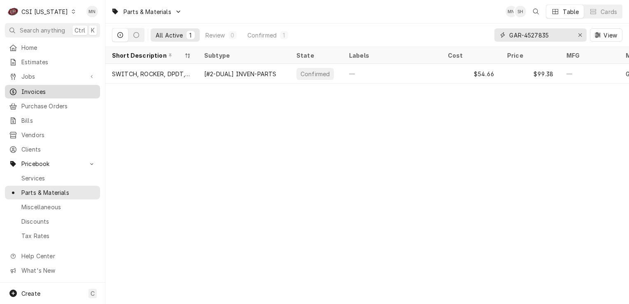
type input "GAR-4527835"
click at [52, 7] on div "CSI Kentucky" at bounding box center [44, 11] width 46 height 9
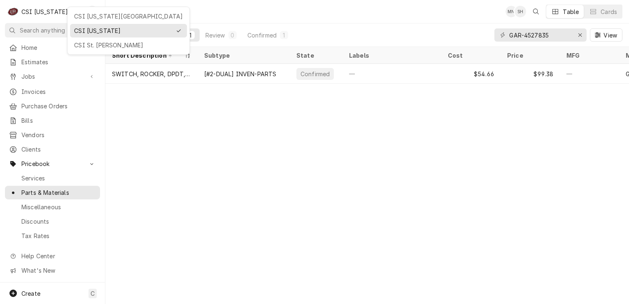
click at [84, 12] on div "CSI [US_STATE][GEOGRAPHIC_DATA]" at bounding box center [128, 16] width 109 height 9
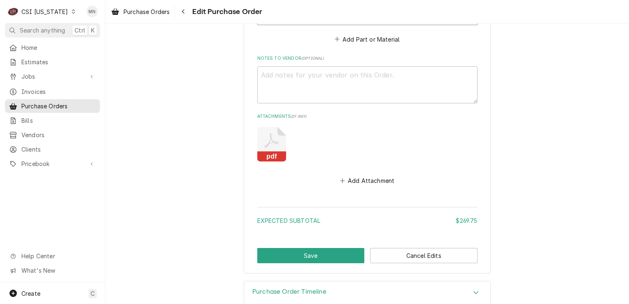
scroll to position [741, 0]
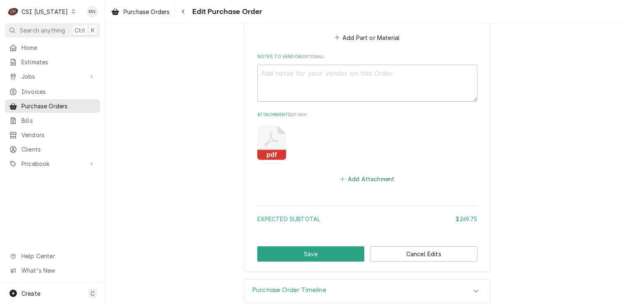
click at [362, 174] on button "Add Attachment" at bounding box center [367, 179] width 58 height 12
type textarea "x"
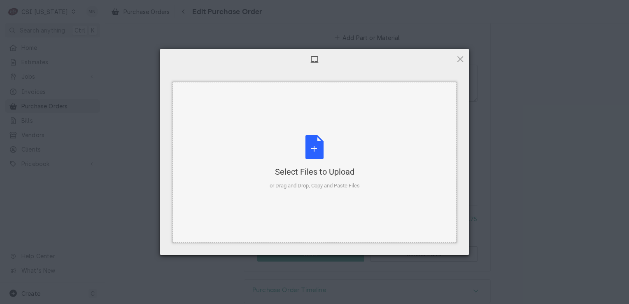
click at [325, 157] on div "Select Files to Upload or Drag and Drop, Copy and Paste Files" at bounding box center [315, 162] width 90 height 55
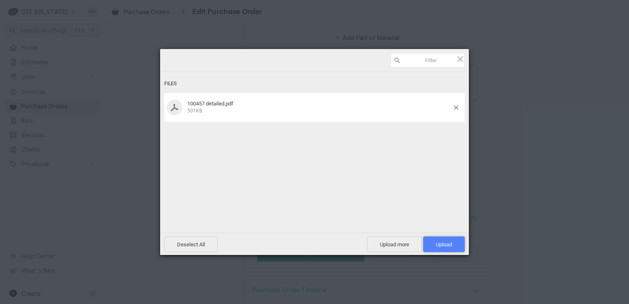
click at [444, 238] on span "Upload 1" at bounding box center [444, 244] width 42 height 16
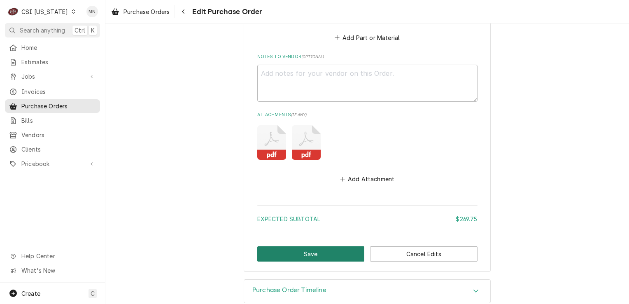
click at [308, 256] on button "Save" at bounding box center [310, 253] width 107 height 15
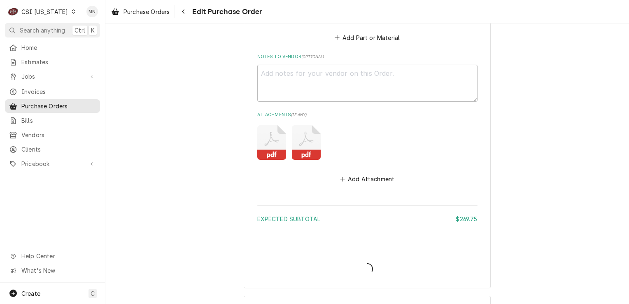
type textarea "x"
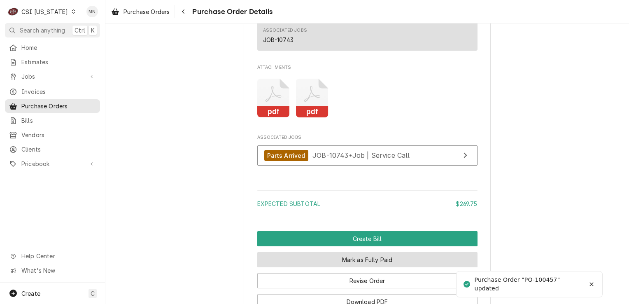
scroll to position [905, 0]
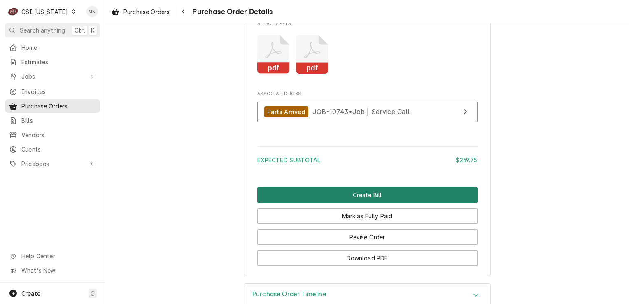
click at [351, 202] on button "Create Bill" at bounding box center [367, 194] width 220 height 15
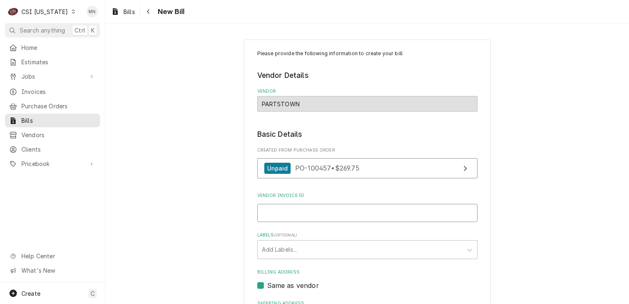
click at [318, 209] on input "Vendor Invoice ID" at bounding box center [367, 213] width 220 height 18
click at [276, 216] on input "210" at bounding box center [367, 213] width 220 height 18
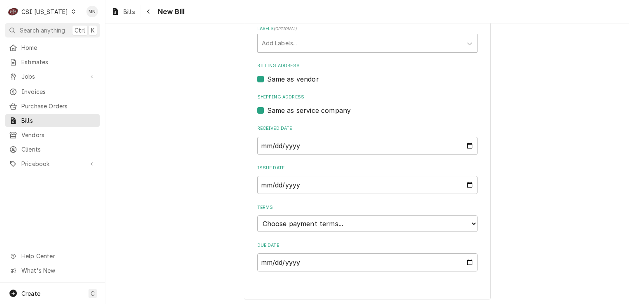
scroll to position [207, 0]
type input "2107157927"
click at [332, 223] on select "Choose payment terms... Same Day Net 7 Net 14 Net 21 Net 30 Net 45 Net 60 Net 90" at bounding box center [367, 222] width 220 height 16
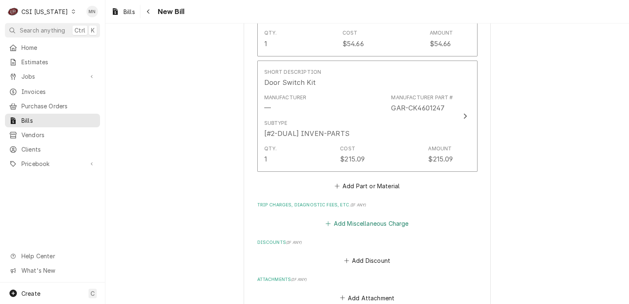
scroll to position [618, 0]
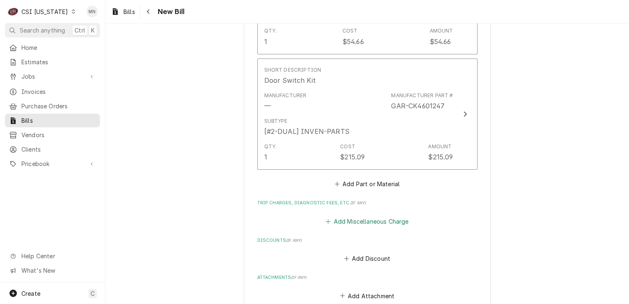
click at [344, 220] on button "Add Miscellaneous Charge" at bounding box center [367, 221] width 86 height 12
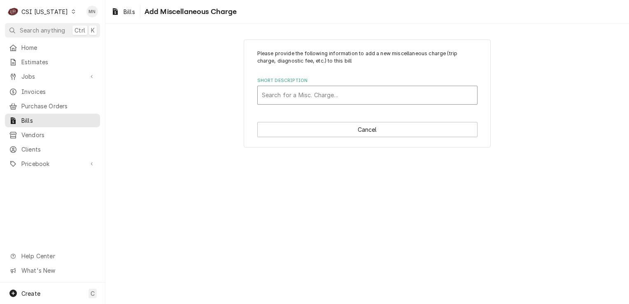
click at [281, 91] on div "Short Description" at bounding box center [367, 95] width 211 height 15
type input "ACOF"
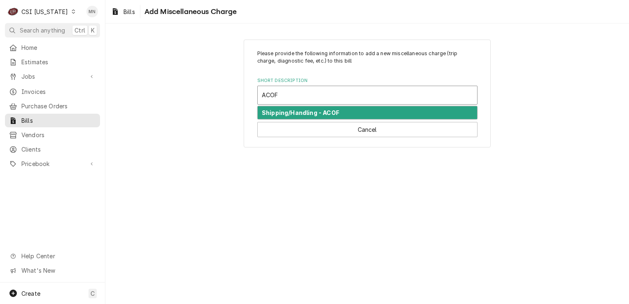
click at [297, 108] on div "Shipping/Handling - ACOF" at bounding box center [367, 112] width 219 height 13
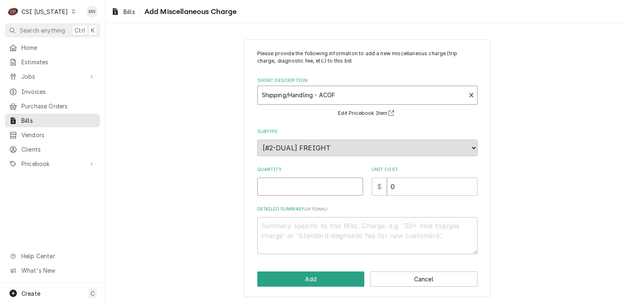
click at [284, 182] on input "Quantity" at bounding box center [310, 186] width 106 height 18
type textarea "x"
type input "1"
type textarea "x"
type input "2"
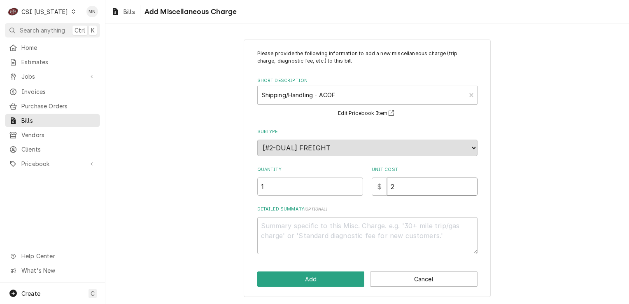
type textarea "x"
type input "21"
type textarea "x"
type input "21.0"
type textarea "x"
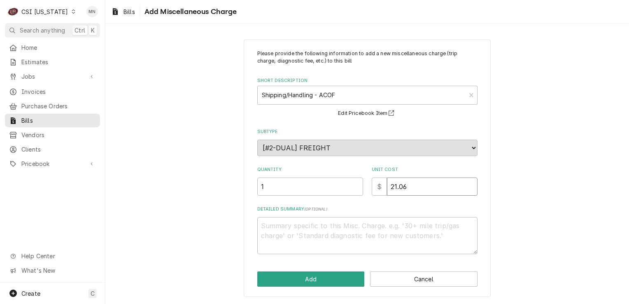
type input "21.06"
click at [279, 226] on textarea "Detailed Summary ( optional )" at bounding box center [367, 235] width 220 height 37
type textarea "x"
type textarea "A"
type textarea "x"
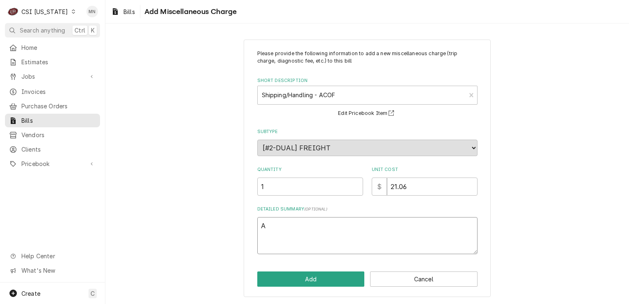
type textarea "AC"
type textarea "x"
type textarea "ACO"
type textarea "x"
type textarea "ACOF"
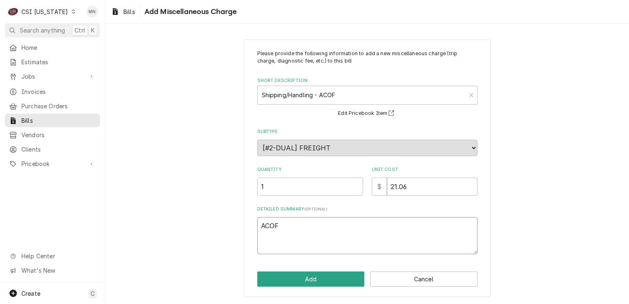
type textarea "x"
type textarea "ACOF"
type textarea "x"
type textarea "ACOF 2"
type textarea "x"
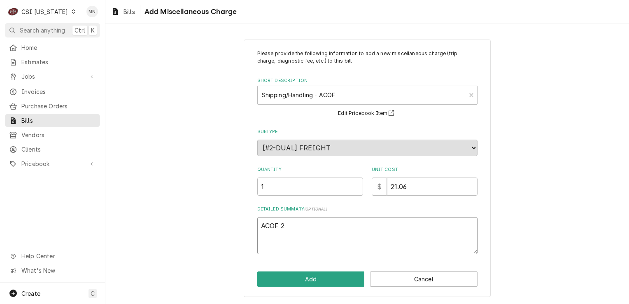
type textarea "ACOF 21"
type textarea "x"
type textarea "ACOF 210"
type textarea "x"
type textarea "ACOF 2107"
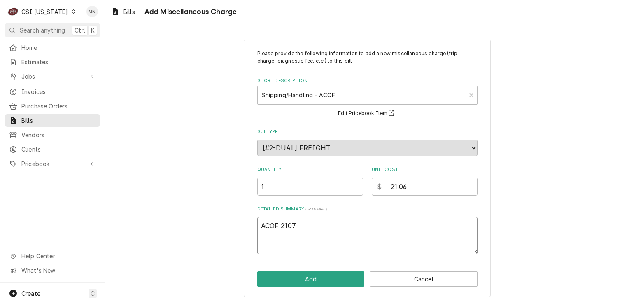
type textarea "x"
type textarea "ACOF 21071"
type textarea "x"
type textarea "ACOF 210715"
type textarea "x"
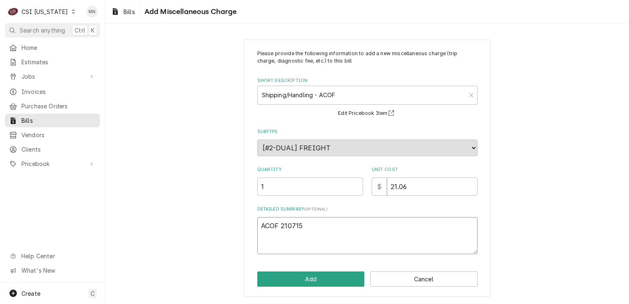
type textarea "ACOF 2107157"
type textarea "x"
type textarea "ACOF 21071579"
type textarea "x"
type textarea "ACOF 210715792"
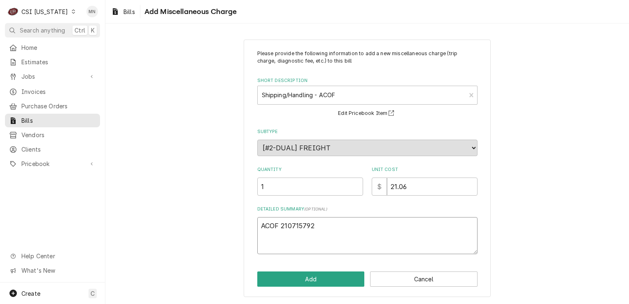
type textarea "x"
type textarea "ACOF 2107157927"
type textarea "x"
type textarea "ACOF 2107157927"
type textarea "x"
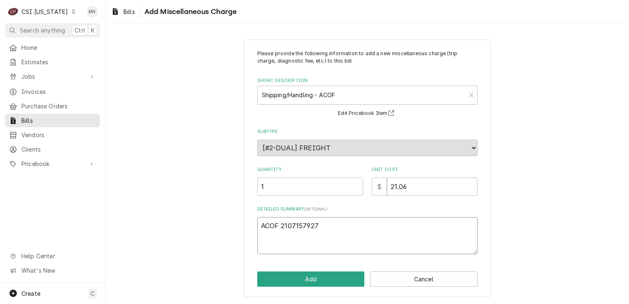
type textarea "ACOF 2107157927 $"
type textarea "x"
type textarea "ACOF 2107157927 $"
type textarea "x"
type textarea "ACOF 2107157927 $ 2"
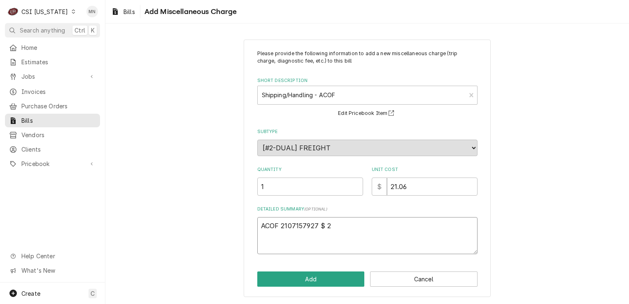
type textarea "x"
type textarea "ACOF 2107157927 $ 21"
type textarea "x"
type textarea "ACOF 2107157927 $ 21."
type textarea "x"
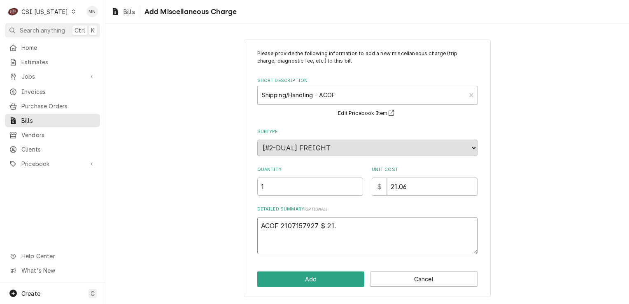
type textarea "ACOF 2107157927 $ 21.0"
type textarea "x"
type textarea "ACOF 2107157927 $ 21.06"
click at [320, 278] on button "Add" at bounding box center [310, 278] width 107 height 15
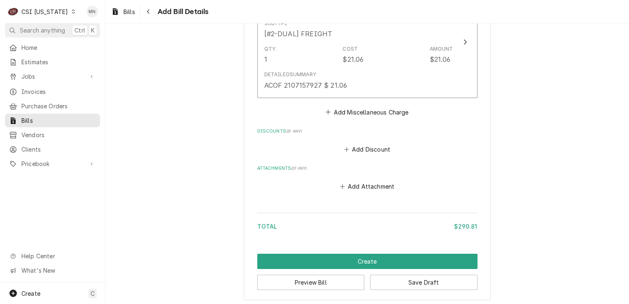
scroll to position [844, 0]
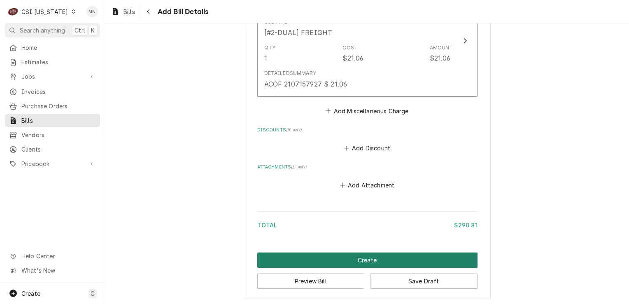
click at [358, 263] on button "Create" at bounding box center [367, 259] width 220 height 15
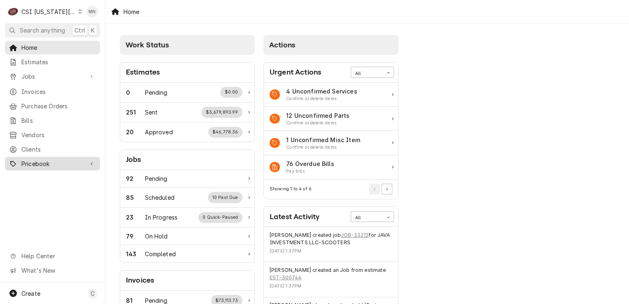
click at [39, 159] on span "Pricebook" at bounding box center [52, 163] width 62 height 9
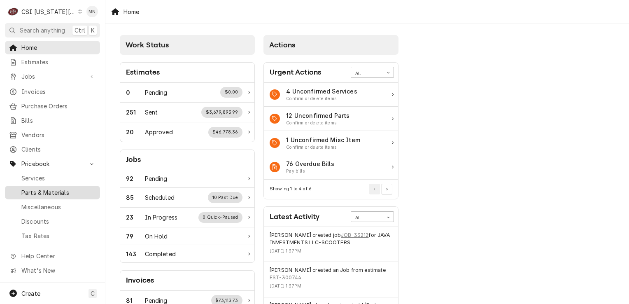
click at [51, 188] on span "Parts & Materials" at bounding box center [58, 192] width 74 height 9
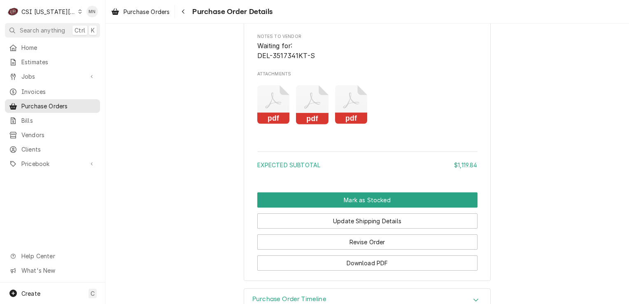
scroll to position [1276, 0]
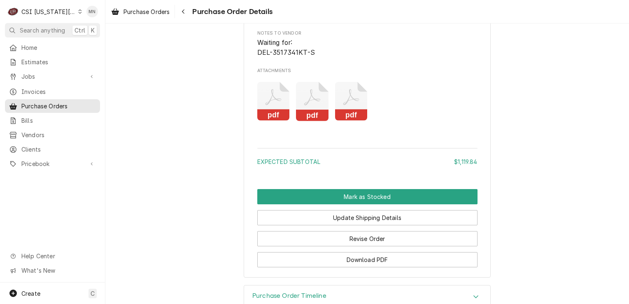
click at [343, 121] on icon "Attachments" at bounding box center [351, 101] width 33 height 39
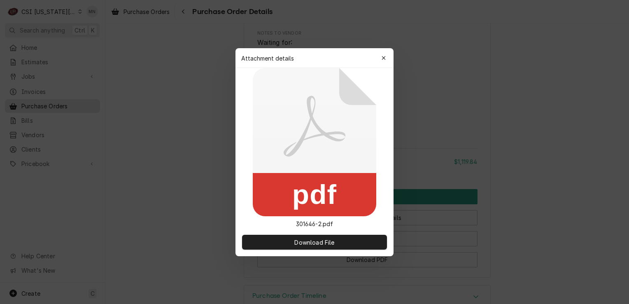
click at [343, 132] on icon "pdf" at bounding box center [314, 142] width 123 height 148
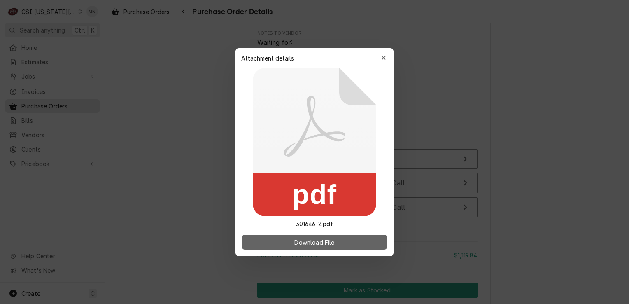
click at [316, 235] on button "Download File" at bounding box center [314, 242] width 145 height 15
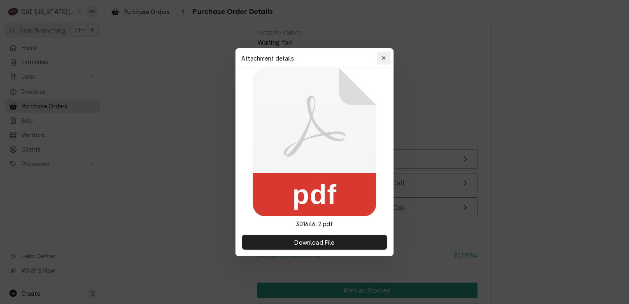
click at [383, 60] on icon "button" at bounding box center [383, 58] width 5 height 6
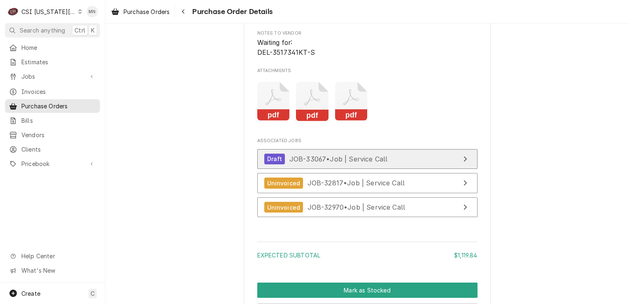
click at [344, 163] on span "JOB-33067 • Job | Service Call" at bounding box center [338, 158] width 98 height 8
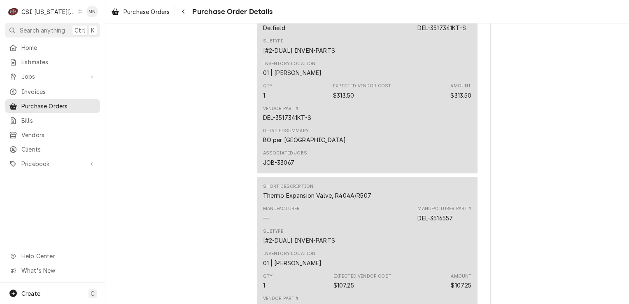
scroll to position [946, 0]
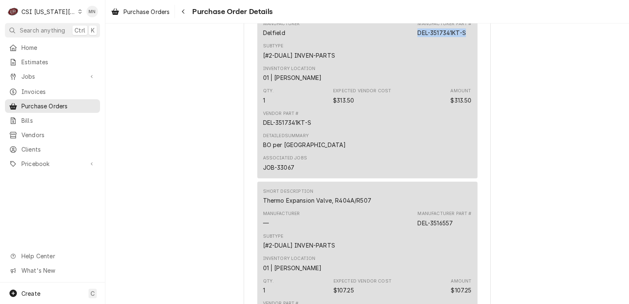
drag, startPoint x: 466, startPoint y: 59, endPoint x: 415, endPoint y: 62, distance: 51.1
click at [417, 37] on div "Manufacturer Part # DEL-3517341KT-S" at bounding box center [444, 29] width 54 height 16
copy div "DEL-3517341KT-S"
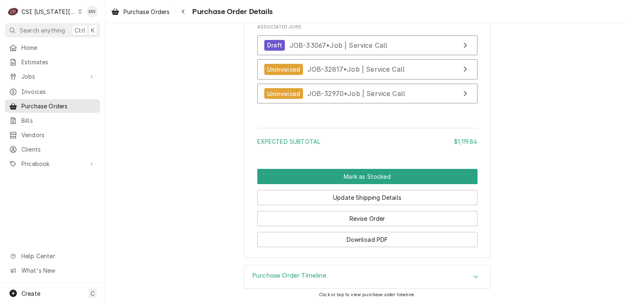
scroll to position [1399, 0]
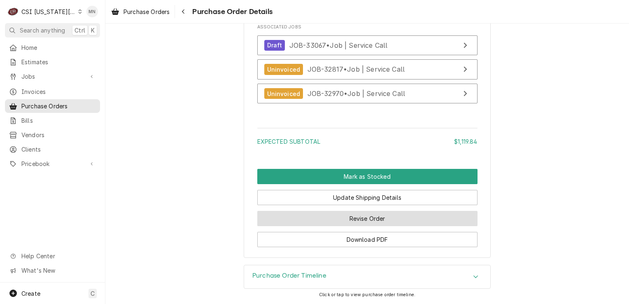
click at [350, 226] on button "Revise Order" at bounding box center [367, 218] width 220 height 15
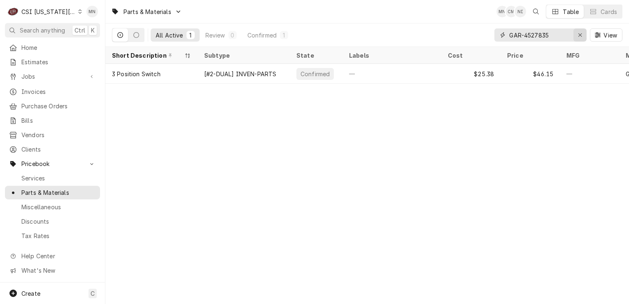
drag, startPoint x: 578, startPoint y: 36, endPoint x: 560, endPoint y: 39, distance: 17.5
click at [578, 36] on icon "Erase input" at bounding box center [580, 35] width 5 height 6
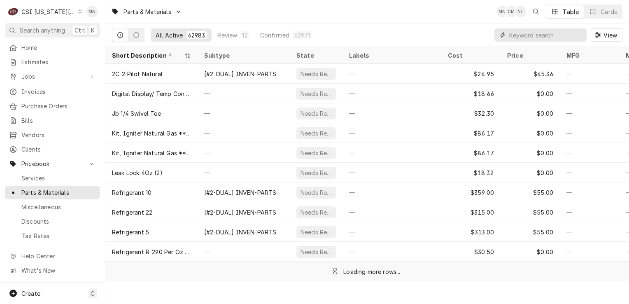
paste input "DEL-3517341KT-S"
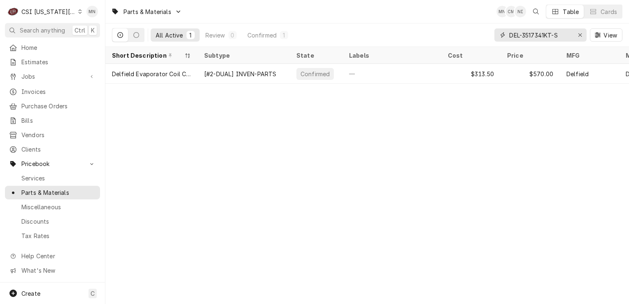
type input "DEL-3517341KT-S"
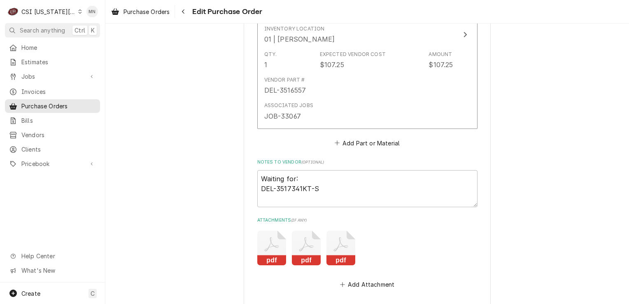
scroll to position [1193, 0]
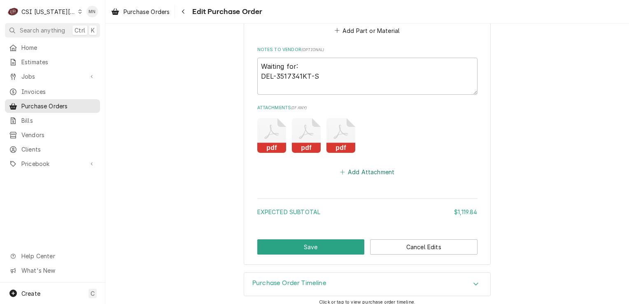
click at [354, 167] on button "Add Attachment" at bounding box center [367, 172] width 58 height 12
type textarea "x"
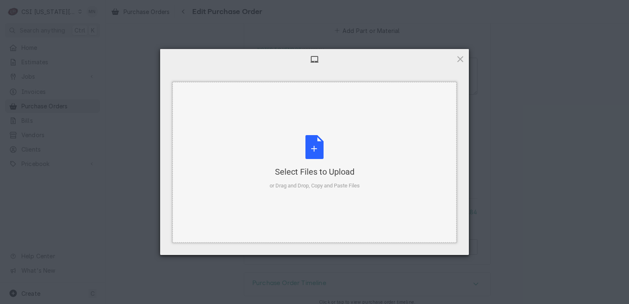
click at [321, 159] on div "Select Files to Upload or Drag and Drop, Copy and Paste Files" at bounding box center [315, 162] width 90 height 55
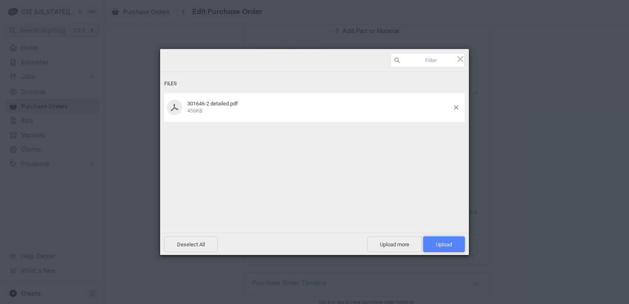
click at [446, 242] on span "Upload 1" at bounding box center [444, 244] width 16 height 6
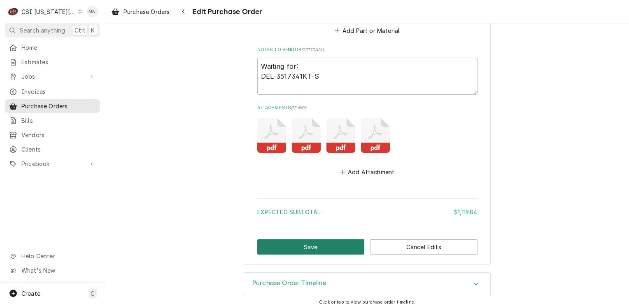
click at [311, 248] on button "Save" at bounding box center [310, 246] width 107 height 15
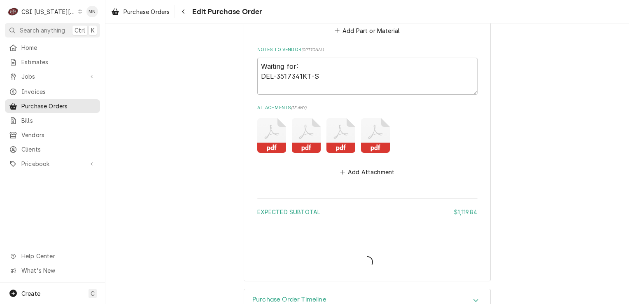
type textarea "x"
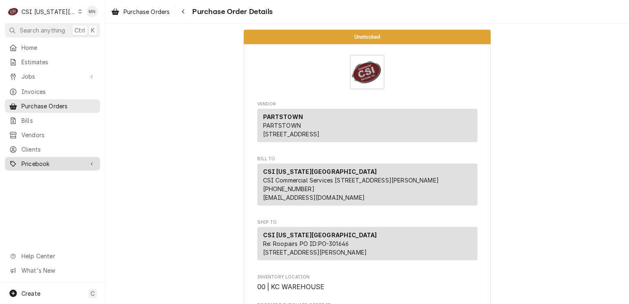
click at [44, 163] on span "Pricebook" at bounding box center [52, 163] width 62 height 9
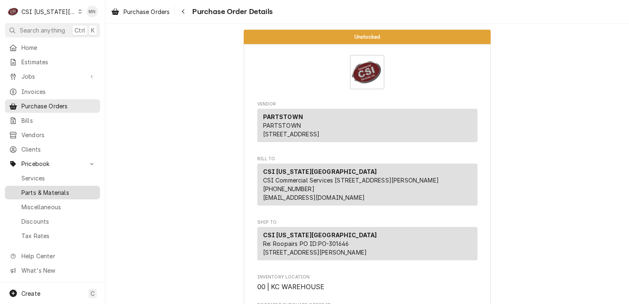
click at [43, 190] on span "Parts & Materials" at bounding box center [58, 192] width 74 height 9
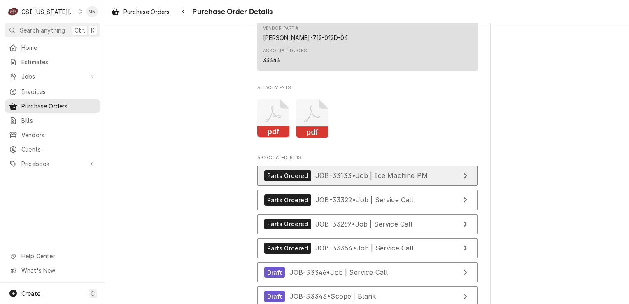
scroll to position [2386, 0]
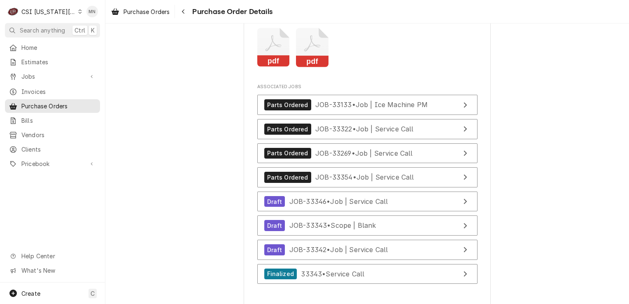
click at [274, 67] on icon "Attachments" at bounding box center [273, 47] width 33 height 39
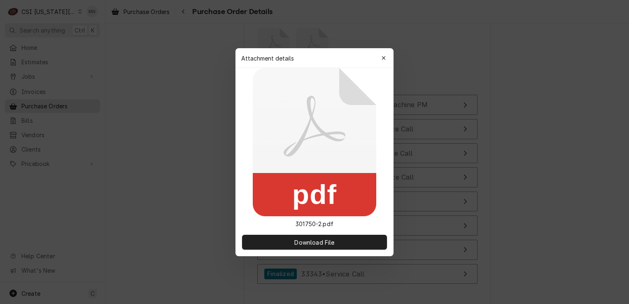
click at [274, 69] on div "Attachment details Close pdf 301750-2.pdf Download File" at bounding box center [314, 152] width 158 height 208
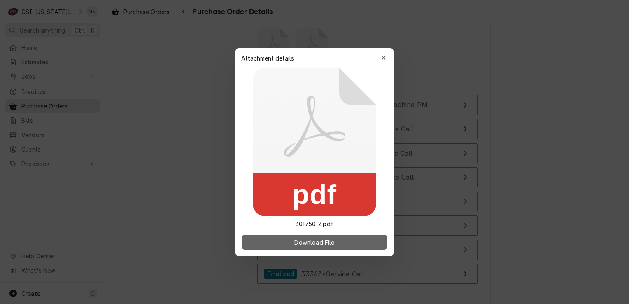
click at [299, 240] on span "Download File" at bounding box center [314, 241] width 43 height 9
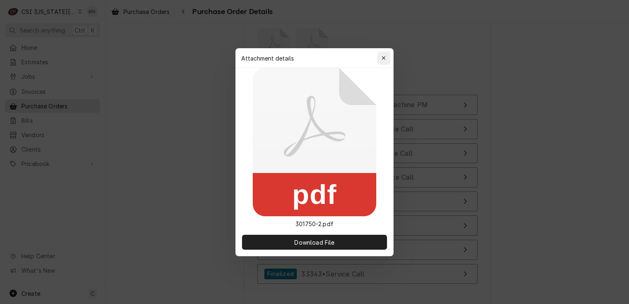
click at [381, 58] on icon "button" at bounding box center [383, 58] width 5 height 6
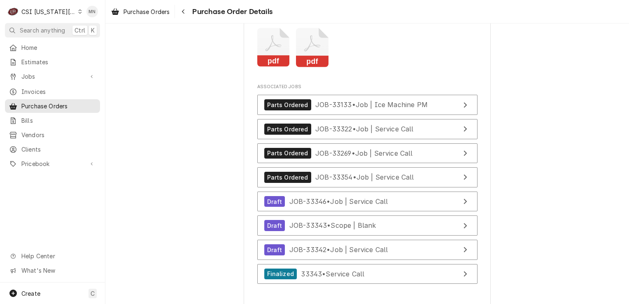
click at [311, 51] on icon "Attachments" at bounding box center [312, 43] width 16 height 16
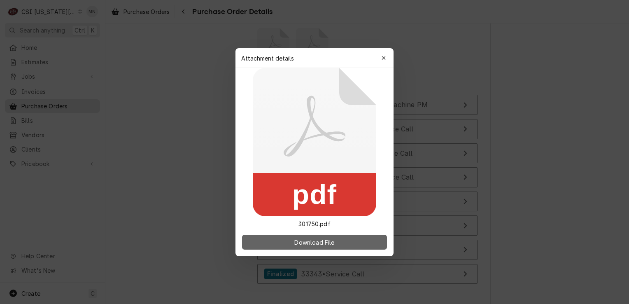
click at [309, 239] on span "Download File" at bounding box center [314, 241] width 43 height 9
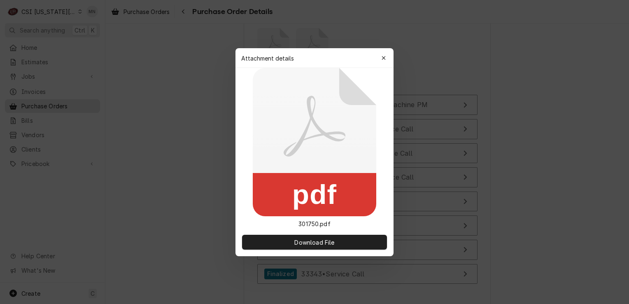
drag, startPoint x: 381, startPoint y: 60, endPoint x: 367, endPoint y: 59, distance: 14.4
click at [381, 60] on div "button" at bounding box center [383, 58] width 8 height 8
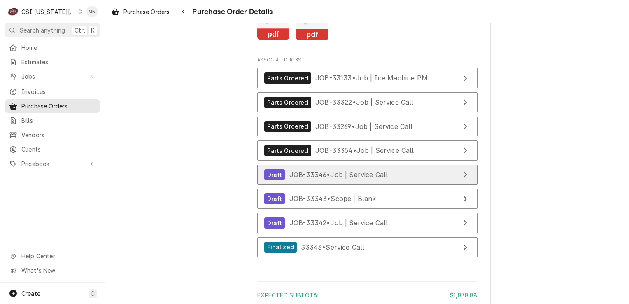
scroll to position [2428, 0]
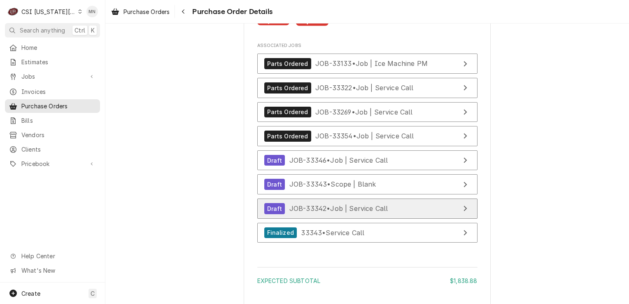
click at [345, 212] on span "JOB-33342 • Job | Service Call" at bounding box center [338, 208] width 99 height 8
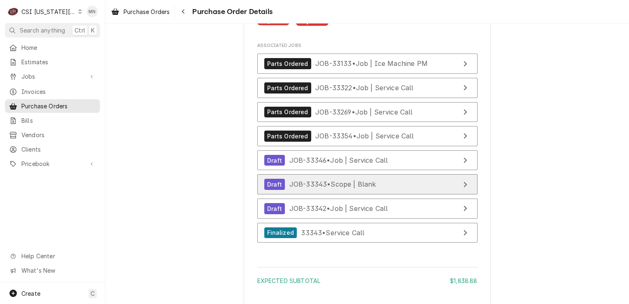
click at [317, 188] on span "JOB-33343 • Scope | Blank" at bounding box center [332, 184] width 87 height 8
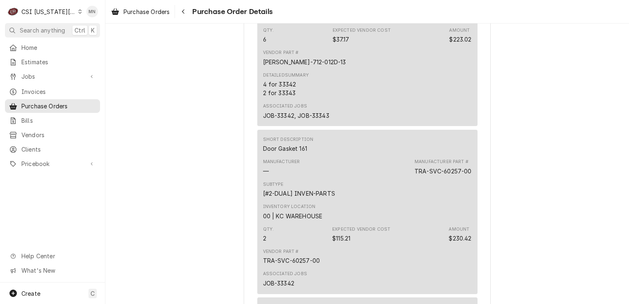
scroll to position [494, 0]
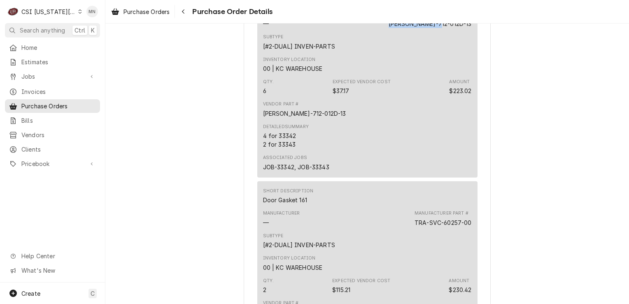
drag, startPoint x: 466, startPoint y: 49, endPoint x: 413, endPoint y: 50, distance: 53.1
click at [413, 31] on div "Manufacturer — Manufacturer Part # BEV-712-012D-13" at bounding box center [367, 20] width 209 height 22
copy div "BEV-712-012D-13"
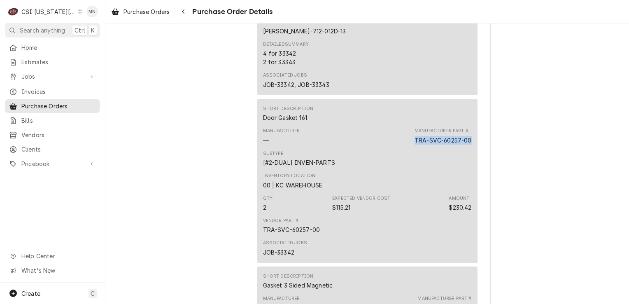
drag, startPoint x: 467, startPoint y: 164, endPoint x: 414, endPoint y: 165, distance: 53.9
click at [414, 144] on div "TRA-SVC-60257-00" at bounding box center [442, 140] width 57 height 9
copy div "TRA-SVC-60257-00"
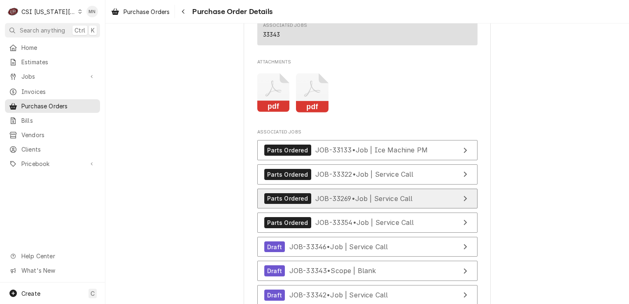
scroll to position [2345, 0]
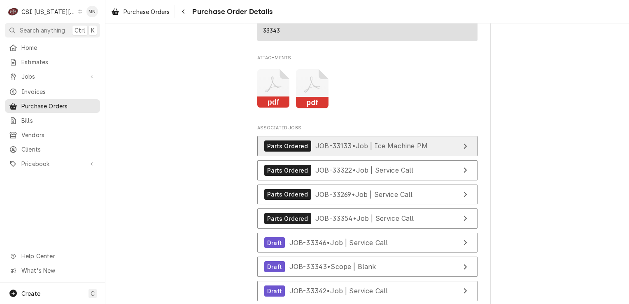
click at [362, 151] on div "Parts Ordered JOB-33133 • Job | Ice Machine PM" at bounding box center [345, 145] width 163 height 11
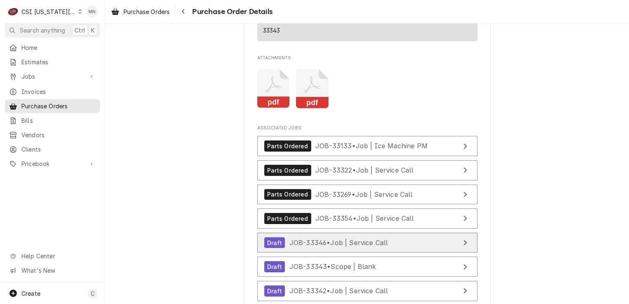
click at [307, 248] on div "Draft JOB-33346 • Job | Service Call" at bounding box center [326, 242] width 124 height 11
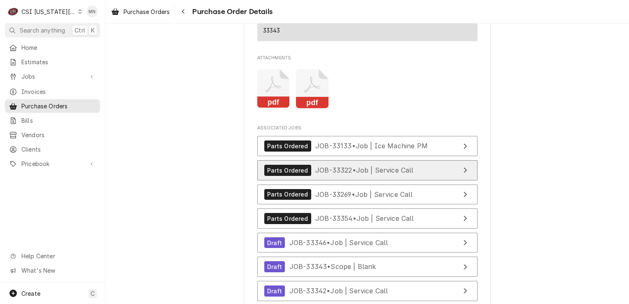
click at [354, 174] on span "JOB-33322 • Job | Service Call" at bounding box center [364, 170] width 98 height 8
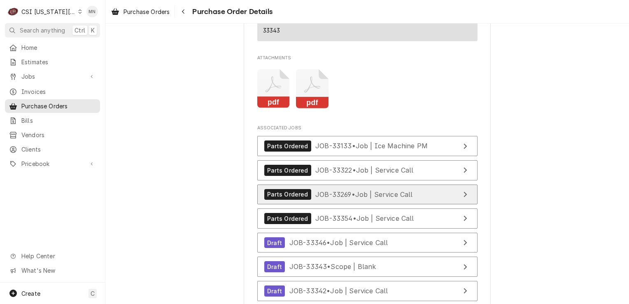
click at [338, 198] on span "JOB-33269 • Job | Service Call" at bounding box center [364, 194] width 98 height 8
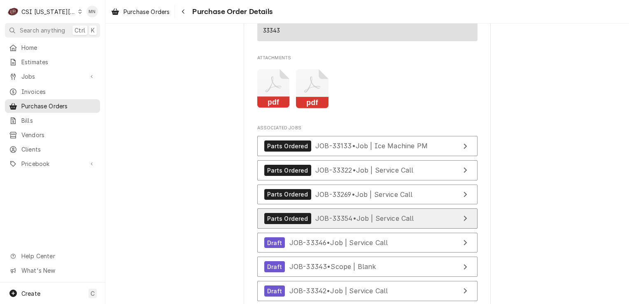
click at [318, 224] on div "Parts Ordered JOB-33354 • Job | Service Call" at bounding box center [339, 218] width 150 height 11
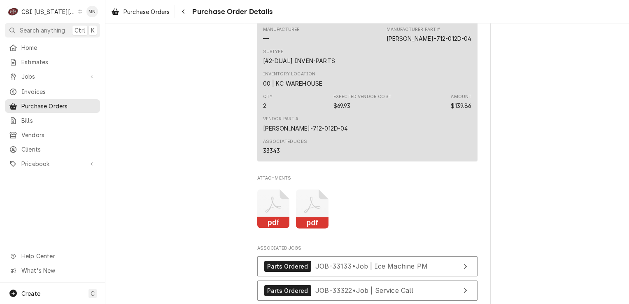
scroll to position [2181, 0]
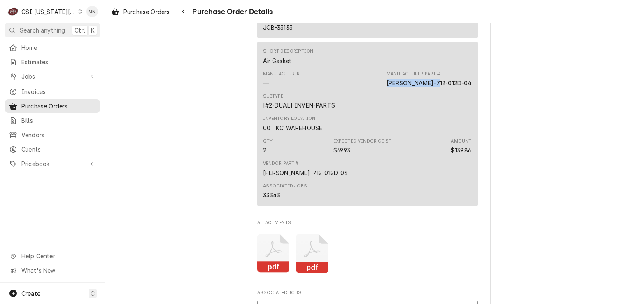
drag, startPoint x: 465, startPoint y: 108, endPoint x: 416, endPoint y: 109, distance: 49.0
click at [416, 87] on div "Manufacturer Part # BEV-712-012D-04" at bounding box center [428, 79] width 85 height 16
copy div "BEV-712-012D-04"
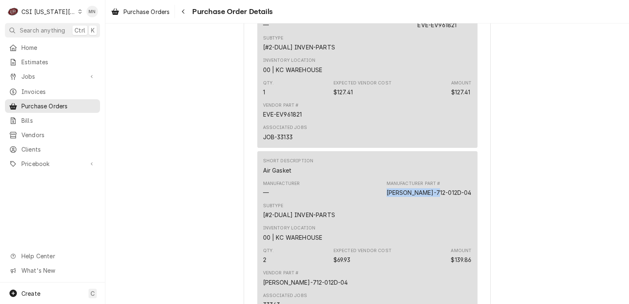
scroll to position [2057, 0]
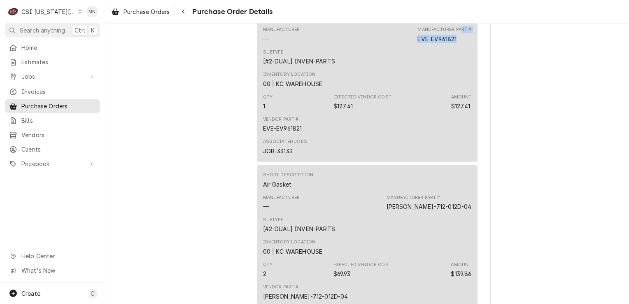
click at [455, 43] on div "Manufacturer Part # EVE-EV961821" at bounding box center [444, 34] width 54 height 16
click at [456, 43] on div "Manufacturer Part # EVE-EV961821" at bounding box center [444, 34] width 54 height 16
drag, startPoint x: 455, startPoint y: 65, endPoint x: 414, endPoint y: 67, distance: 40.8
click at [414, 46] on div "Manufacturer — Manufacturer Part # EVE-EV961821" at bounding box center [367, 34] width 209 height 22
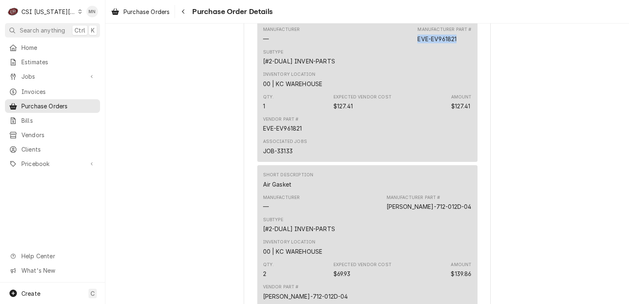
copy div "EVE-EV961821"
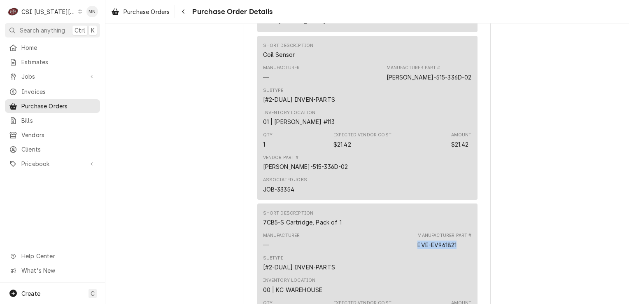
scroll to position [1810, 0]
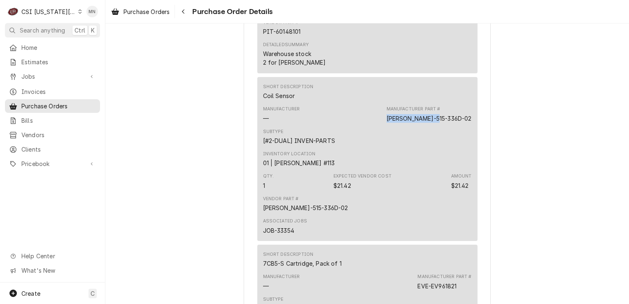
drag, startPoint x: 464, startPoint y: 146, endPoint x: 414, endPoint y: 143, distance: 49.9
click at [414, 125] on div "Manufacturer — Manufacturer Part # BEV-515-336D-02" at bounding box center [367, 114] width 209 height 22
copy div "BEV-515-336D-02"
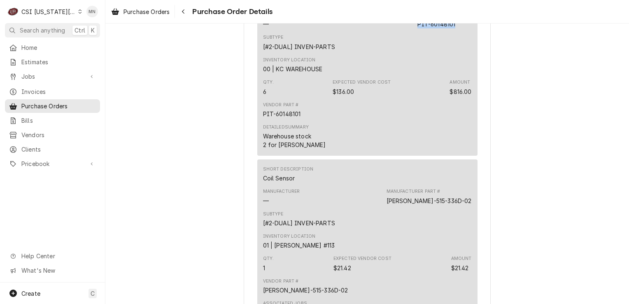
drag, startPoint x: 456, startPoint y: 52, endPoint x: 416, endPoint y: 52, distance: 39.9
click at [417, 28] on div "Manufacturer Part # PIT-60148101" at bounding box center [444, 20] width 54 height 16
copy div "PIT-60148101"
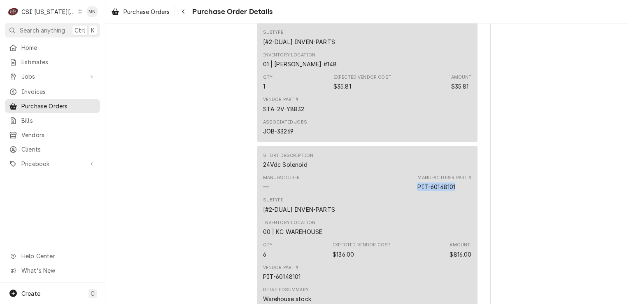
scroll to position [1522, 0]
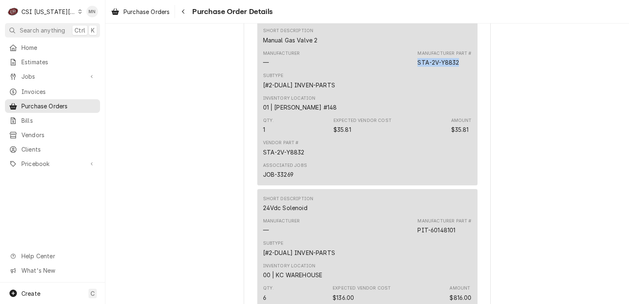
drag, startPoint x: 460, startPoint y: 90, endPoint x: 415, endPoint y: 89, distance: 44.4
click at [417, 67] on div "Manufacturer Part # STA-2V-Y8832" at bounding box center [444, 58] width 54 height 16
copy div "STA-2V-Y8832"
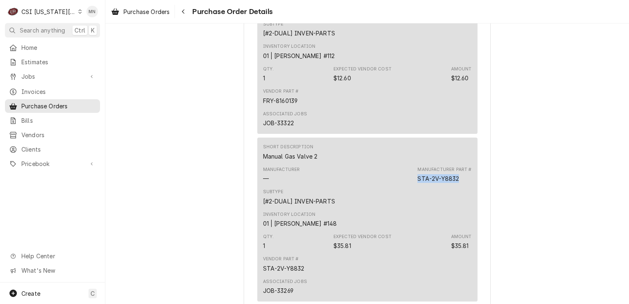
scroll to position [1358, 0]
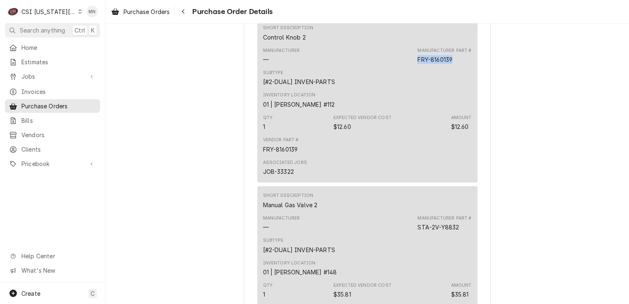
drag, startPoint x: 451, startPoint y: 86, endPoint x: 416, endPoint y: 85, distance: 35.0
click at [417, 64] on div "Manufacturer Part # FRY-8160139" at bounding box center [444, 55] width 54 height 16
copy div "FRY-8160139"
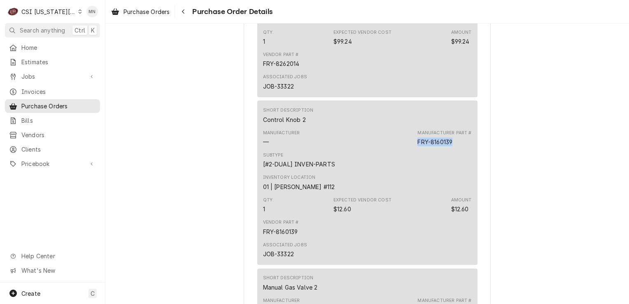
scroll to position [1193, 0]
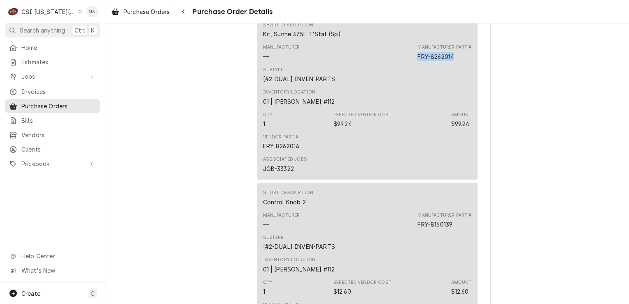
drag, startPoint x: 453, startPoint y: 84, endPoint x: 415, endPoint y: 80, distance: 37.6
click at [417, 60] on div "Manufacturer Part # FRY-8262014" at bounding box center [444, 52] width 54 height 16
copy div "FRY-8262014"
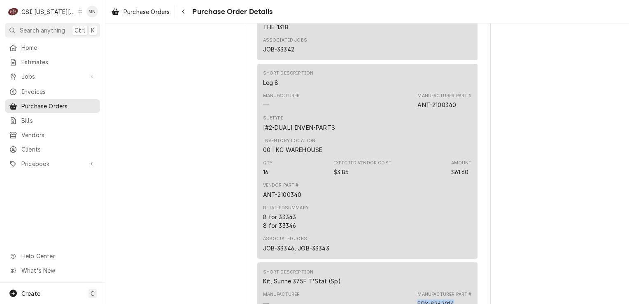
scroll to position [823, 0]
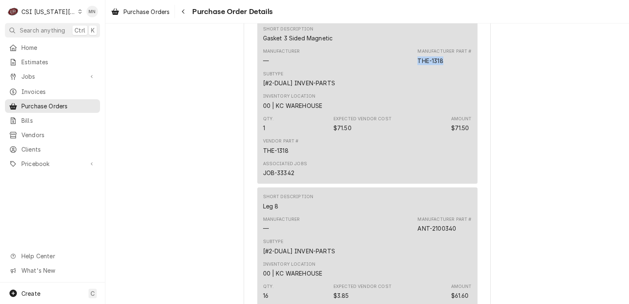
drag, startPoint x: 446, startPoint y: 88, endPoint x: 414, endPoint y: 86, distance: 32.6
click at [414, 67] on div "Manufacturer — Manufacturer Part # THE-1318" at bounding box center [367, 56] width 209 height 22
drag, startPoint x: 414, startPoint y: 86, endPoint x: 422, endPoint y: 87, distance: 8.3
copy div "THE-1318"
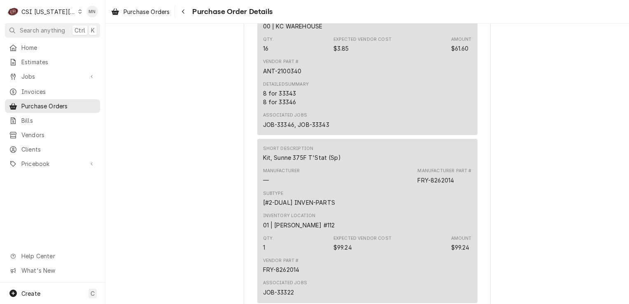
scroll to position [987, 0]
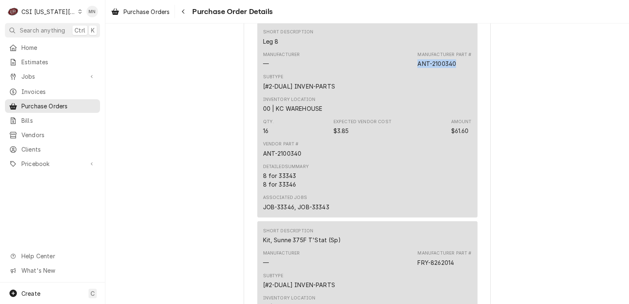
drag, startPoint x: 460, startPoint y: 92, endPoint x: 412, endPoint y: 90, distance: 48.2
click at [412, 71] on div "Manufacturer — Manufacturer Part # ANT-2100340" at bounding box center [367, 60] width 209 height 22
drag, startPoint x: 412, startPoint y: 90, endPoint x: 418, endPoint y: 90, distance: 5.3
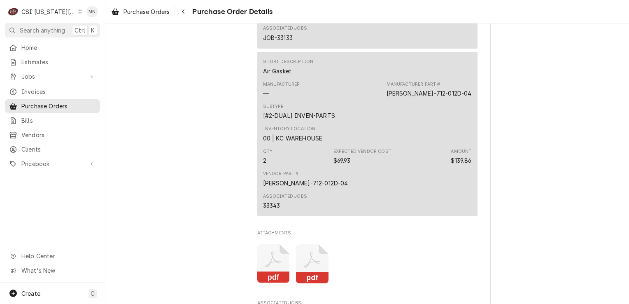
scroll to position [2181, 0]
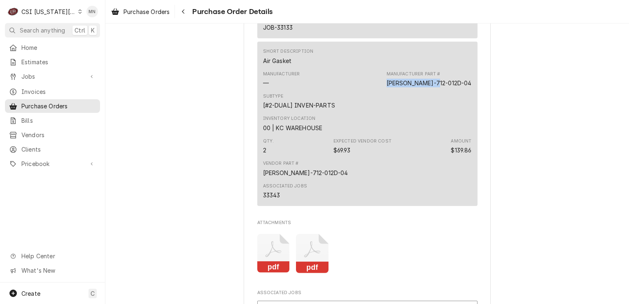
drag, startPoint x: 465, startPoint y: 110, endPoint x: 415, endPoint y: 113, distance: 50.3
click at [415, 90] on div "Manufacturer — Manufacturer Part # BEV-712-012D-04" at bounding box center [367, 79] width 209 height 22
drag, startPoint x: 415, startPoint y: 113, endPoint x: 420, endPoint y: 111, distance: 5.2
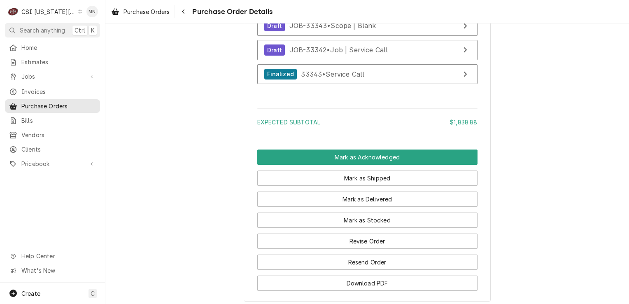
scroll to position [2633, 0]
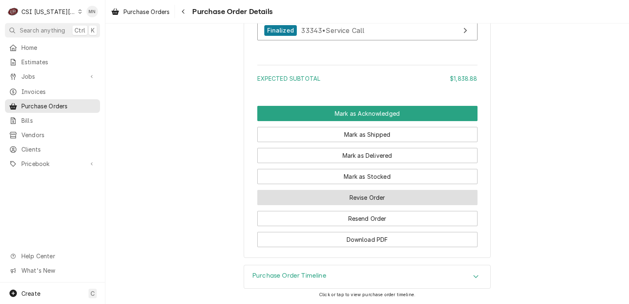
click at [358, 205] on button "Revise Order" at bounding box center [367, 197] width 220 height 15
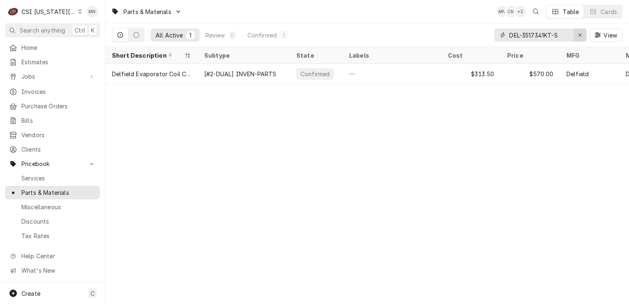
click at [581, 35] on icon "Erase input" at bounding box center [580, 35] width 5 height 6
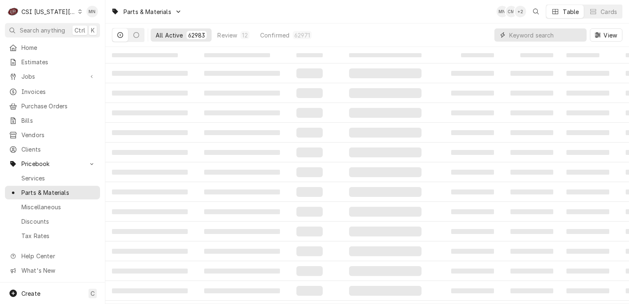
paste input "BEV-712-012D-13"
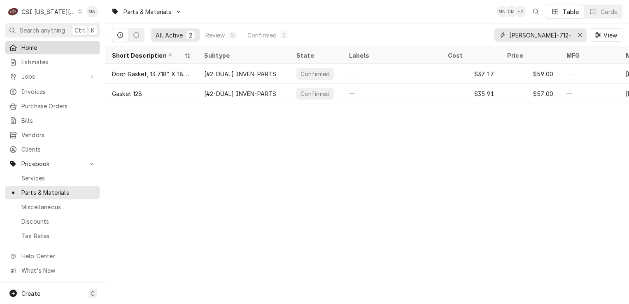
type input "BEV-712-012D-13"
click at [584, 33] on button "Erase input" at bounding box center [579, 34] width 13 height 13
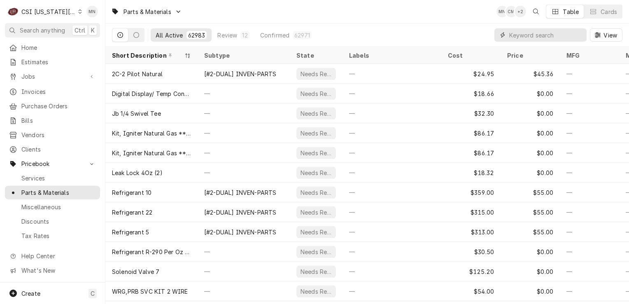
paste input "TRA-SVC-60257-00"
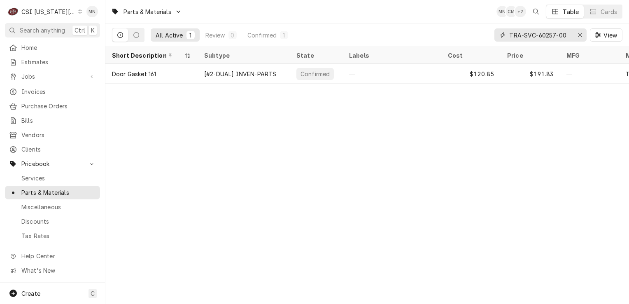
type input "TRA-SVC-60257-00"
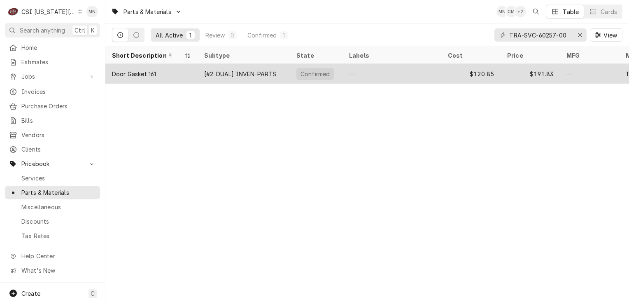
click at [237, 70] on div "[#2-DUAL] INVEN-PARTS" at bounding box center [240, 74] width 72 height 9
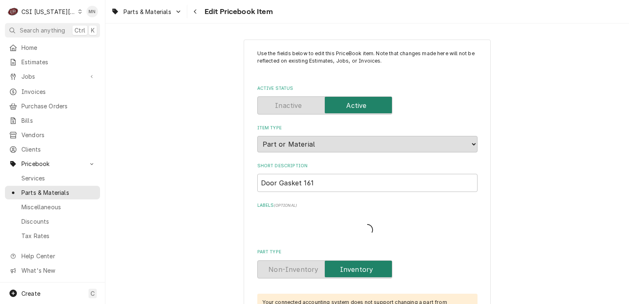
type textarea "x"
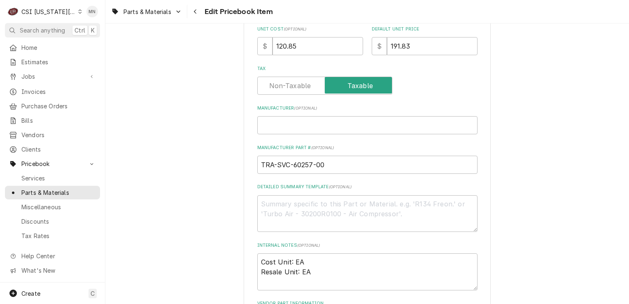
scroll to position [288, 0]
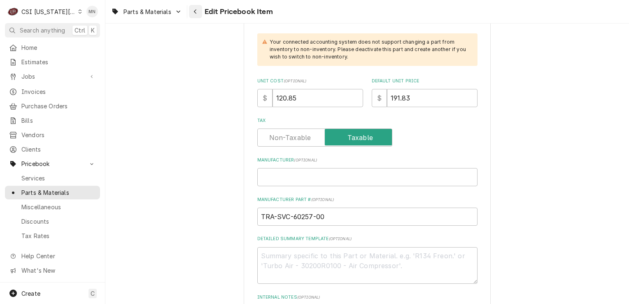
click at [197, 9] on div "Navigate back" at bounding box center [195, 11] width 8 height 8
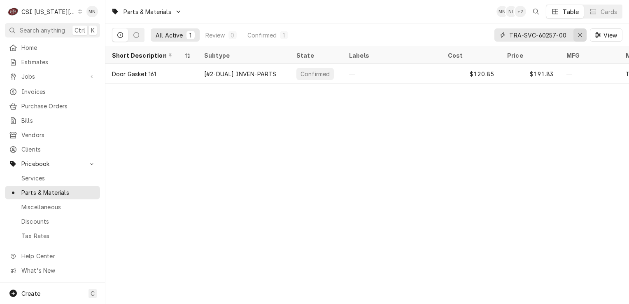
click at [579, 34] on icon "Erase input" at bounding box center [579, 34] width 3 height 3
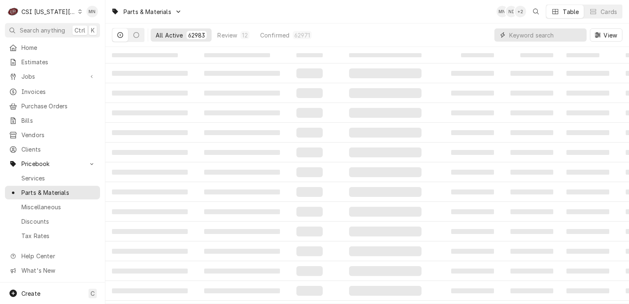
paste input "BEV-712-012D-04"
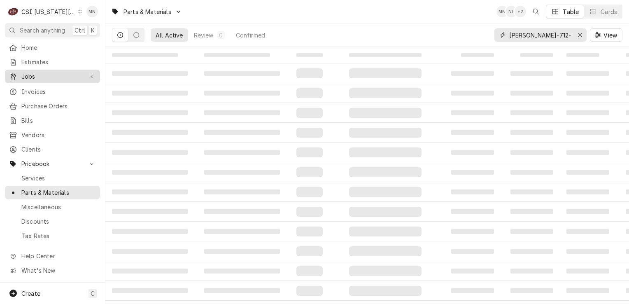
type input "BEV-712-012D-04"
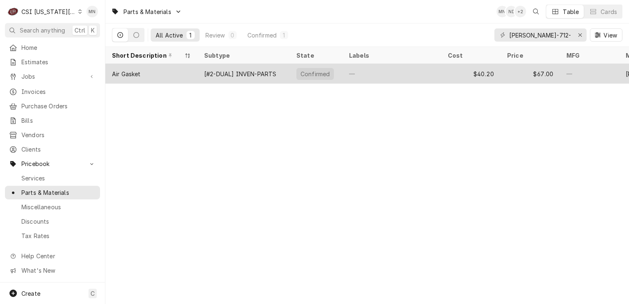
click at [425, 77] on div "—" at bounding box center [391, 74] width 99 height 20
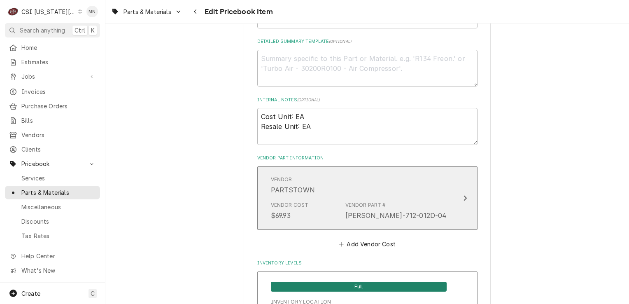
scroll to position [494, 0]
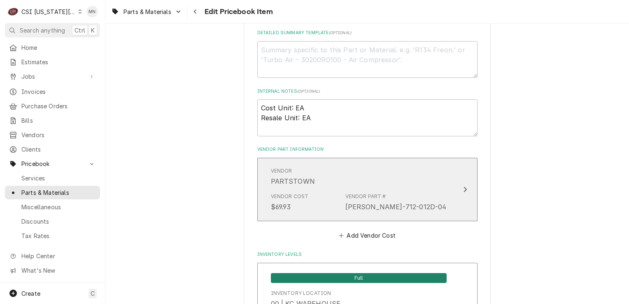
click at [433, 180] on div "Vendor PARTSTOWN" at bounding box center [359, 177] width 176 height 26
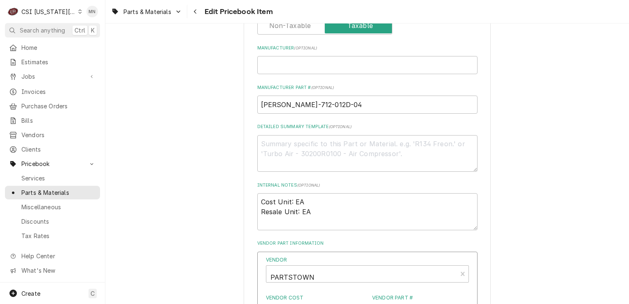
scroll to position [288, 0]
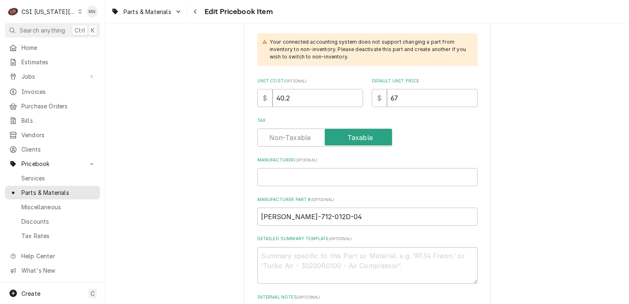
click at [204, 12] on span "Edit Pricebook Item" at bounding box center [237, 11] width 71 height 11
click at [201, 12] on button "Navigate back" at bounding box center [195, 11] width 13 height 13
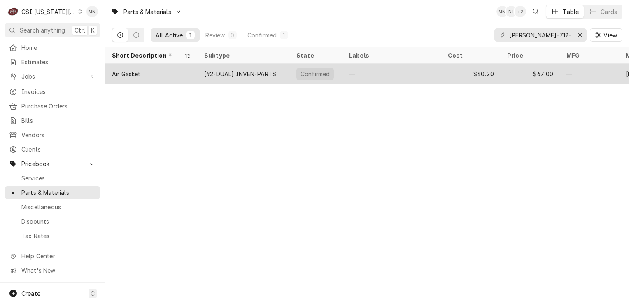
click at [374, 74] on div "—" at bounding box center [391, 74] width 99 height 20
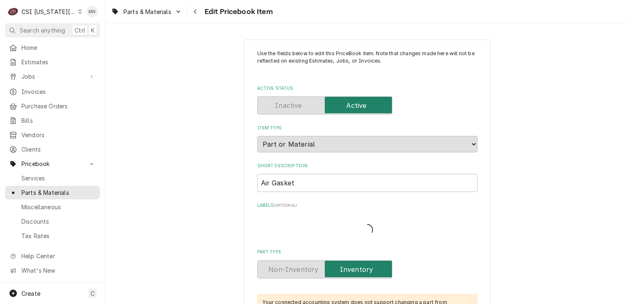
type textarea "x"
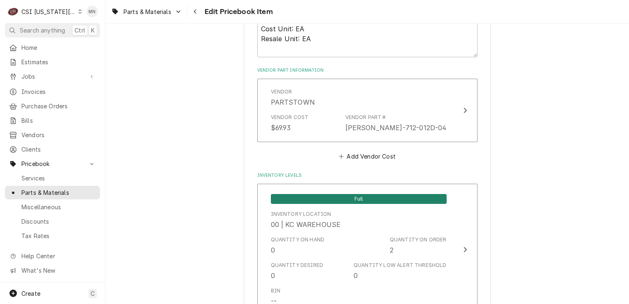
scroll to position [617, 0]
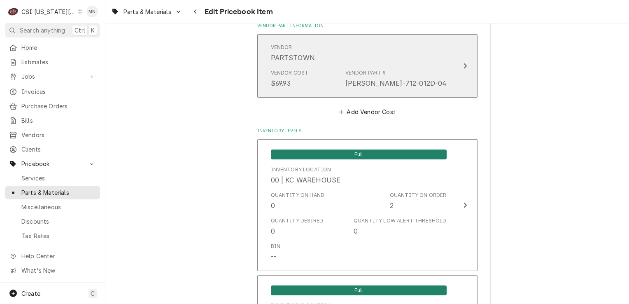
click at [434, 72] on div "Vendor Part # [PERSON_NAME]-712-012D-04" at bounding box center [395, 78] width 101 height 19
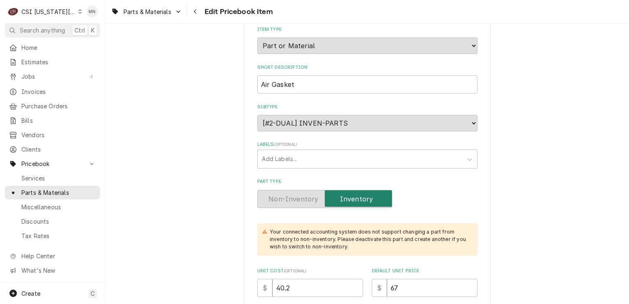
scroll to position [0, 0]
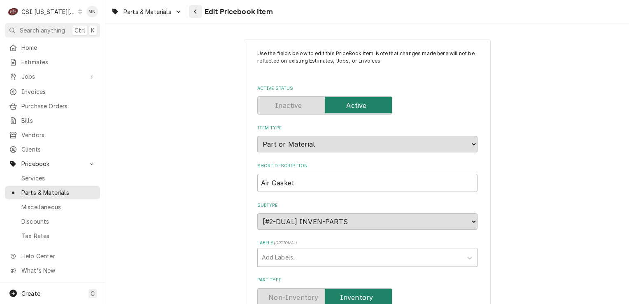
click at [198, 13] on div "Navigate back" at bounding box center [195, 11] width 8 height 8
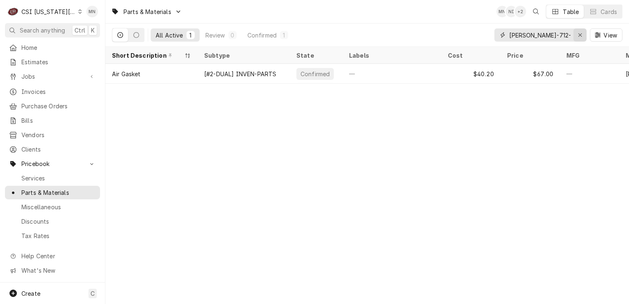
click at [574, 35] on button "Erase input" at bounding box center [579, 34] width 13 height 13
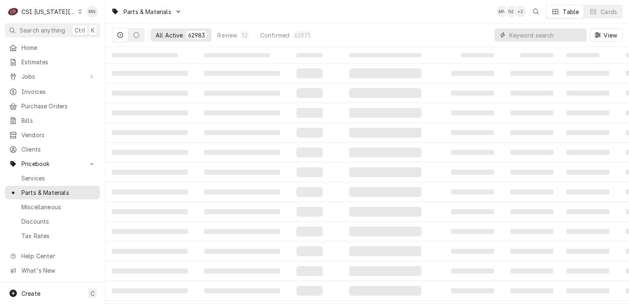
paste input "EVE-EV961821"
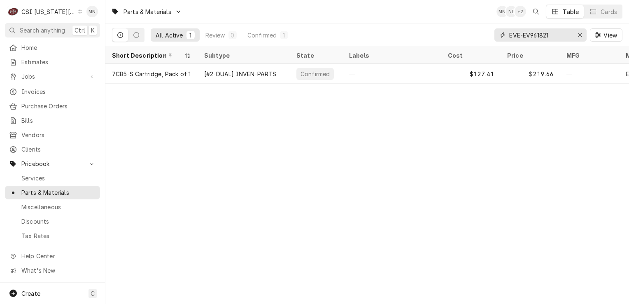
type input "EVE-EV961821"
click at [579, 34] on icon "Erase input" at bounding box center [579, 34] width 3 height 3
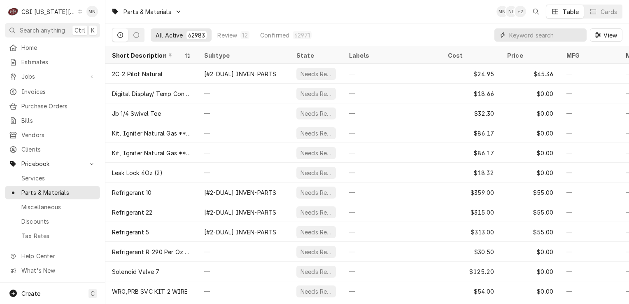
paste input "BEV-515-336D-02"
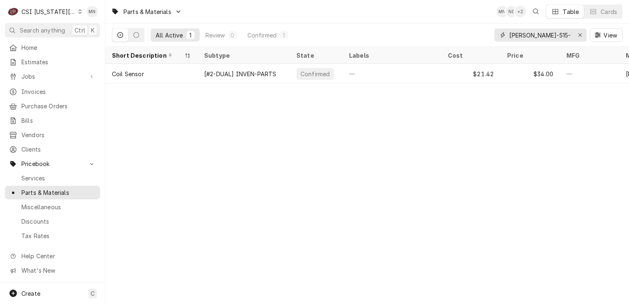
type input "BEV-515-336D-02"
click at [581, 32] on icon "Erase input" at bounding box center [580, 35] width 5 height 6
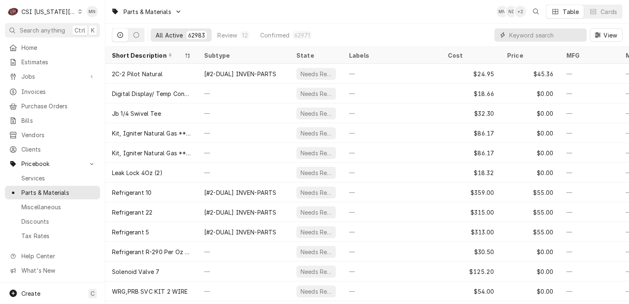
paste input "PIT-60148101"
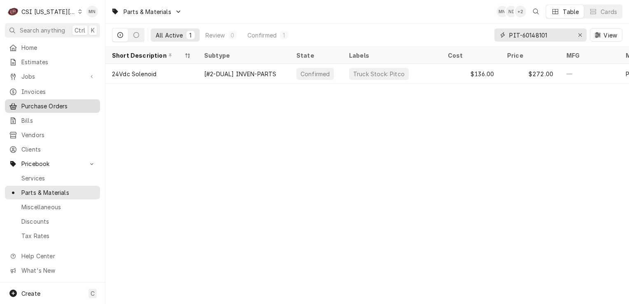
type input "PIT-60148101"
click at [581, 32] on icon "Erase input" at bounding box center [580, 35] width 5 height 6
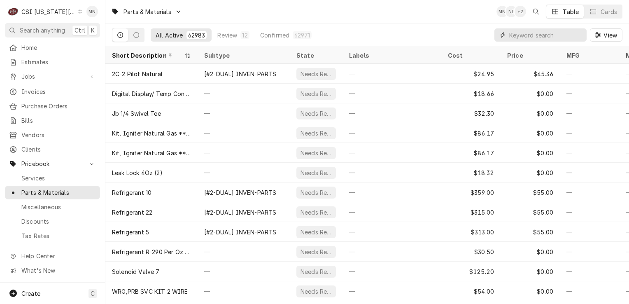
paste input "STA-2V-Y8832"
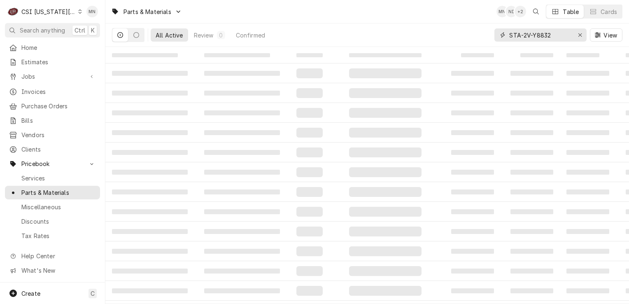
type input "STA-2V-Y8832"
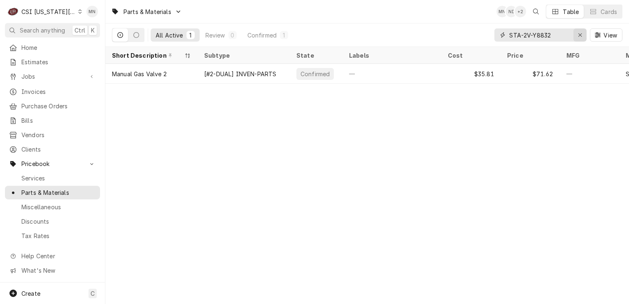
click at [576, 34] on div "Erase input" at bounding box center [580, 35] width 8 height 8
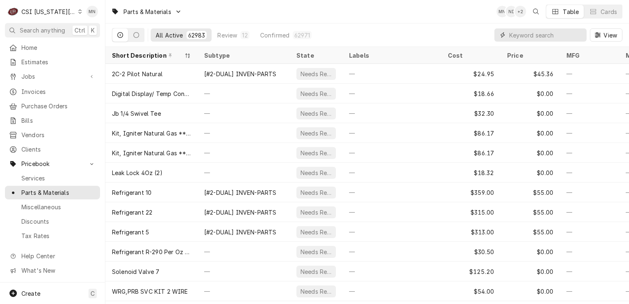
paste input "FRY-8160139"
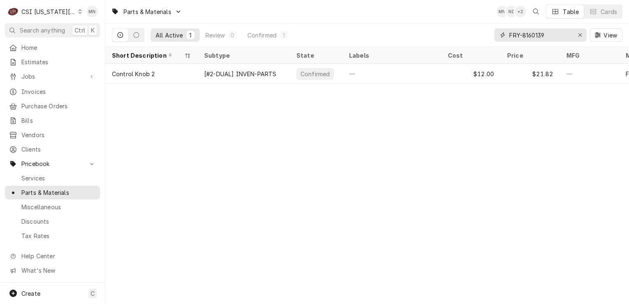
drag, startPoint x: 556, startPoint y: 35, endPoint x: 487, endPoint y: 34, distance: 69.1
click at [487, 34] on div "All Active 1 Review 0 Confirmed 1 FRY-8160139 View" at bounding box center [367, 34] width 510 height 23
drag, startPoint x: 506, startPoint y: 33, endPoint x: 523, endPoint y: 32, distance: 17.3
click at [523, 32] on input "FRY-8160139" at bounding box center [540, 34] width 62 height 13
drag, startPoint x: 547, startPoint y: 37, endPoint x: 490, endPoint y: 30, distance: 56.8
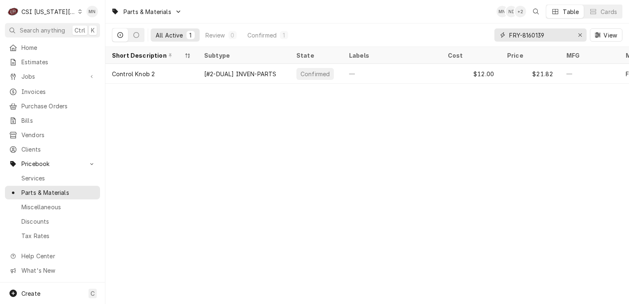
click at [490, 30] on div "All Active 1 Review 0 Confirmed 1 FRY-8160139 View" at bounding box center [367, 34] width 510 height 23
paste input "262014"
drag, startPoint x: 558, startPoint y: 35, endPoint x: 472, endPoint y: 33, distance: 86.0
click at [472, 33] on div "All Active 1 Review 0 Confirmed 1 FRY-8262014 View" at bounding box center [367, 34] width 510 height 23
paste input "THE-1318"
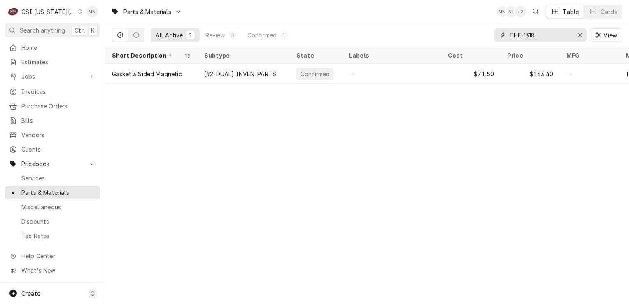
drag, startPoint x: 541, startPoint y: 37, endPoint x: 498, endPoint y: 36, distance: 42.8
click at [498, 36] on div "THE-1318" at bounding box center [540, 34] width 92 height 13
paste input "ANT-2100340"
type input "ANT-2100340"
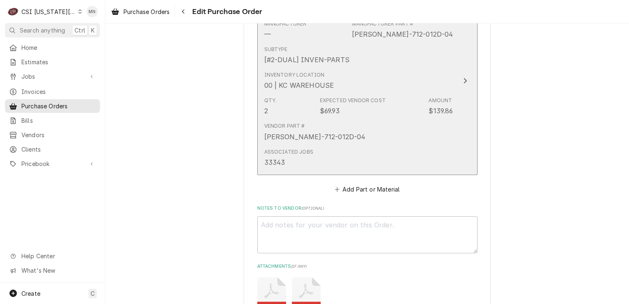
scroll to position [2469, 0]
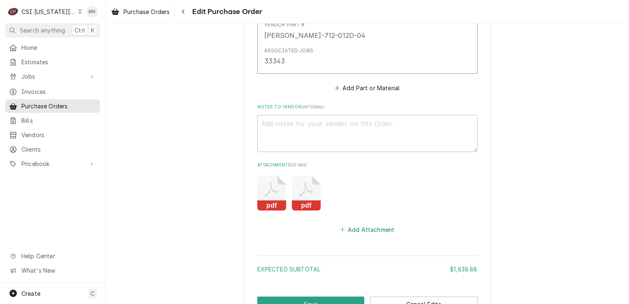
click at [355, 226] on button "Add Attachment" at bounding box center [367, 229] width 58 height 12
type textarea "x"
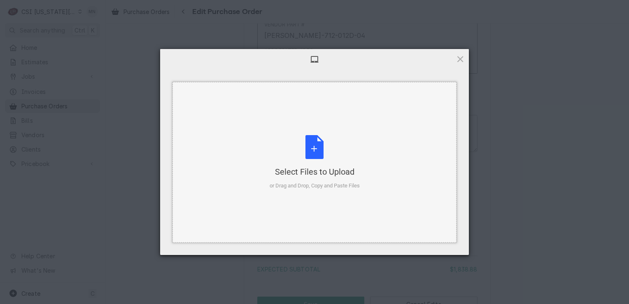
click at [313, 162] on div "Select Files to Upload or Drag and Drop, Copy and Paste Files" at bounding box center [315, 162] width 90 height 55
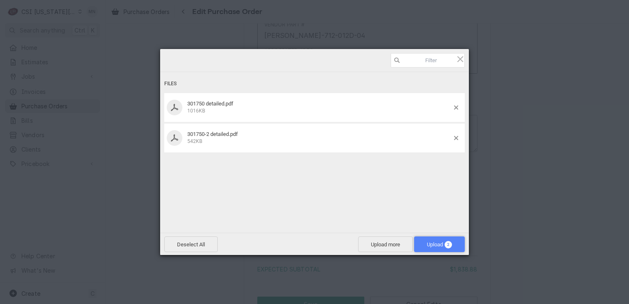
click at [433, 245] on span "Upload 2" at bounding box center [439, 244] width 25 height 6
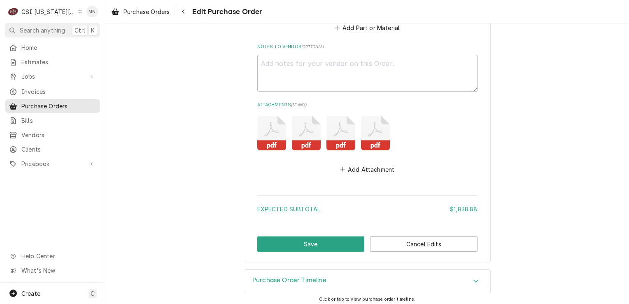
scroll to position [2529, 0]
click at [296, 243] on button "Save" at bounding box center [310, 243] width 107 height 15
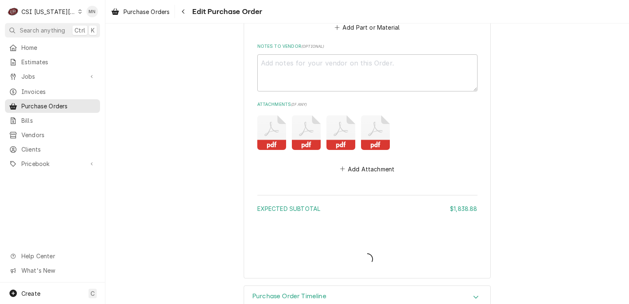
type textarea "x"
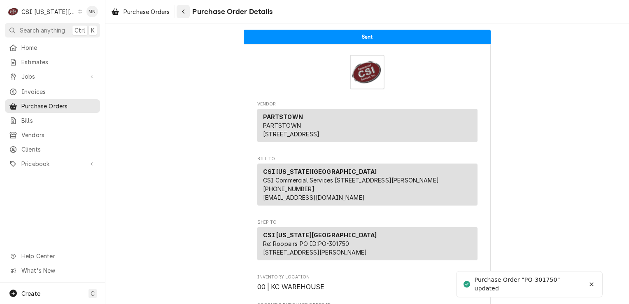
click at [182, 11] on div "Navigate back" at bounding box center [183, 11] width 8 height 8
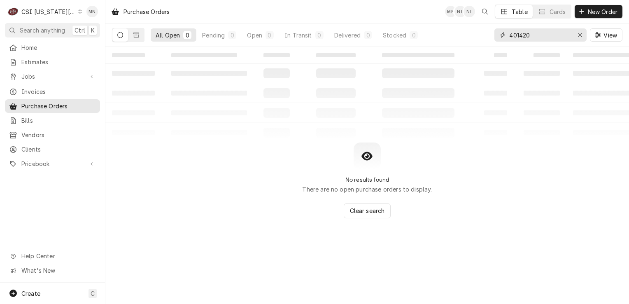
drag, startPoint x: 538, startPoint y: 36, endPoint x: 426, endPoint y: 37, distance: 111.9
click at [426, 37] on div "All Open 0 Pending 0 Open 0 In Transit 0 Delivered 0 Stocked 0 401420 View" at bounding box center [367, 34] width 510 height 23
type input "301766"
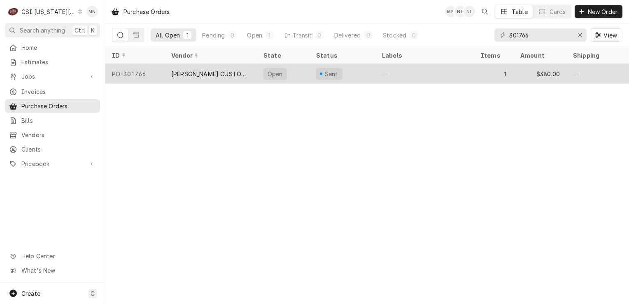
click at [215, 75] on div "[PERSON_NAME] CUSTOM STAINLESS" at bounding box center [210, 74] width 79 height 9
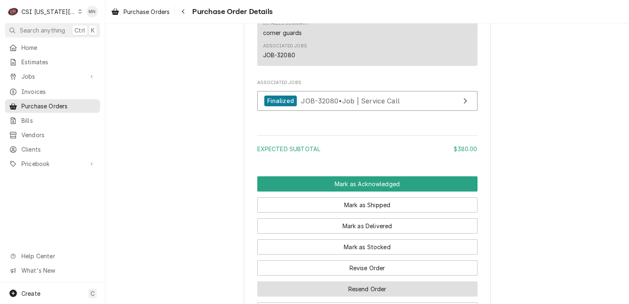
scroll to position [617, 0]
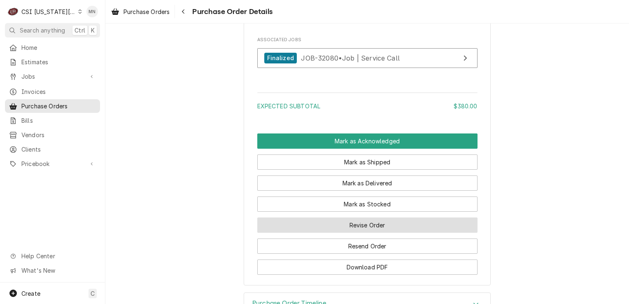
click at [368, 232] on button "Revise Order" at bounding box center [367, 224] width 220 height 15
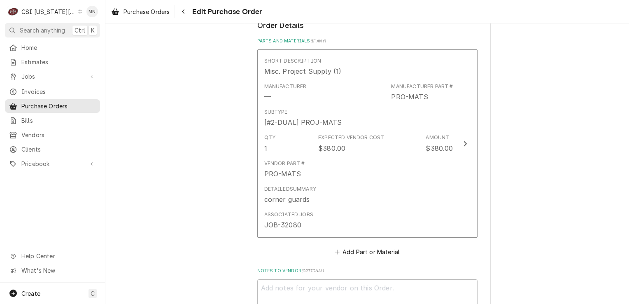
scroll to position [494, 0]
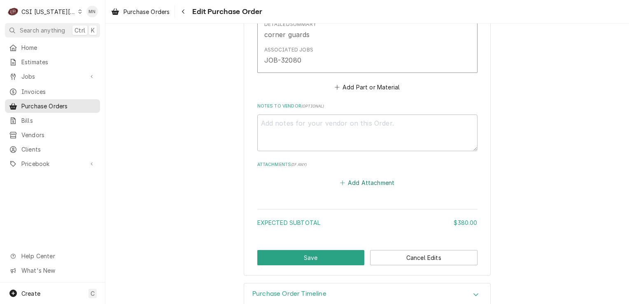
click at [370, 182] on button "Add Attachment" at bounding box center [367, 183] width 58 height 12
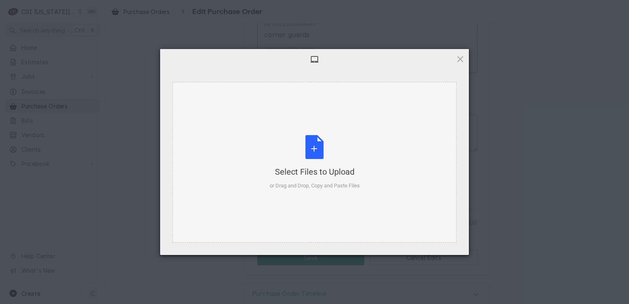
type textarea "x"
click at [318, 151] on div "Select Files to Upload or Drag and Drop, Copy and Paste Files" at bounding box center [315, 162] width 90 height 55
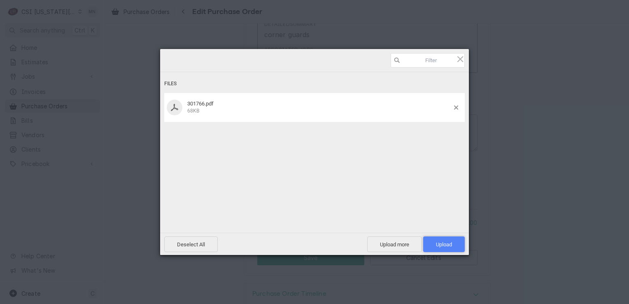
click at [441, 241] on span "Upload 1" at bounding box center [444, 244] width 16 height 6
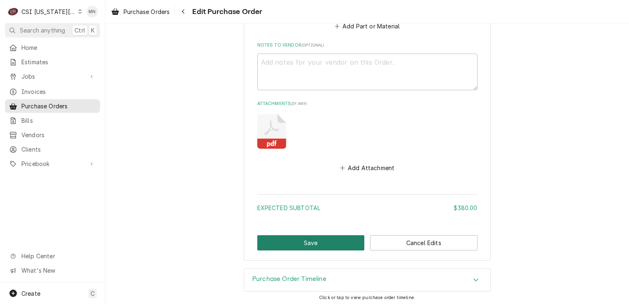
scroll to position [555, 0]
click at [305, 244] on button "Save" at bounding box center [310, 242] width 107 height 15
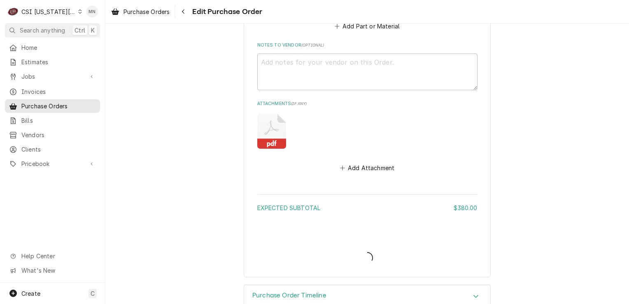
type textarea "x"
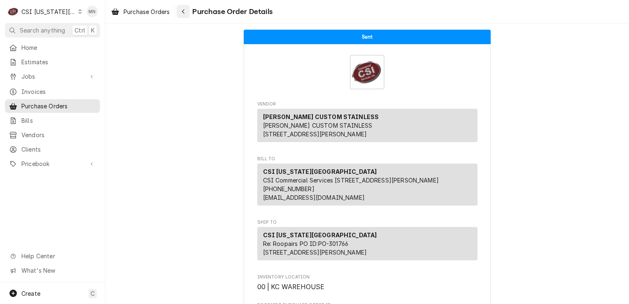
click at [184, 12] on icon "Navigate back" at bounding box center [183, 12] width 4 height 6
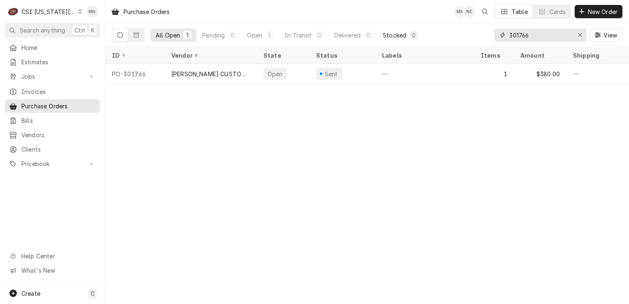
drag, startPoint x: 530, startPoint y: 32, endPoint x: 410, endPoint y: 34, distance: 120.2
click at [410, 34] on div "All Open 1 Pending 0 Open 1 In Transit 0 Delivered 0 Stocked 0 301766 View" at bounding box center [367, 34] width 510 height 23
type input "301765"
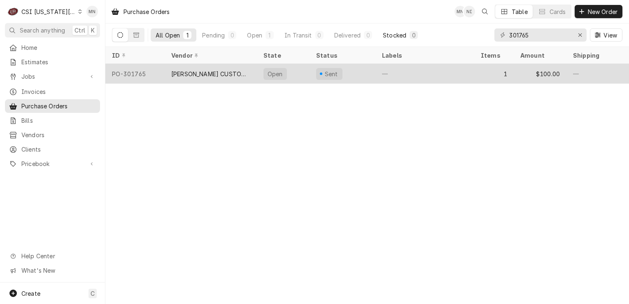
click at [218, 70] on div "[PERSON_NAME] CUSTOM STAINLESS" at bounding box center [210, 74] width 79 height 9
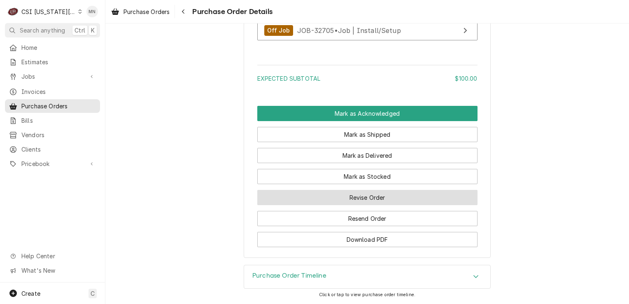
scroll to position [658, 0]
click at [354, 205] on button "Revise Order" at bounding box center [367, 197] width 220 height 15
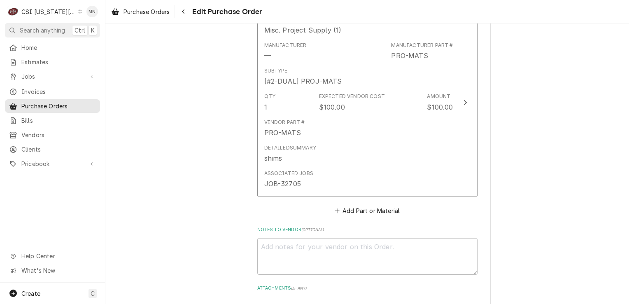
scroll to position [509, 0]
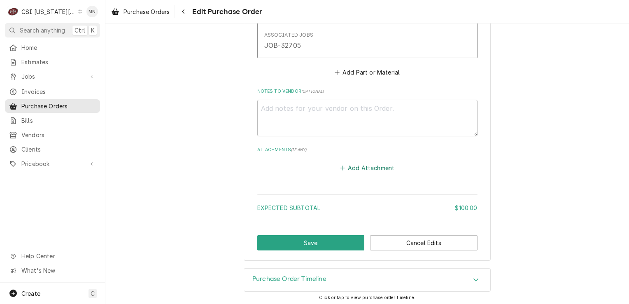
click at [363, 168] on button "Add Attachment" at bounding box center [367, 168] width 58 height 12
type textarea "x"
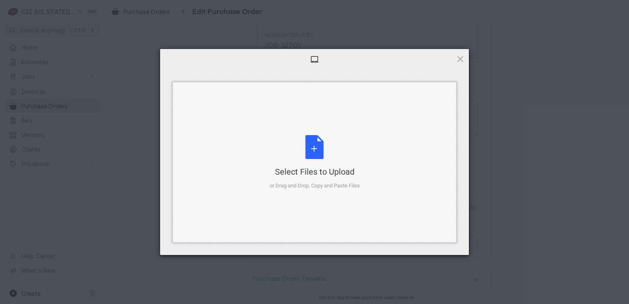
click at [319, 156] on div "Select Files to Upload or Drag and Drop, Copy and Paste Files" at bounding box center [315, 162] width 90 height 55
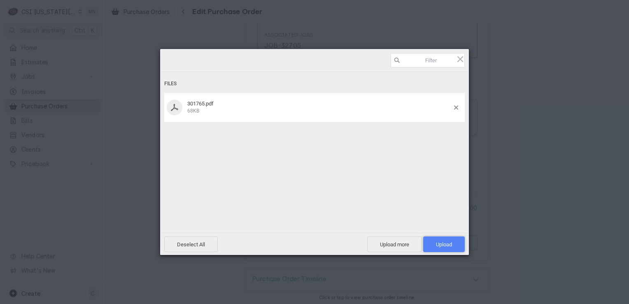
click at [451, 244] on span "Upload 1" at bounding box center [444, 244] width 16 height 6
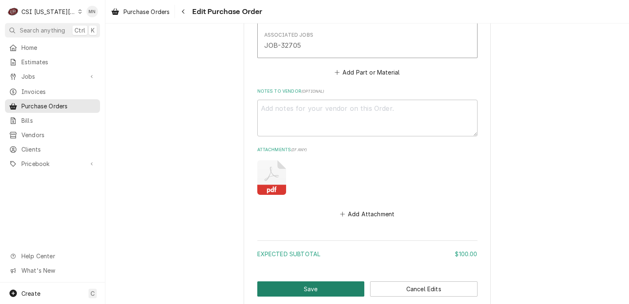
click at [327, 286] on button "Save" at bounding box center [310, 288] width 107 height 15
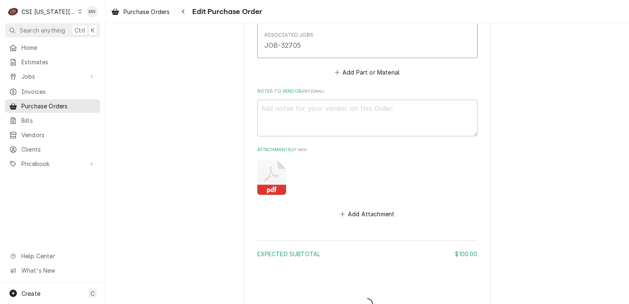
type textarea "x"
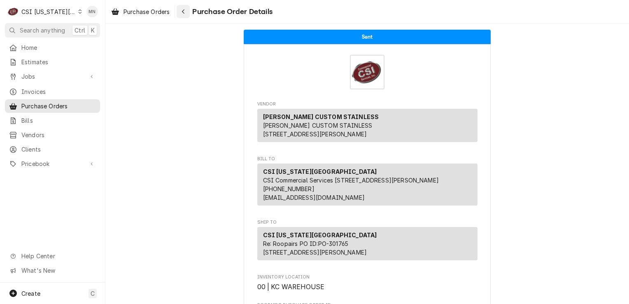
click at [181, 10] on div "Navigate back" at bounding box center [183, 11] width 8 height 8
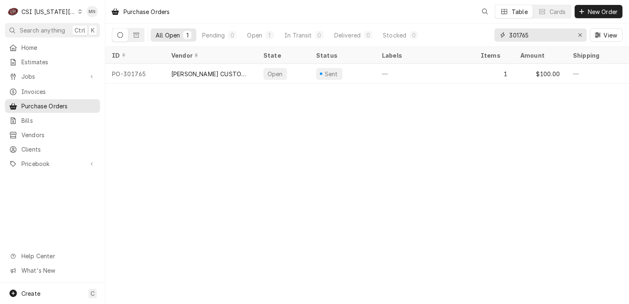
drag, startPoint x: 540, startPoint y: 39, endPoint x: 412, endPoint y: 42, distance: 128.4
click at [416, 41] on div "All Open 1 Pending 0 Open 1 In Transit 0 Delivered 0 Stocked 0 301765 View" at bounding box center [367, 34] width 510 height 23
type input "300719"
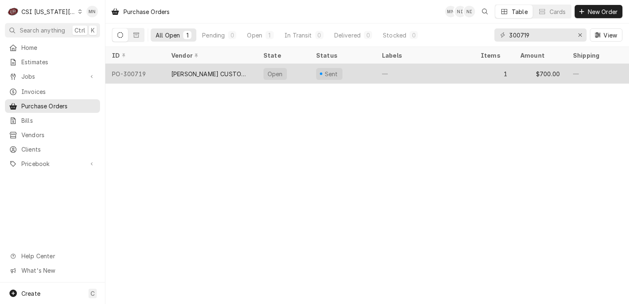
click at [209, 77] on div "[PERSON_NAME] CUSTOM STAINLESS" at bounding box center [211, 74] width 92 height 20
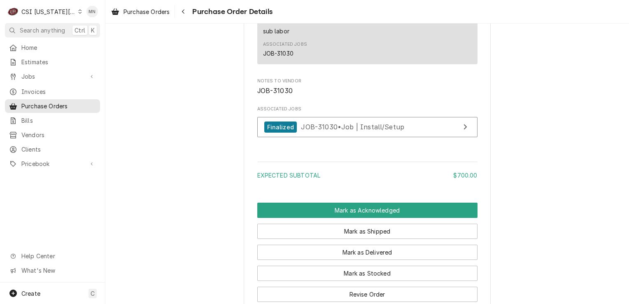
scroll to position [696, 0]
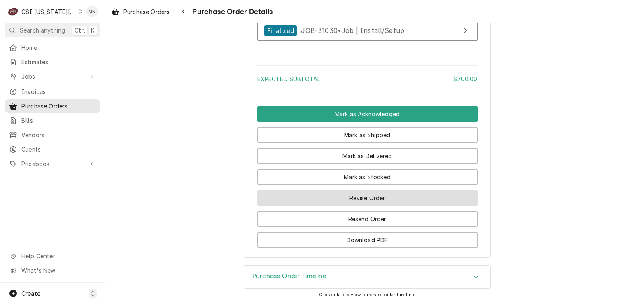
click at [368, 197] on button "Revise Order" at bounding box center [367, 197] width 220 height 15
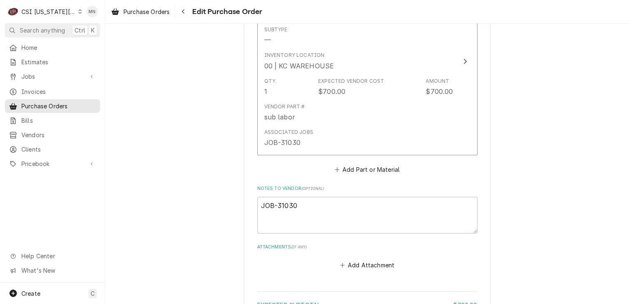
scroll to position [509, 0]
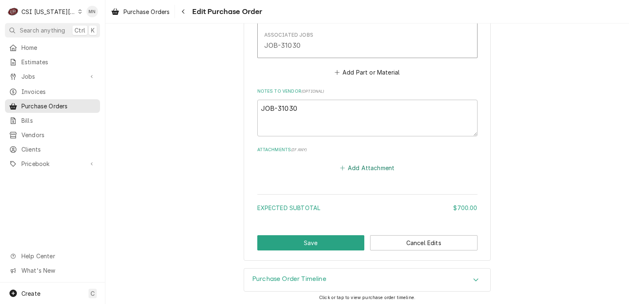
click at [370, 162] on button "Add Attachment" at bounding box center [367, 168] width 58 height 12
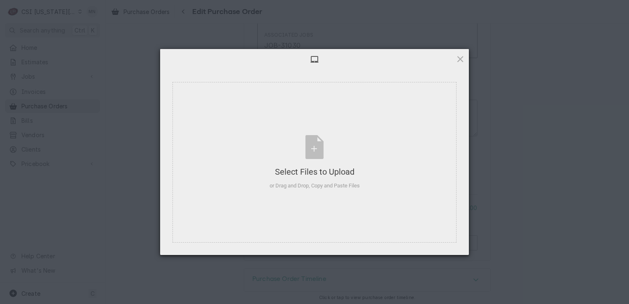
type textarea "x"
click at [328, 159] on div "Select Files to Upload or Drag and Drop, Copy and Paste Files" at bounding box center [315, 162] width 90 height 55
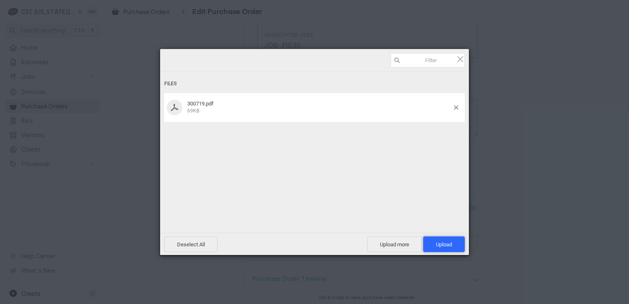
click at [441, 240] on span "Upload 1" at bounding box center [444, 244] width 42 height 16
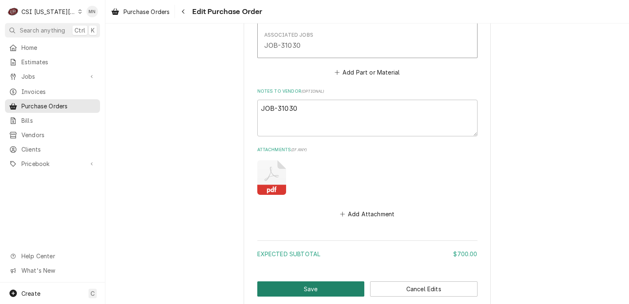
click at [318, 283] on button "Save" at bounding box center [310, 288] width 107 height 15
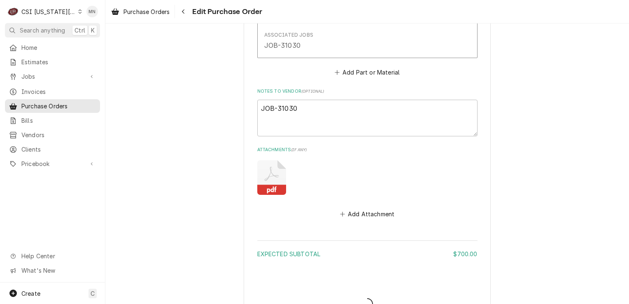
type textarea "x"
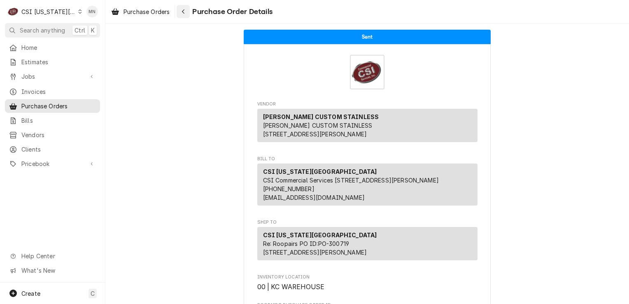
click at [187, 12] on div "Navigate back" at bounding box center [183, 11] width 8 height 8
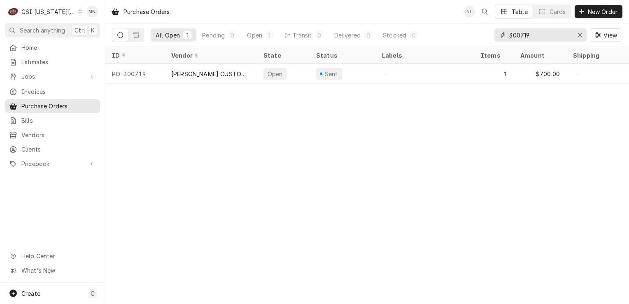
drag, startPoint x: 548, startPoint y: 37, endPoint x: 425, endPoint y: 37, distance: 123.8
click at [428, 36] on div "All Open 1 Pending 0 Open 1 In Transit 0 Delivered 0 Stocked 0 300719 View" at bounding box center [367, 34] width 510 height 23
type input "301770"
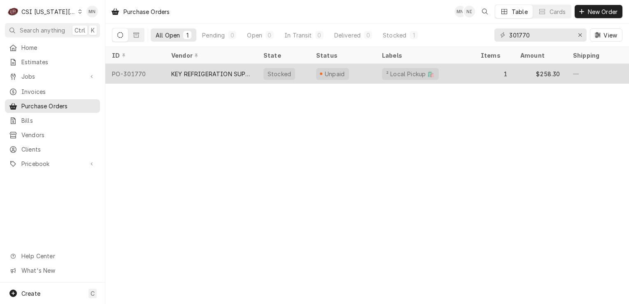
click at [208, 74] on div "KEY REFRIGERATION SUPPLY" at bounding box center [210, 74] width 79 height 9
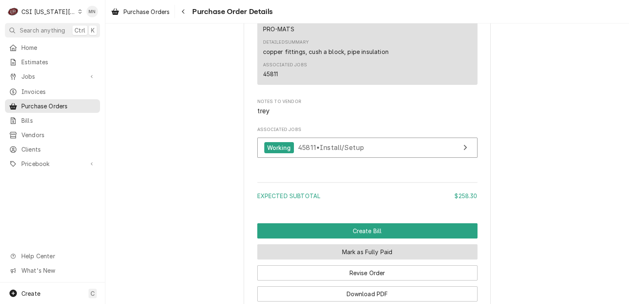
scroll to position [777, 0]
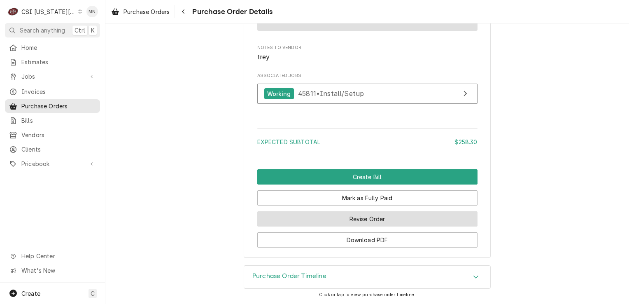
click at [396, 218] on button "Revise Order" at bounding box center [367, 218] width 220 height 15
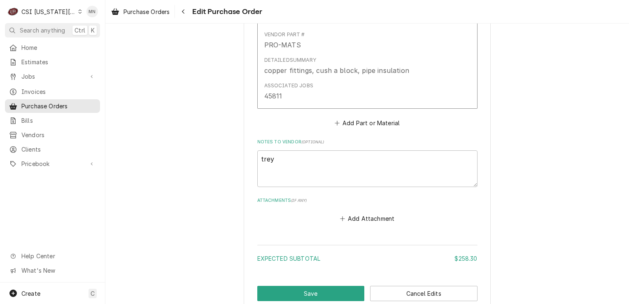
scroll to position [494, 0]
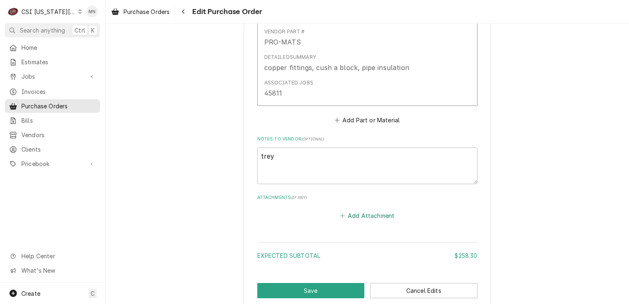
click at [357, 215] on button "Add Attachment" at bounding box center [367, 216] width 58 height 12
type textarea "x"
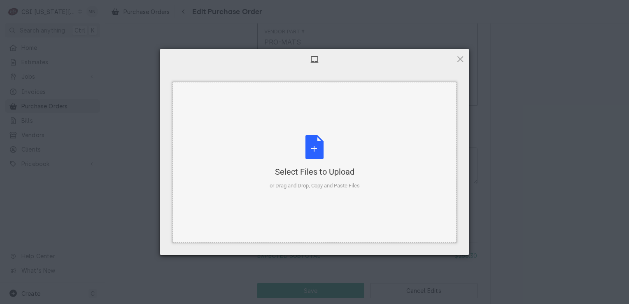
click at [320, 170] on div "Select Files to Upload" at bounding box center [315, 172] width 90 height 12
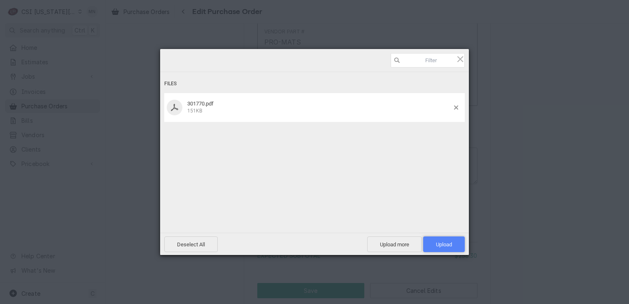
click at [444, 242] on span "Upload 1" at bounding box center [444, 244] width 16 height 6
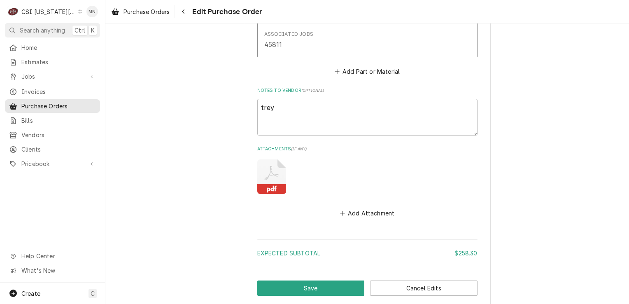
scroll to position [588, 0]
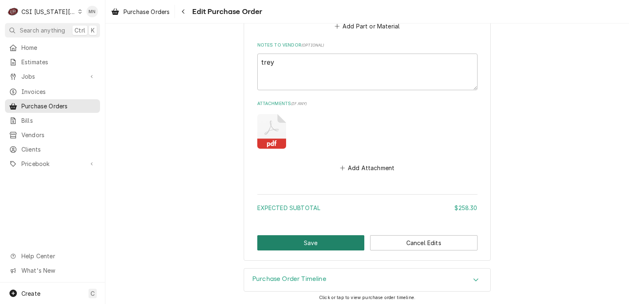
click at [320, 243] on button "Save" at bounding box center [310, 242] width 107 height 15
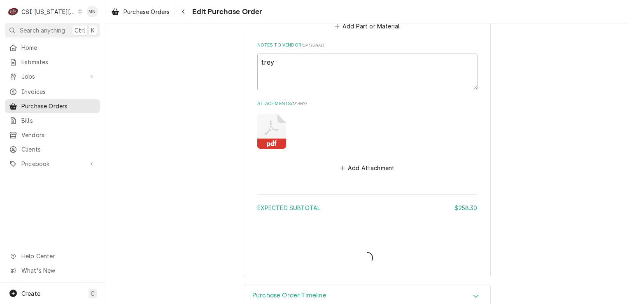
type textarea "x"
